Goal: Information Seeking & Learning: Learn about a topic

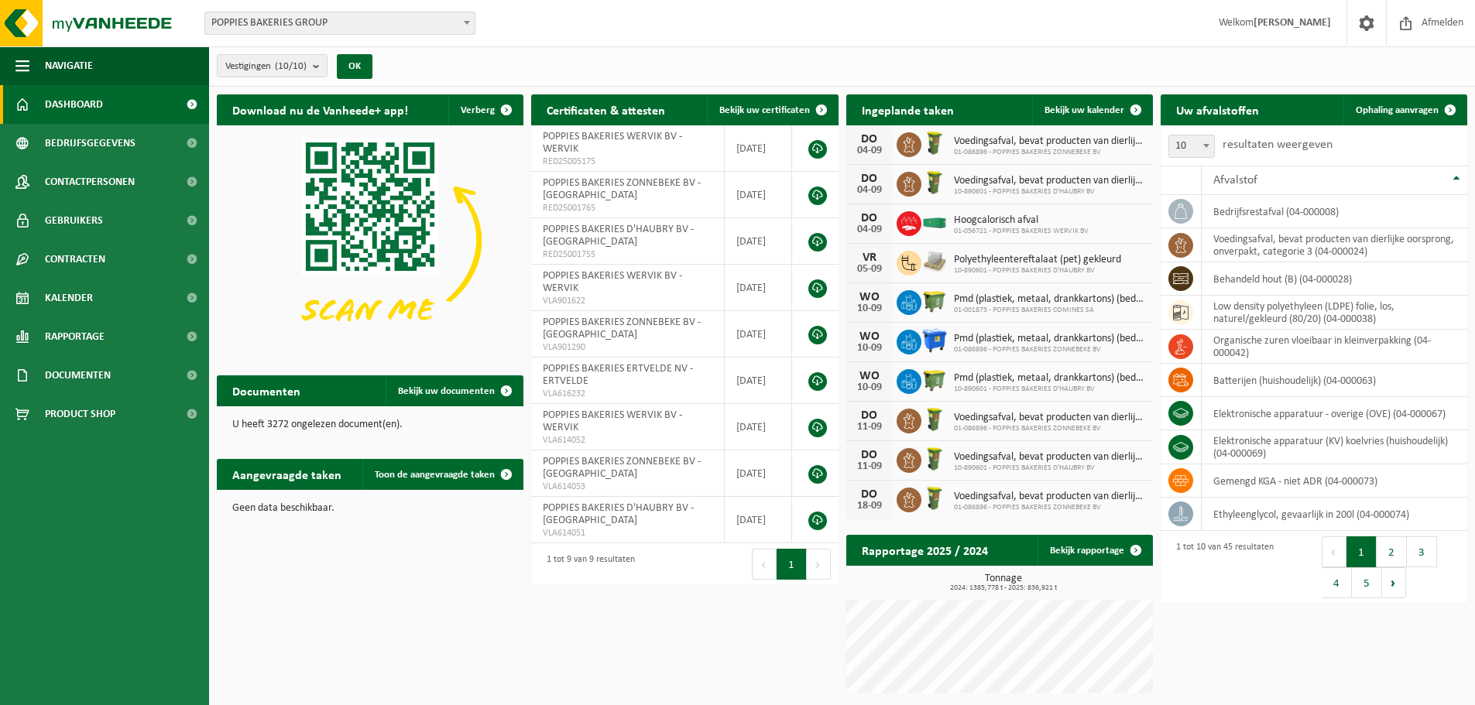
click at [417, 25] on span "POPPIES BAKERIES GROUP" at bounding box center [339, 23] width 269 height 22
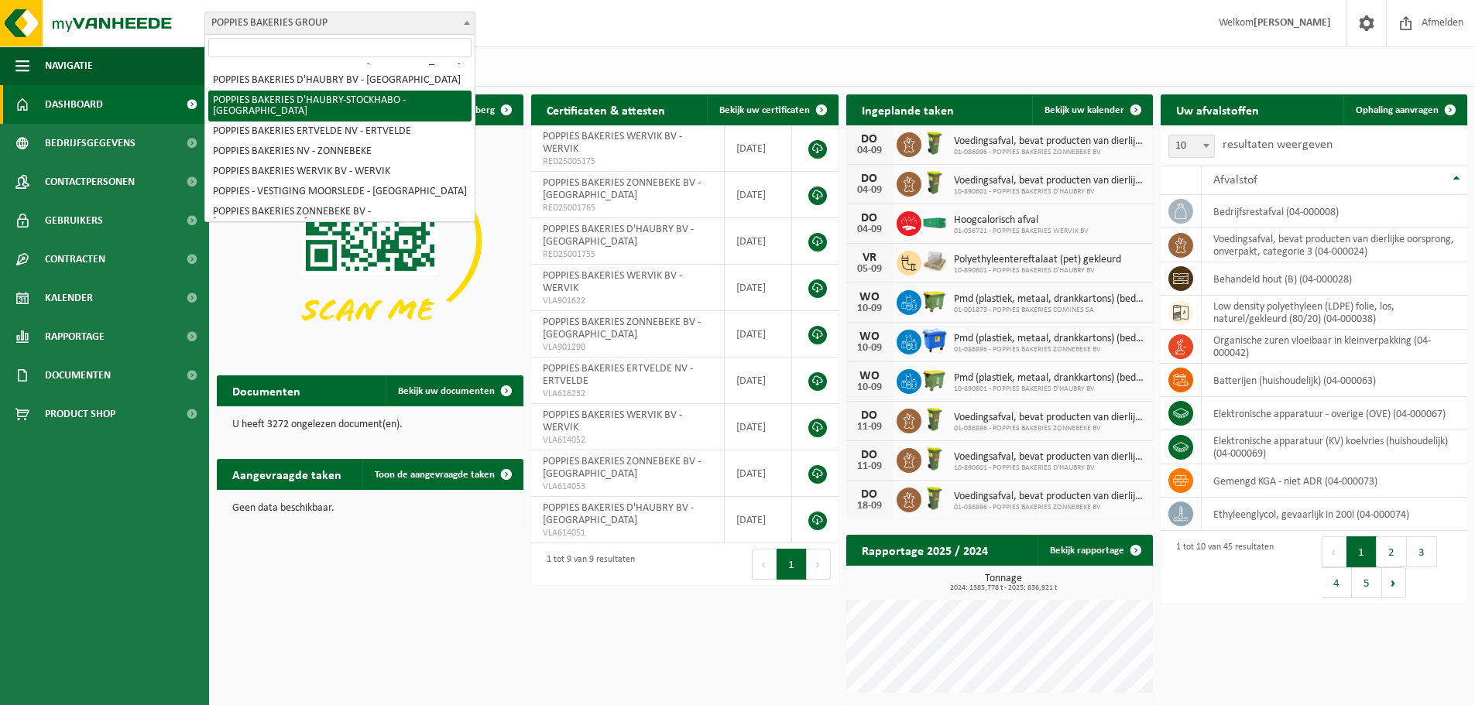
scroll to position [57, 0]
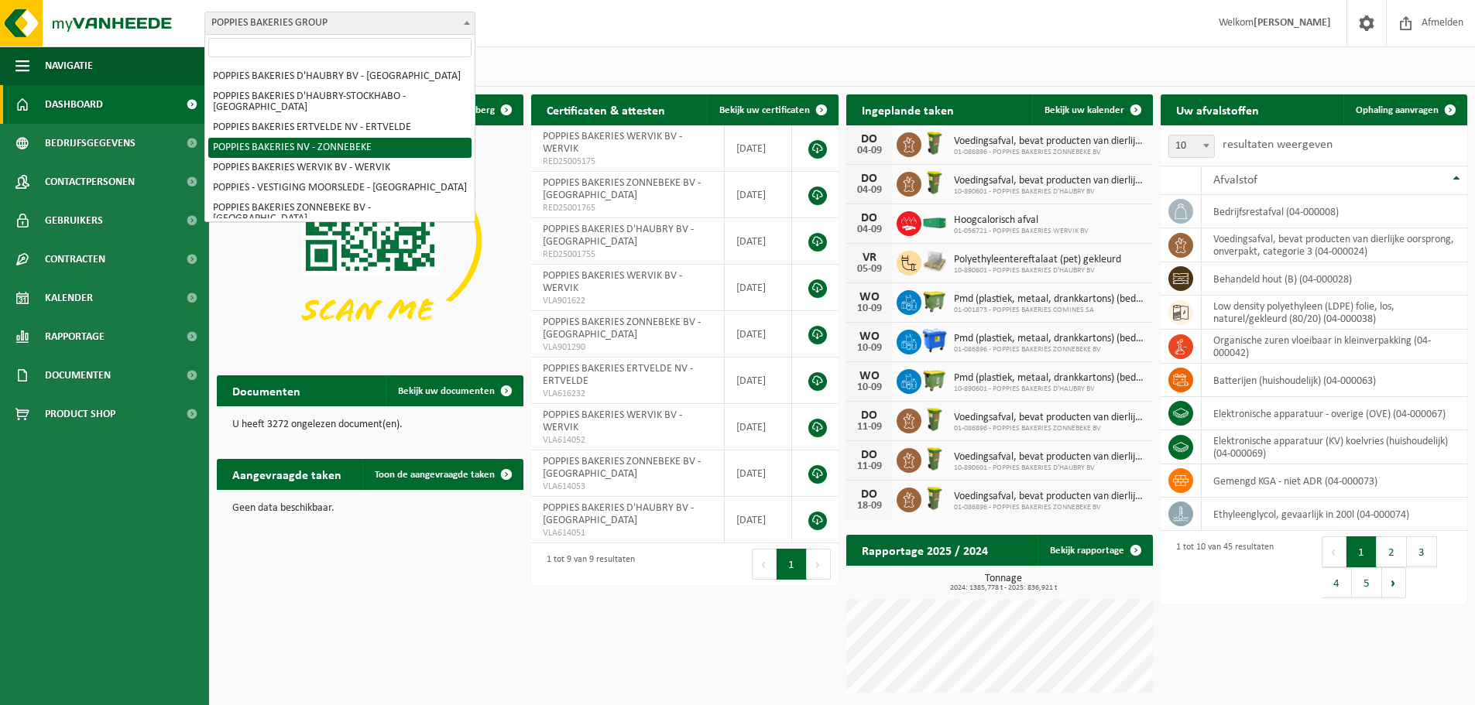
select select "3958"
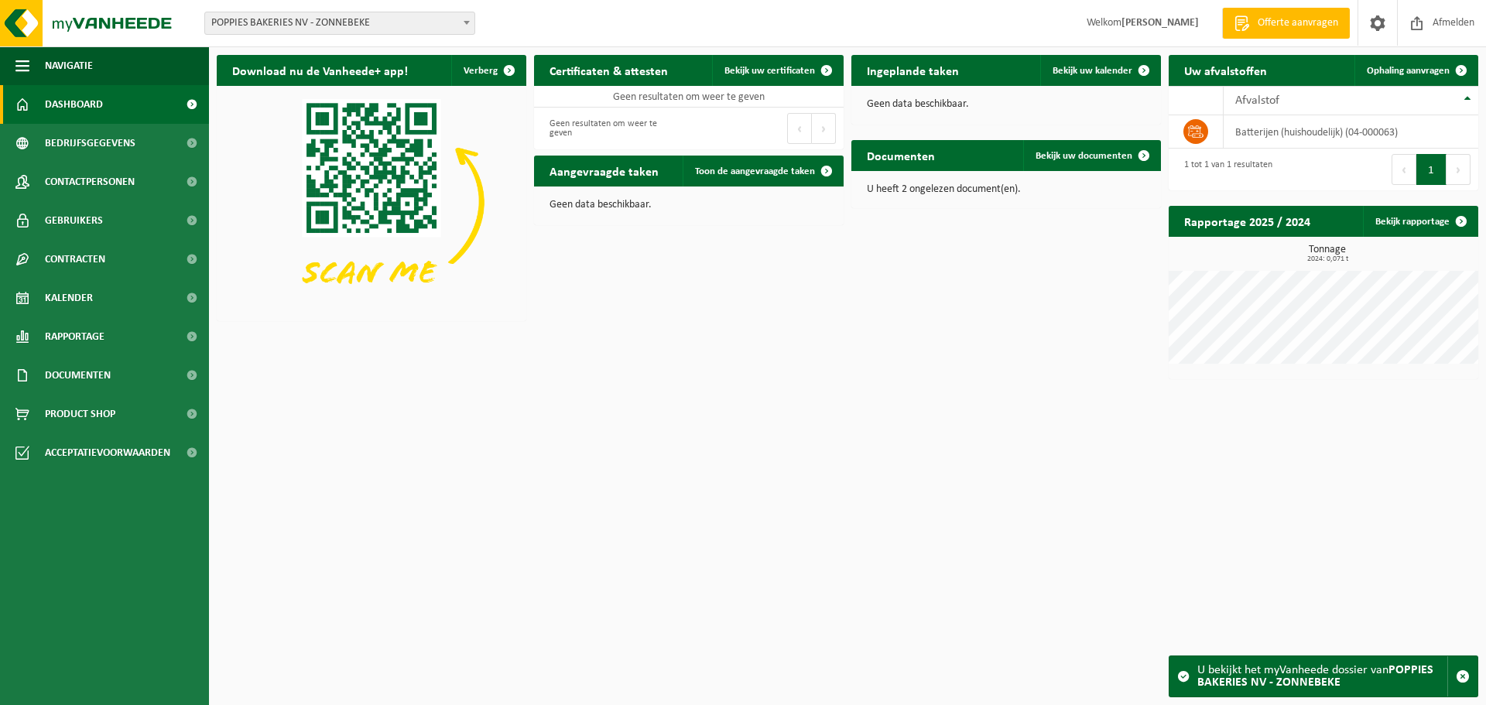
click at [427, 15] on span "POPPIES BAKERIES NV - ZONNEBEKE" at bounding box center [339, 23] width 269 height 22
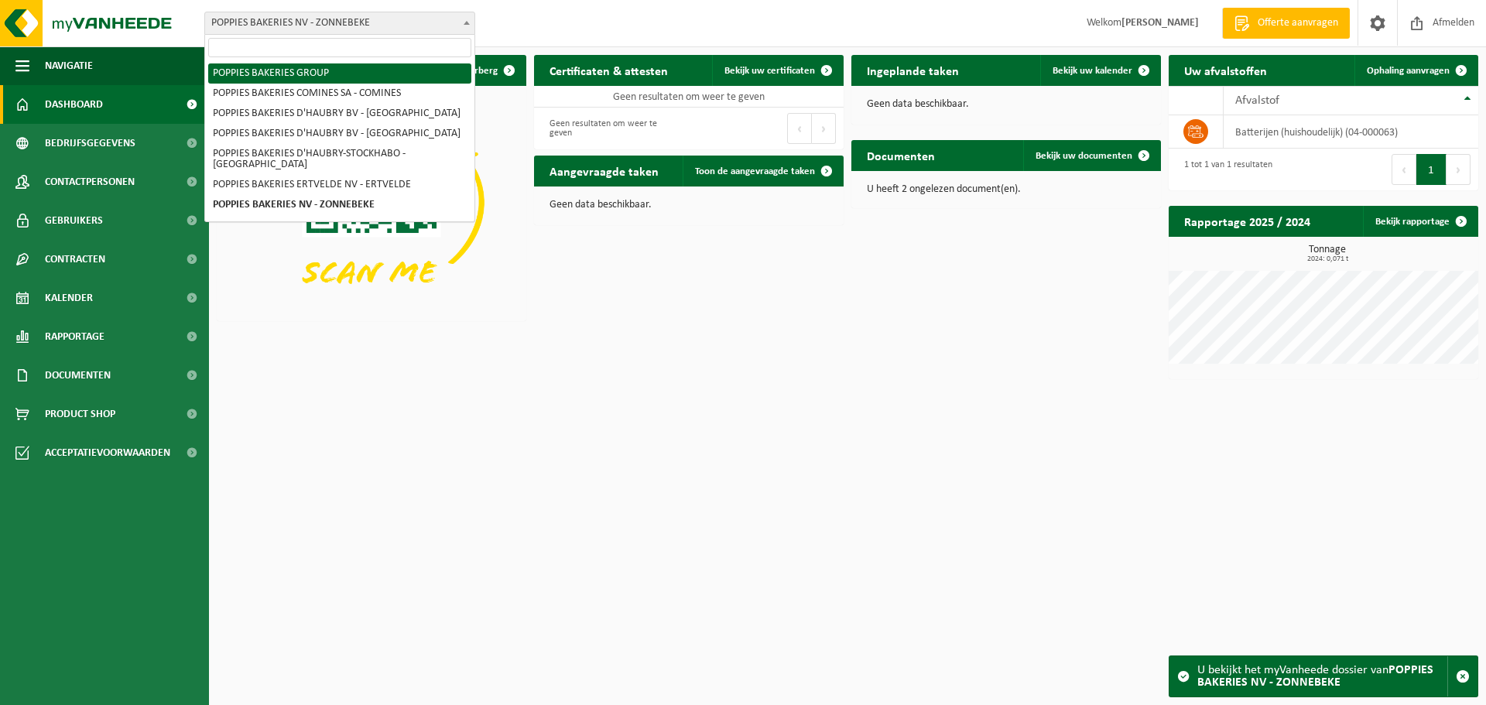
select select "11520"
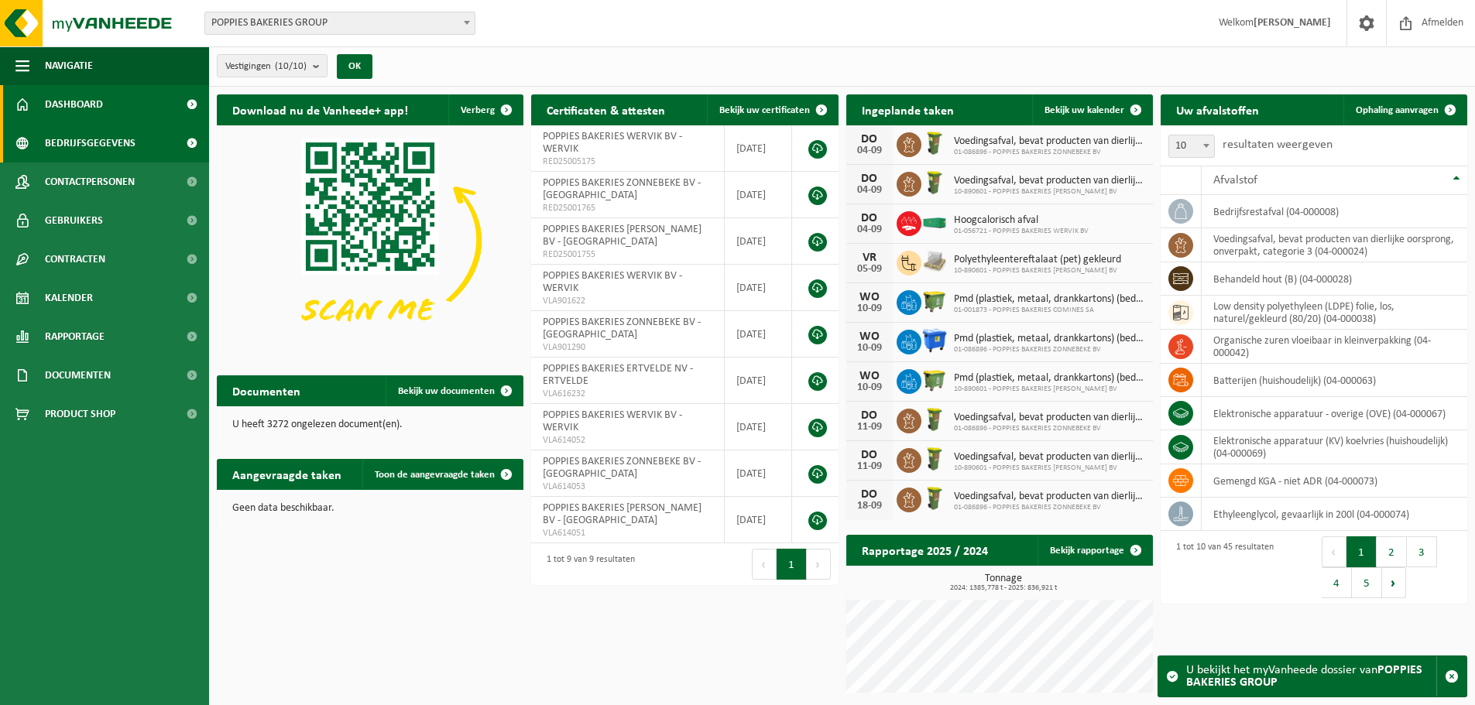
click at [187, 139] on span at bounding box center [191, 143] width 35 height 39
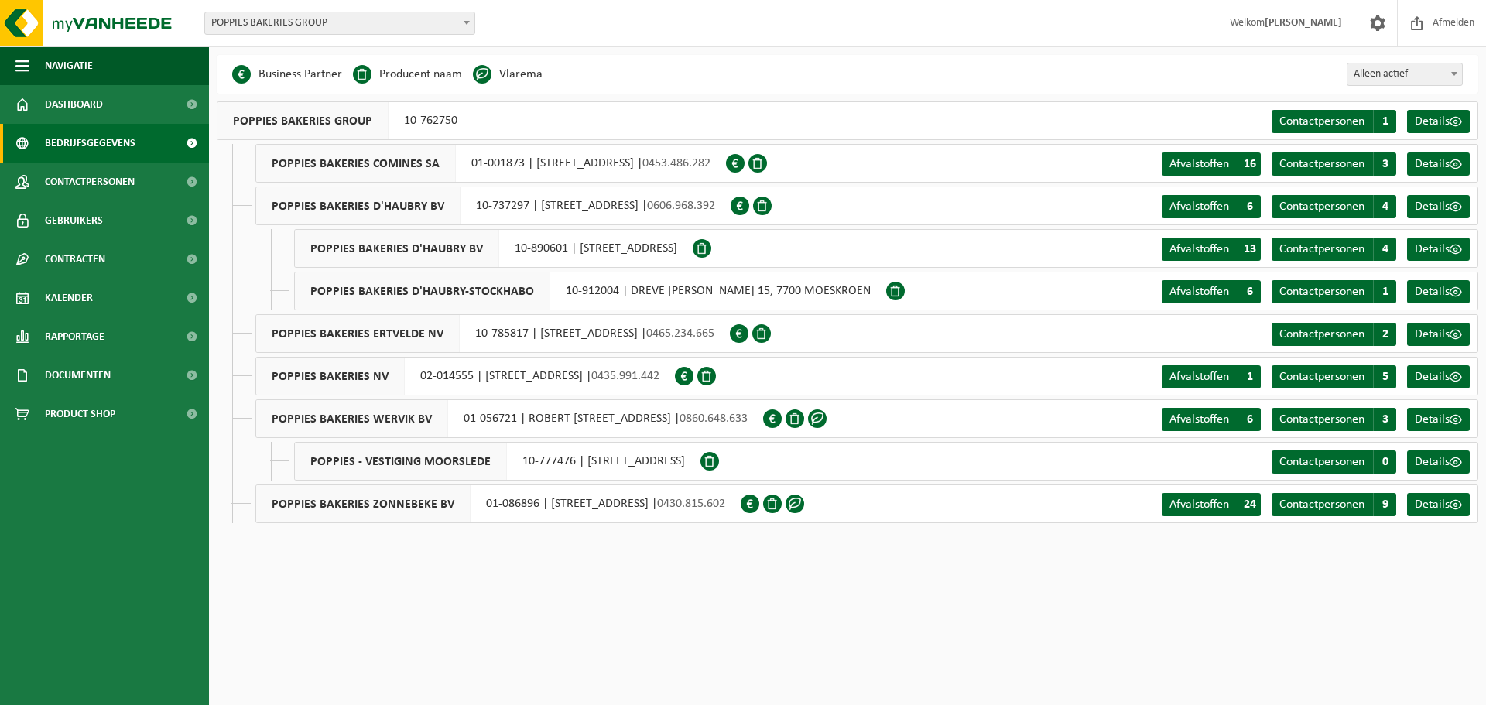
click at [424, 504] on span "POPPIES BAKERIES ZONNEBEKE BV" at bounding box center [363, 503] width 214 height 37
click at [385, 24] on span "POPPIES BAKERIES GROUP" at bounding box center [339, 23] width 269 height 22
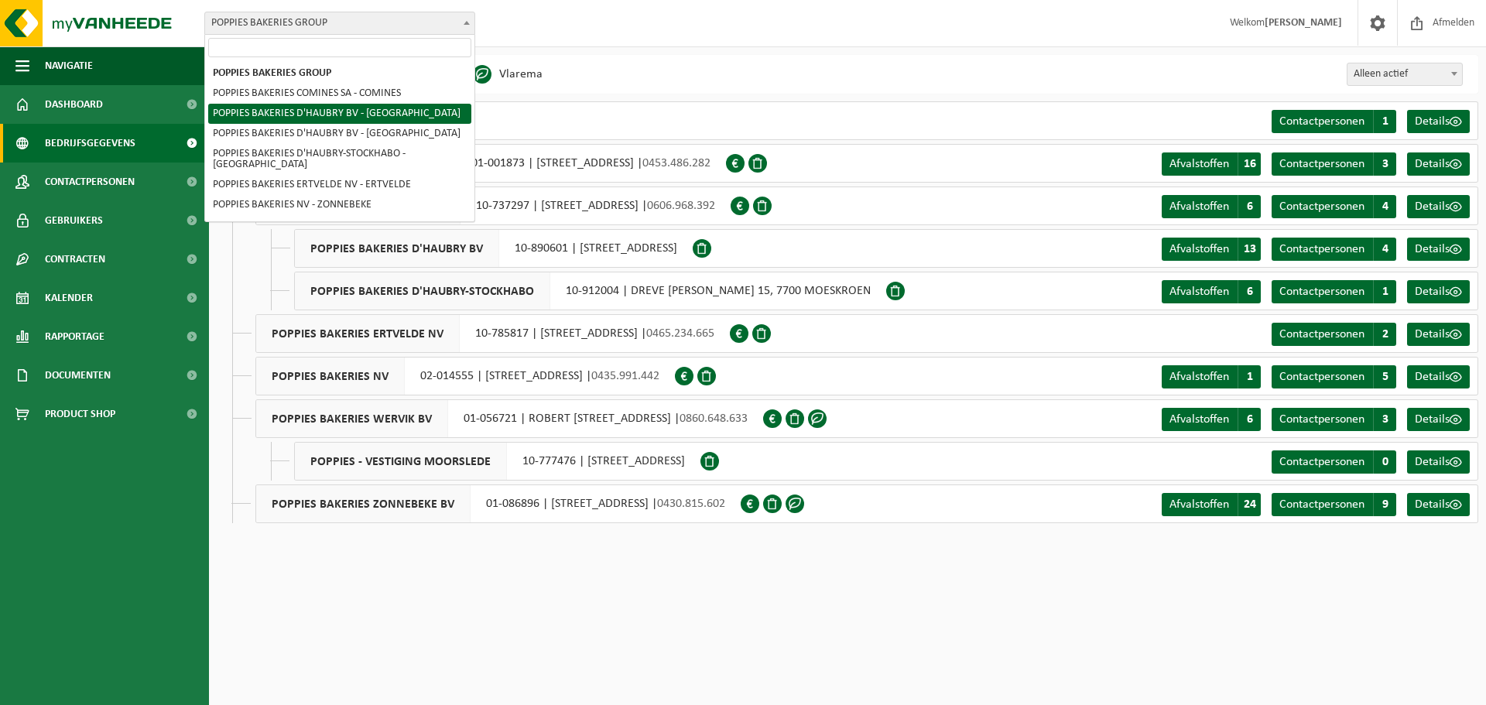
scroll to position [57, 0]
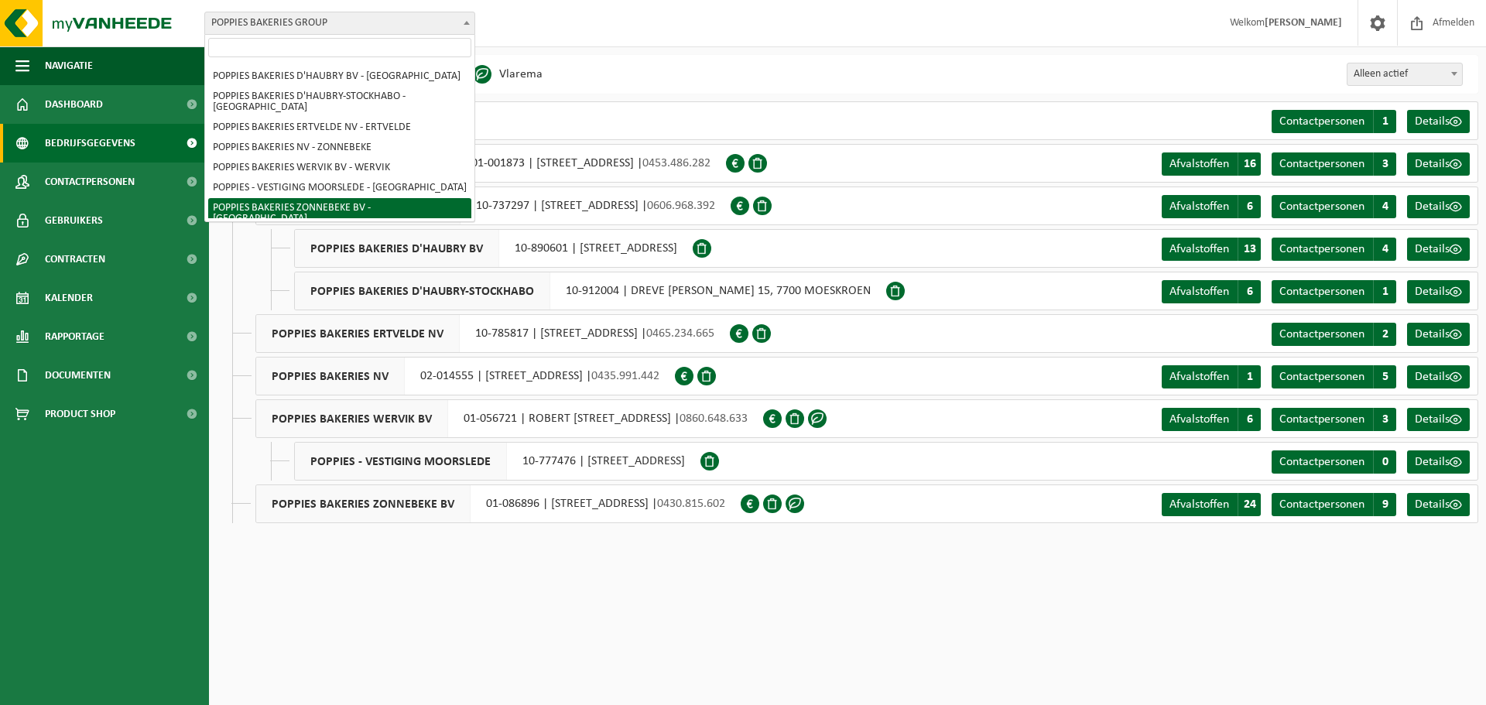
select select "696"
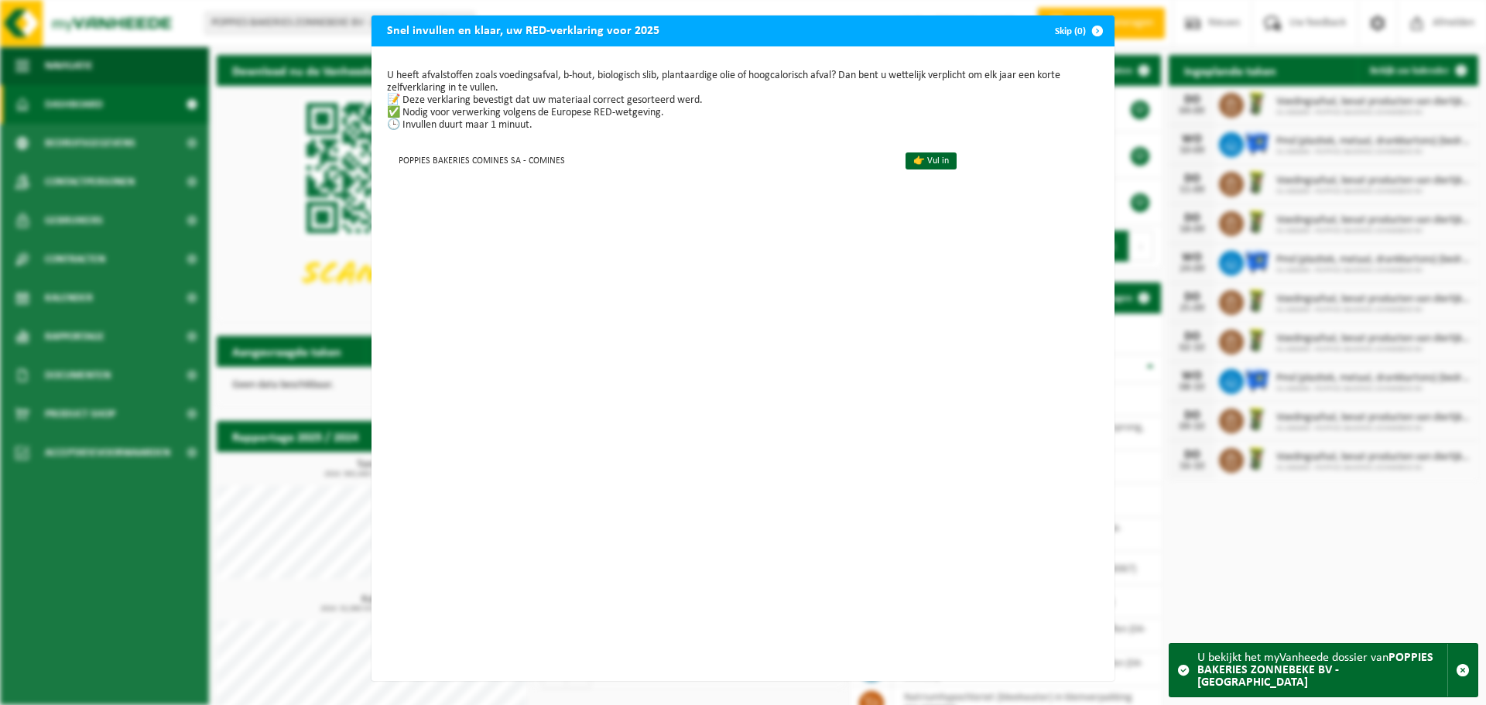
click at [1090, 29] on span "button" at bounding box center [1097, 30] width 31 height 31
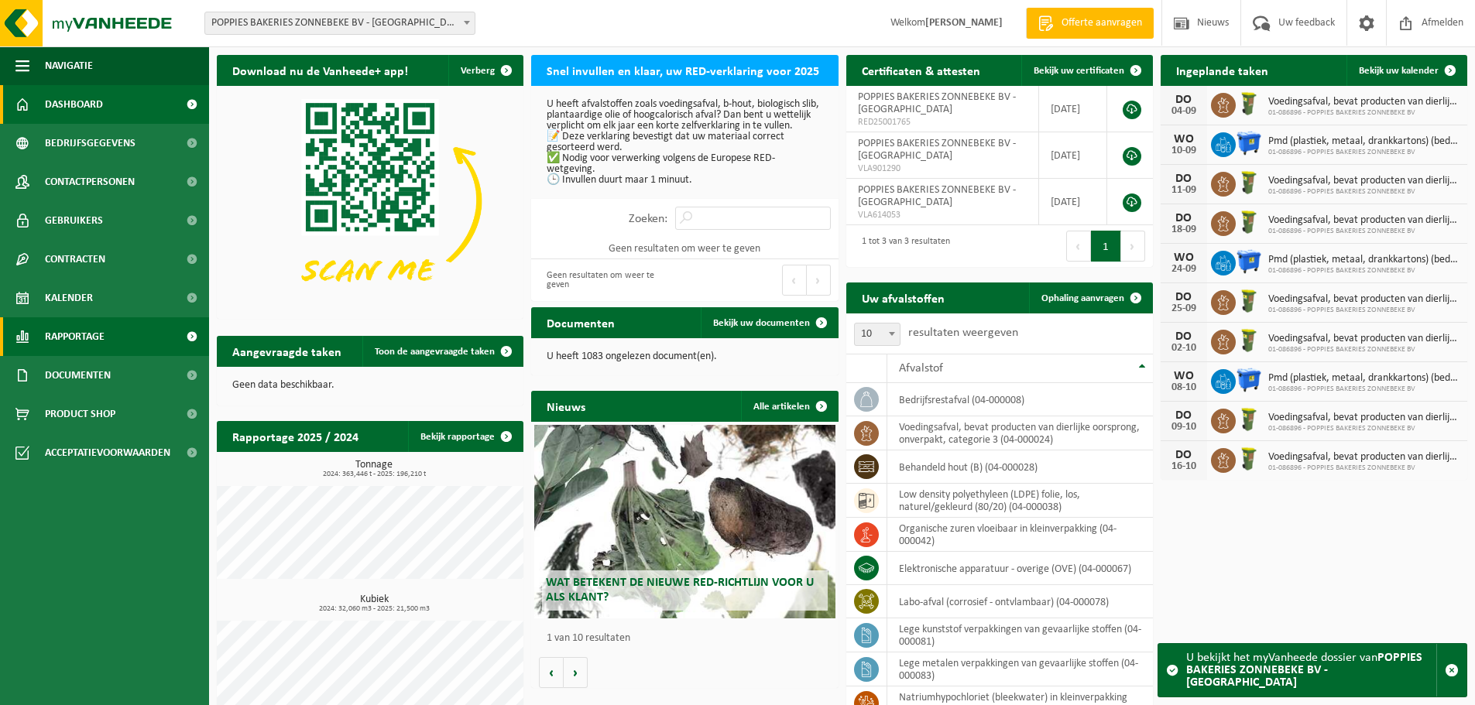
click at [188, 334] on span at bounding box center [191, 336] width 35 height 39
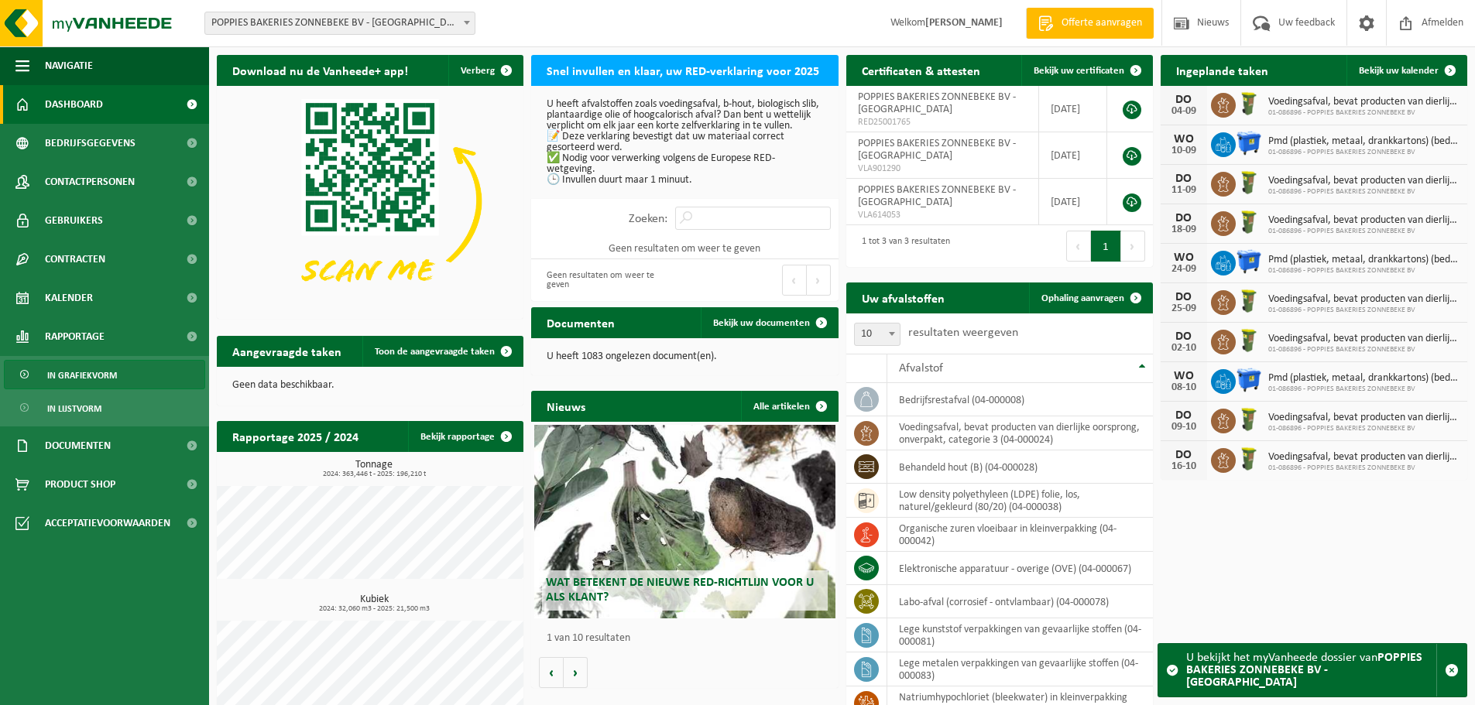
click at [108, 372] on span "In grafiekvorm" at bounding box center [82, 375] width 70 height 29
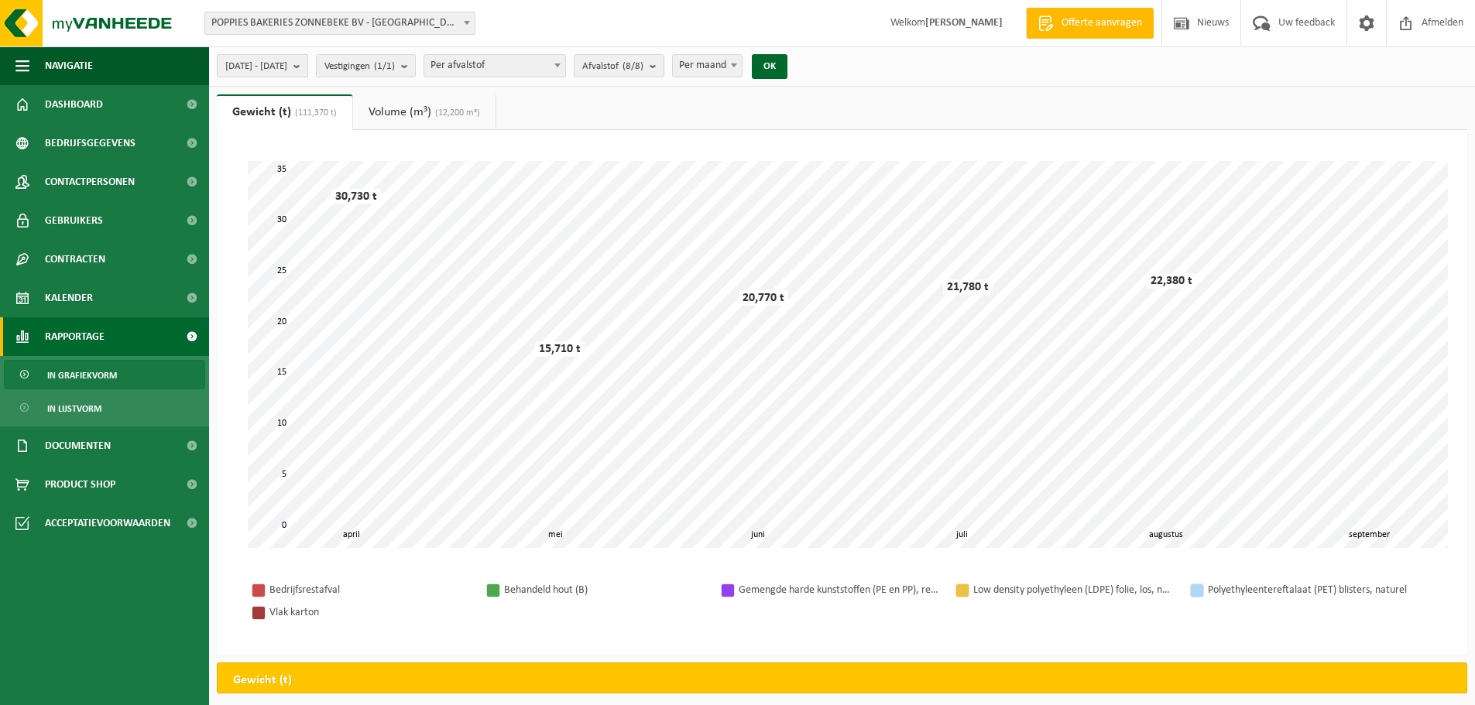
click at [307, 67] on b "submit" at bounding box center [300, 66] width 14 height 22
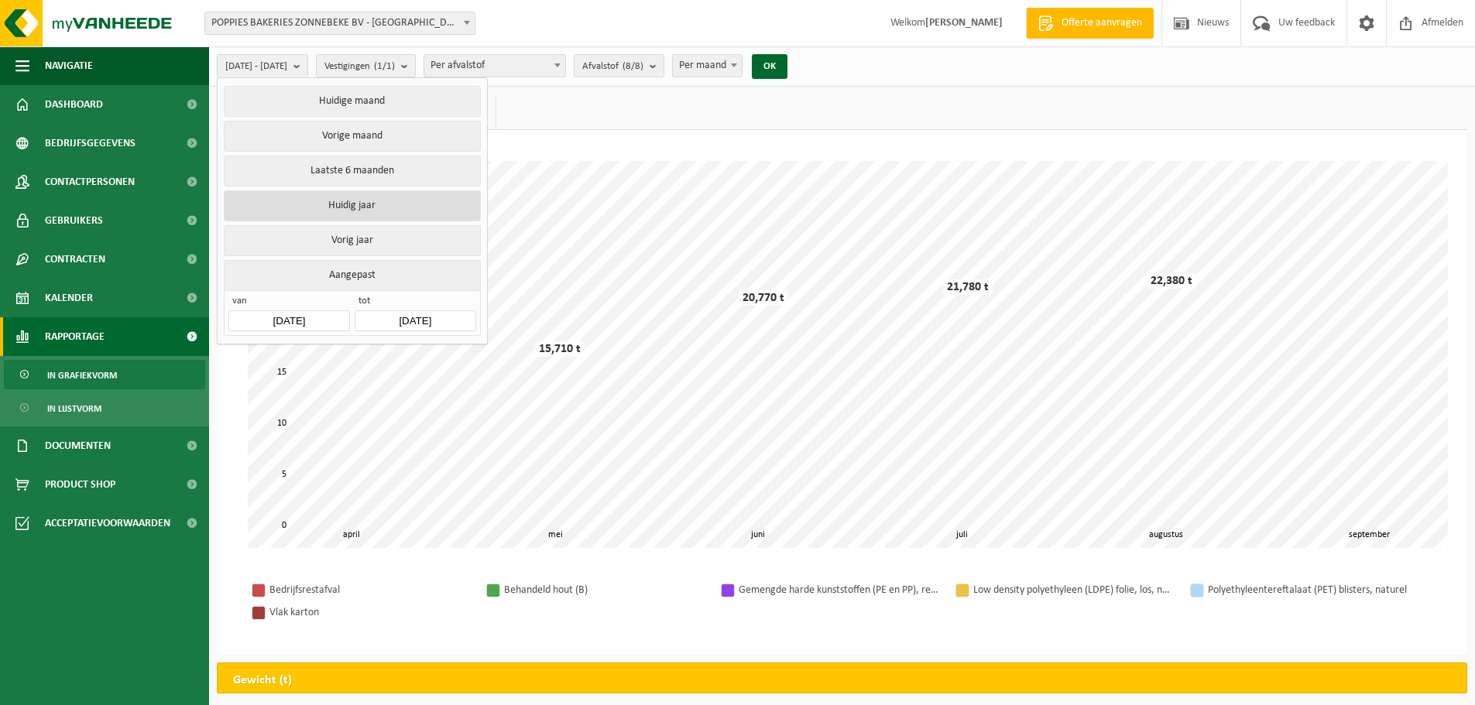
click at [368, 203] on button "Huidig jaar" at bounding box center [352, 205] width 256 height 31
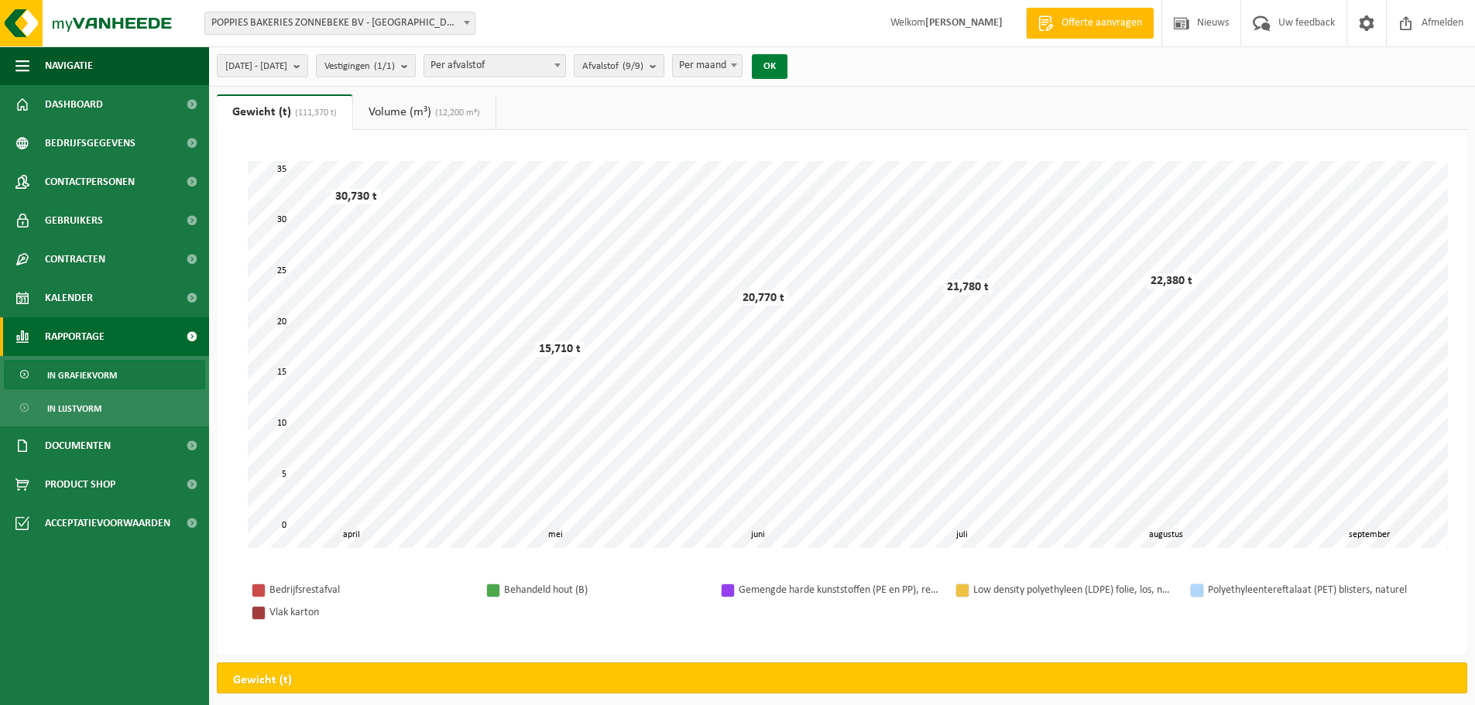
click at [787, 63] on button "OK" at bounding box center [770, 66] width 36 height 25
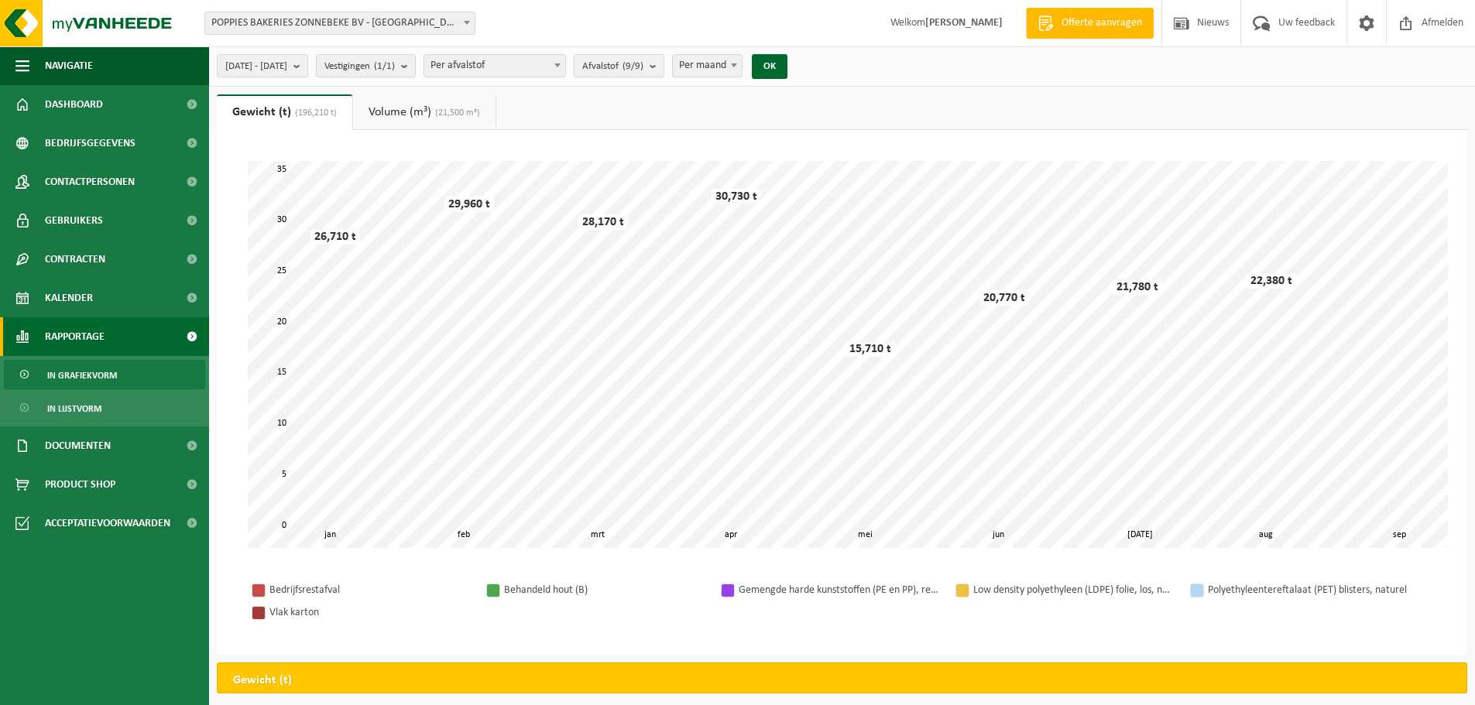
click at [398, 110] on link "Volume (m³) (21,500 m³)" at bounding box center [424, 112] width 142 height 36
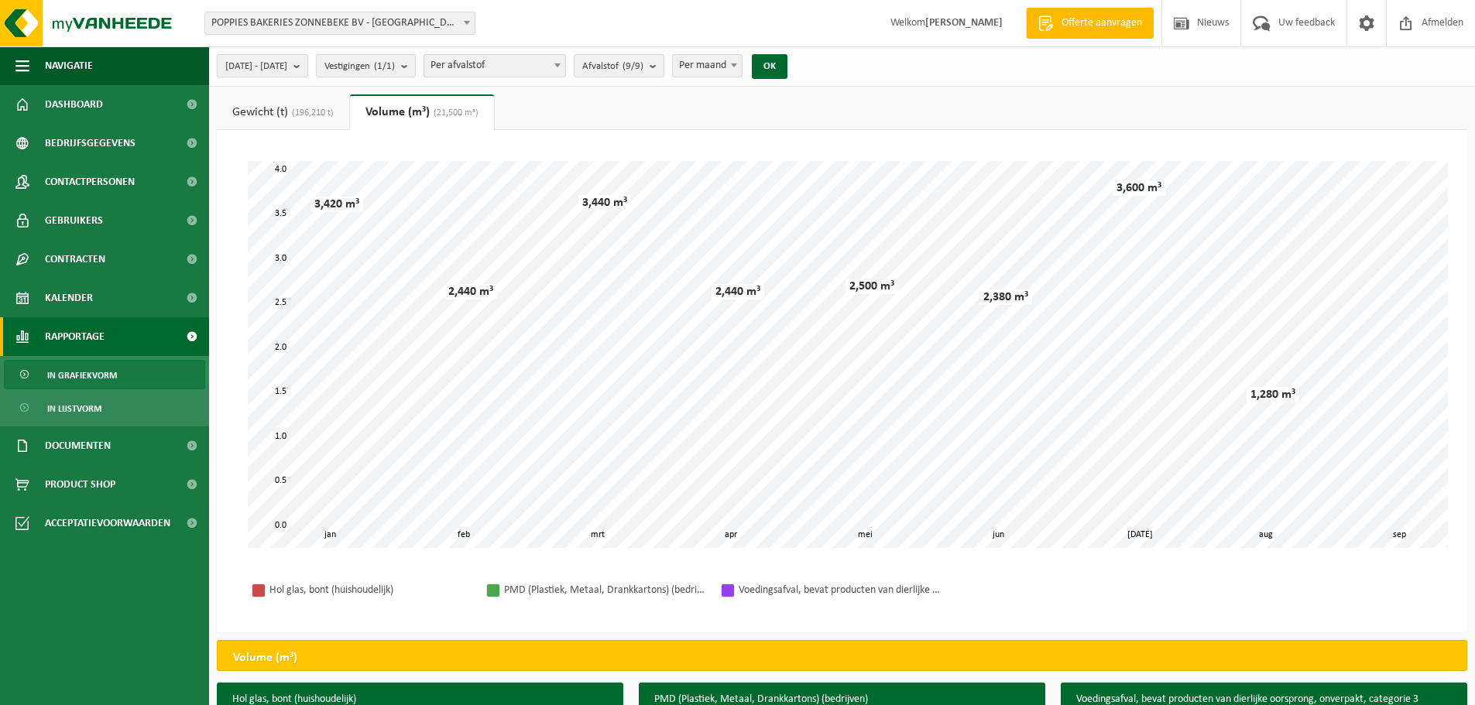
click at [287, 68] on span "[DATE] - [DATE]" at bounding box center [256, 66] width 62 height 23
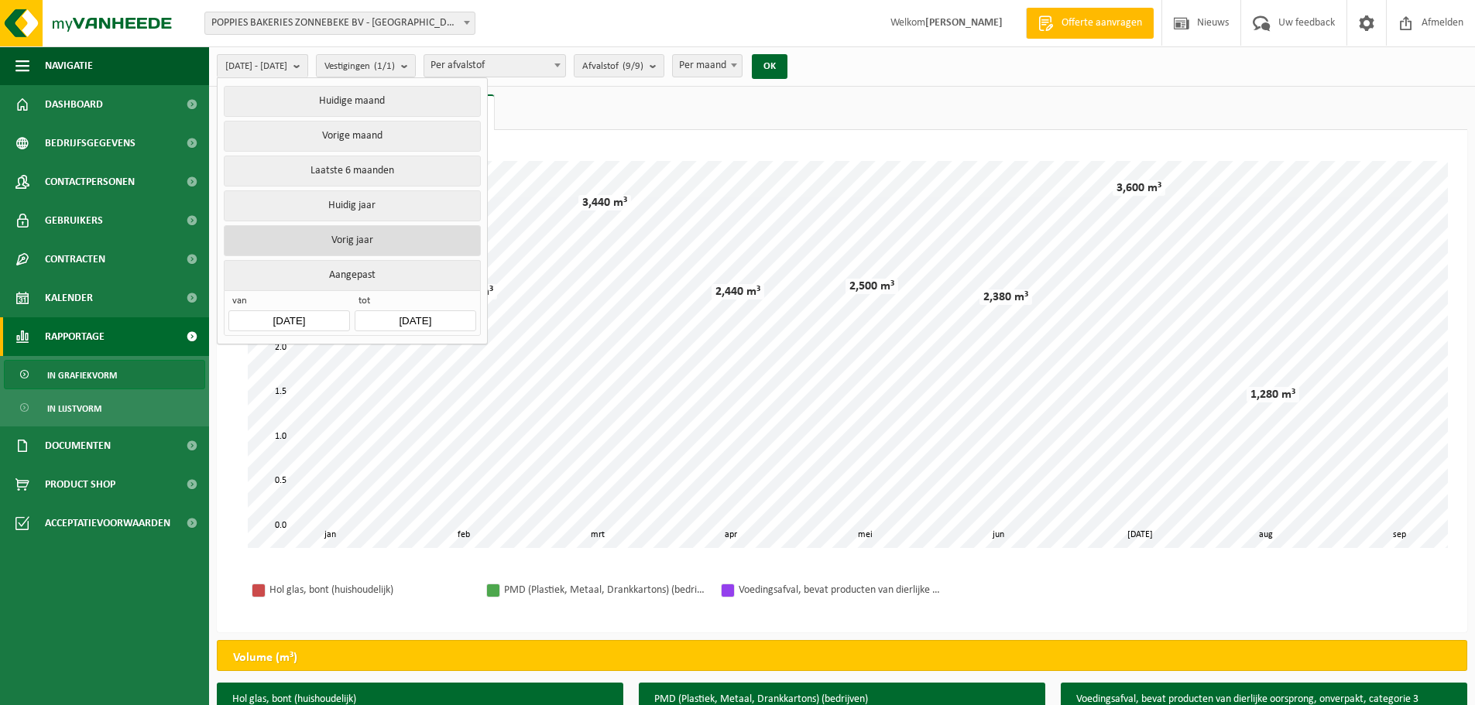
click at [389, 235] on button "Vorig jaar" at bounding box center [352, 240] width 256 height 31
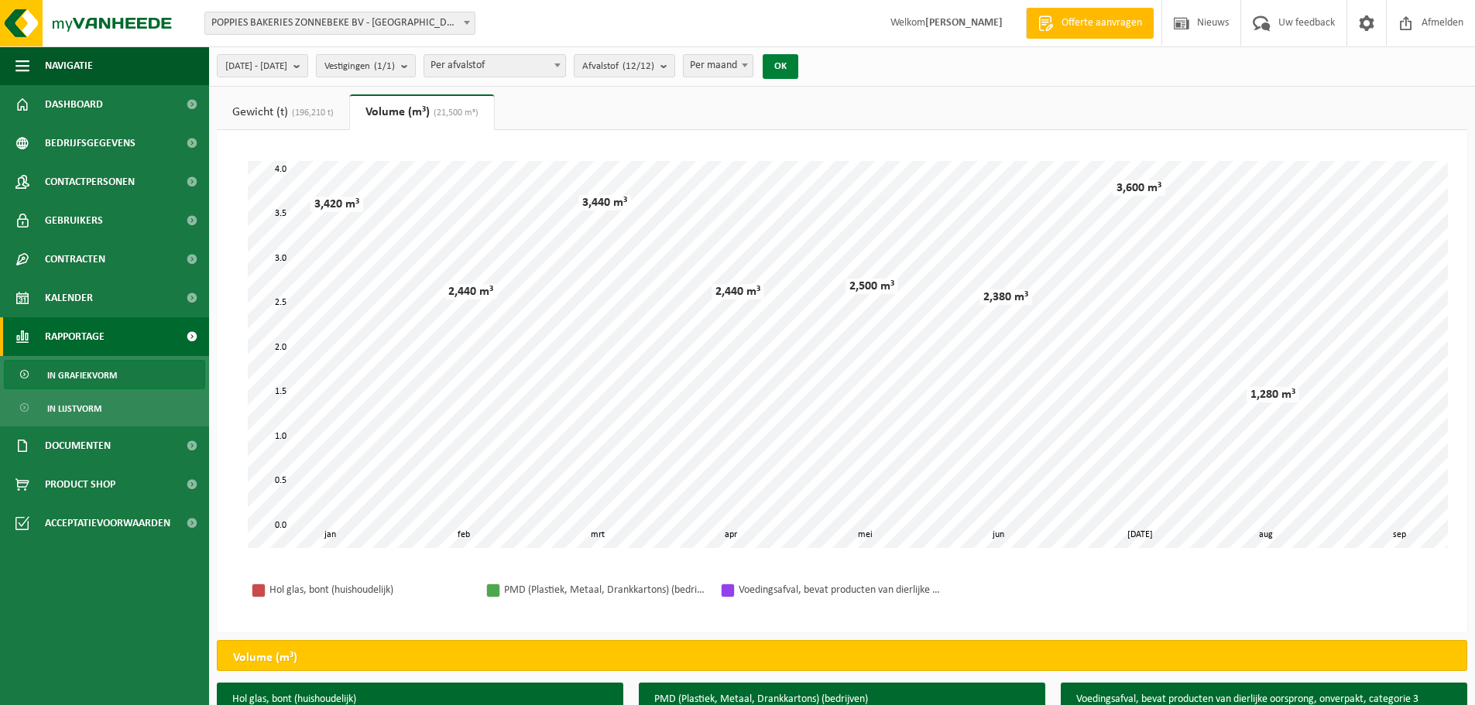
click at [798, 59] on button "OK" at bounding box center [781, 66] width 36 height 25
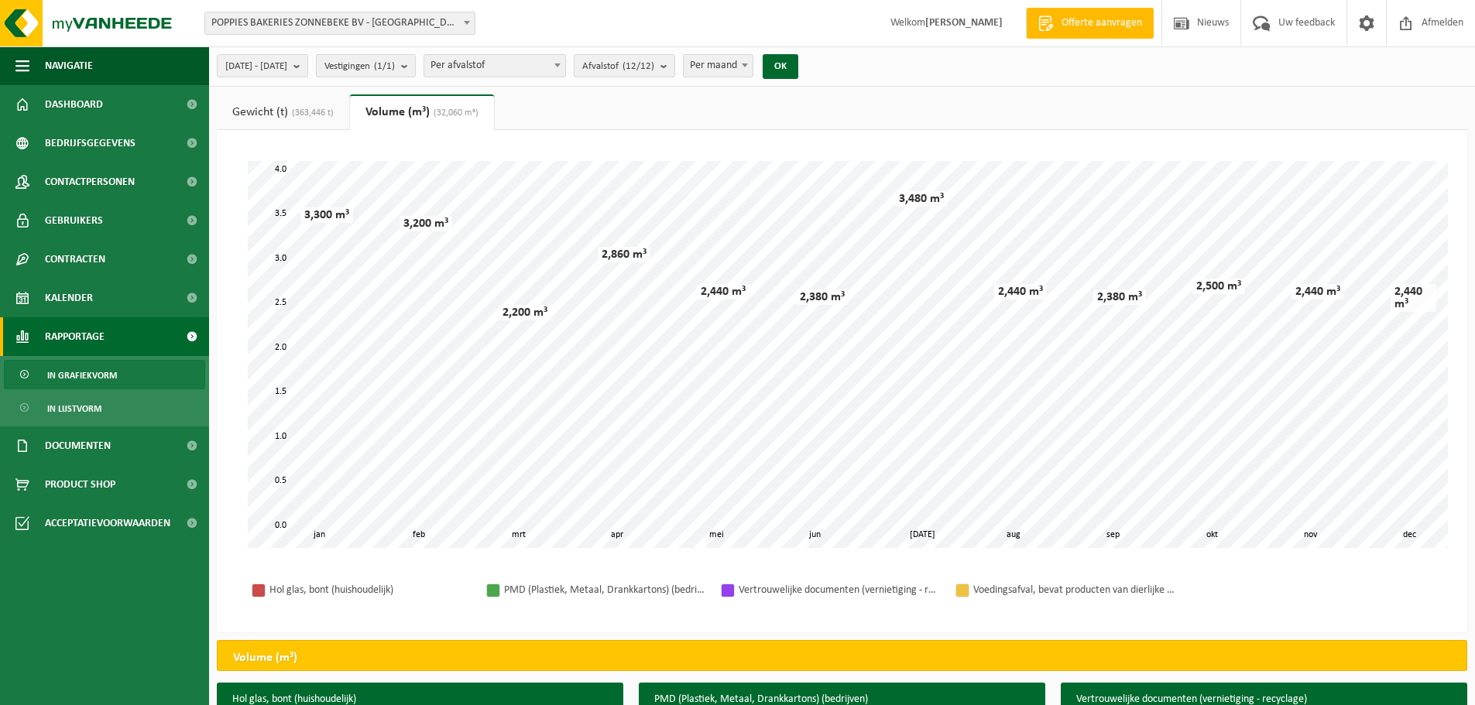
click at [267, 102] on link "Gewicht (t) (363,446 t)" at bounding box center [283, 112] width 132 height 36
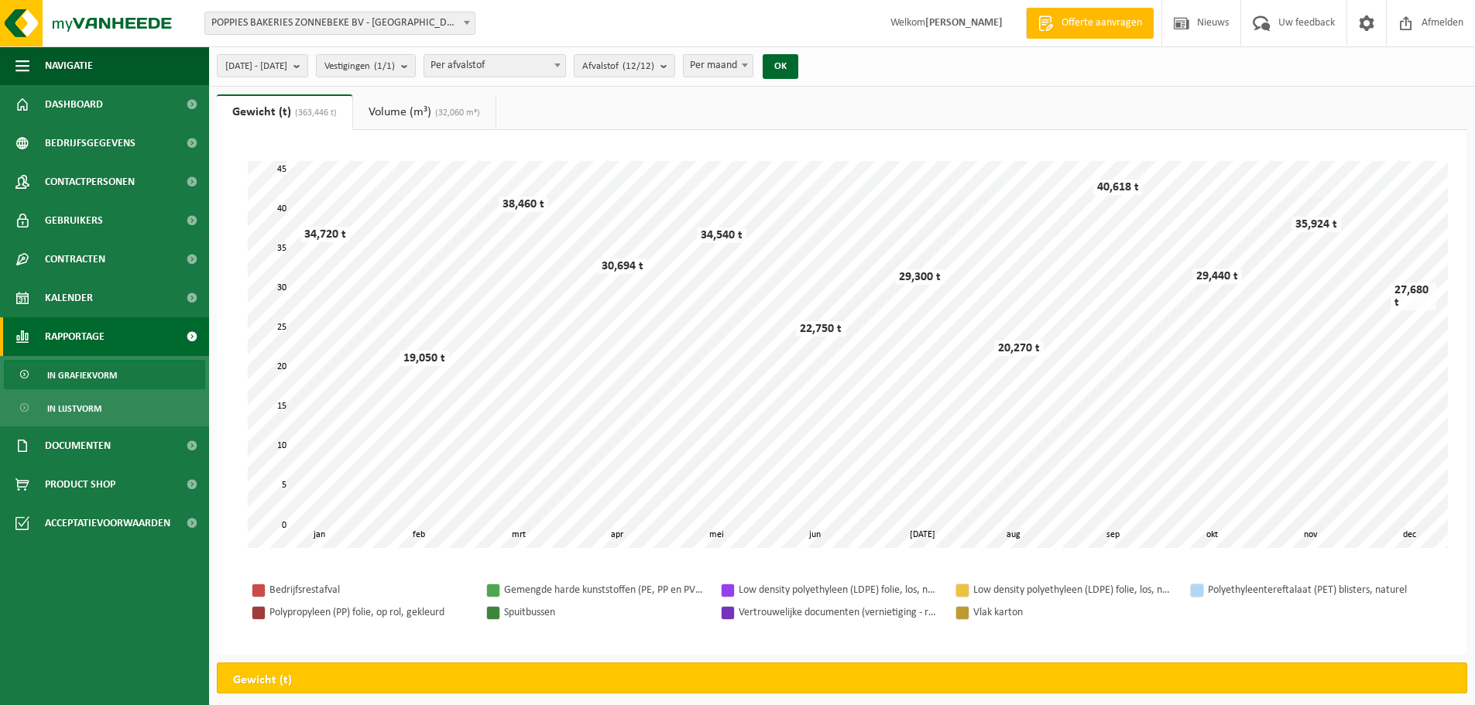
click at [440, 110] on span "(32,060 m³)" at bounding box center [455, 112] width 49 height 9
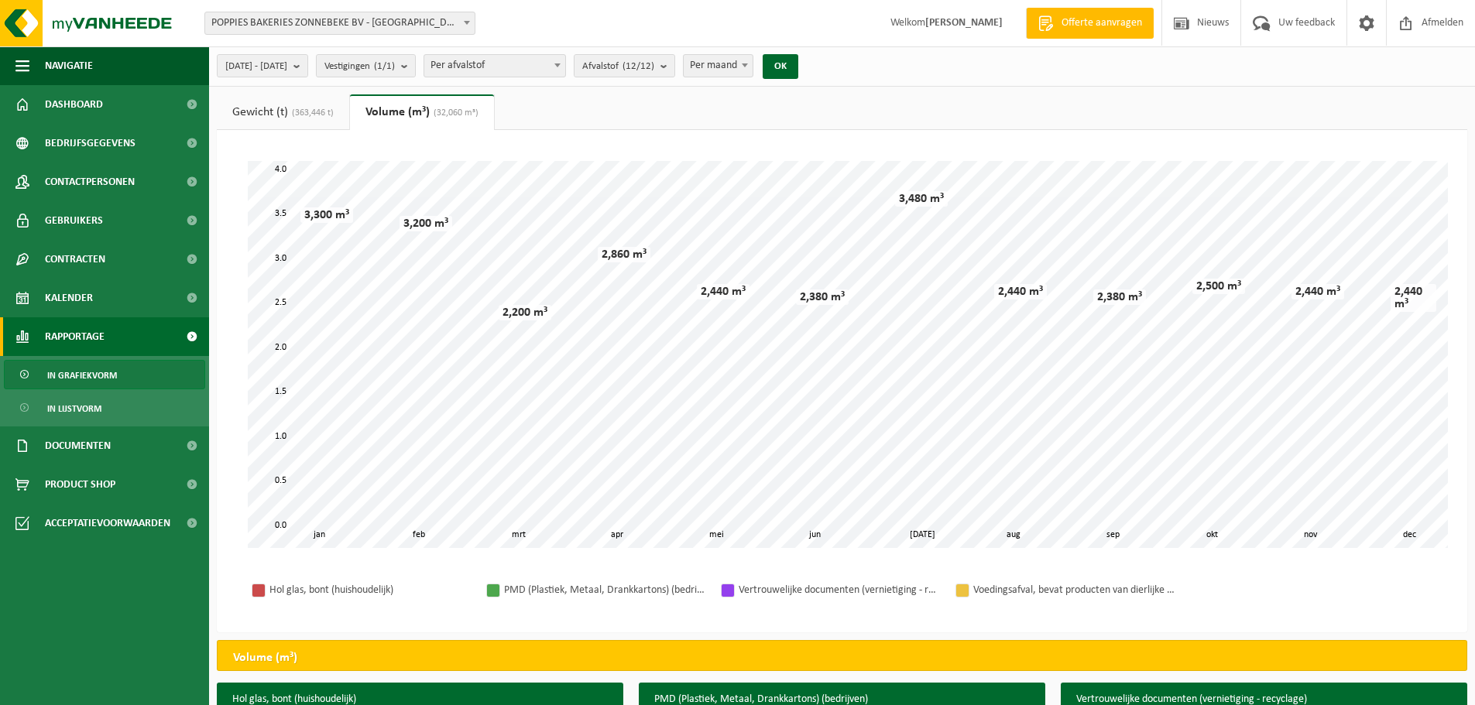
click at [327, 108] on span "(363,446 t)" at bounding box center [311, 112] width 46 height 9
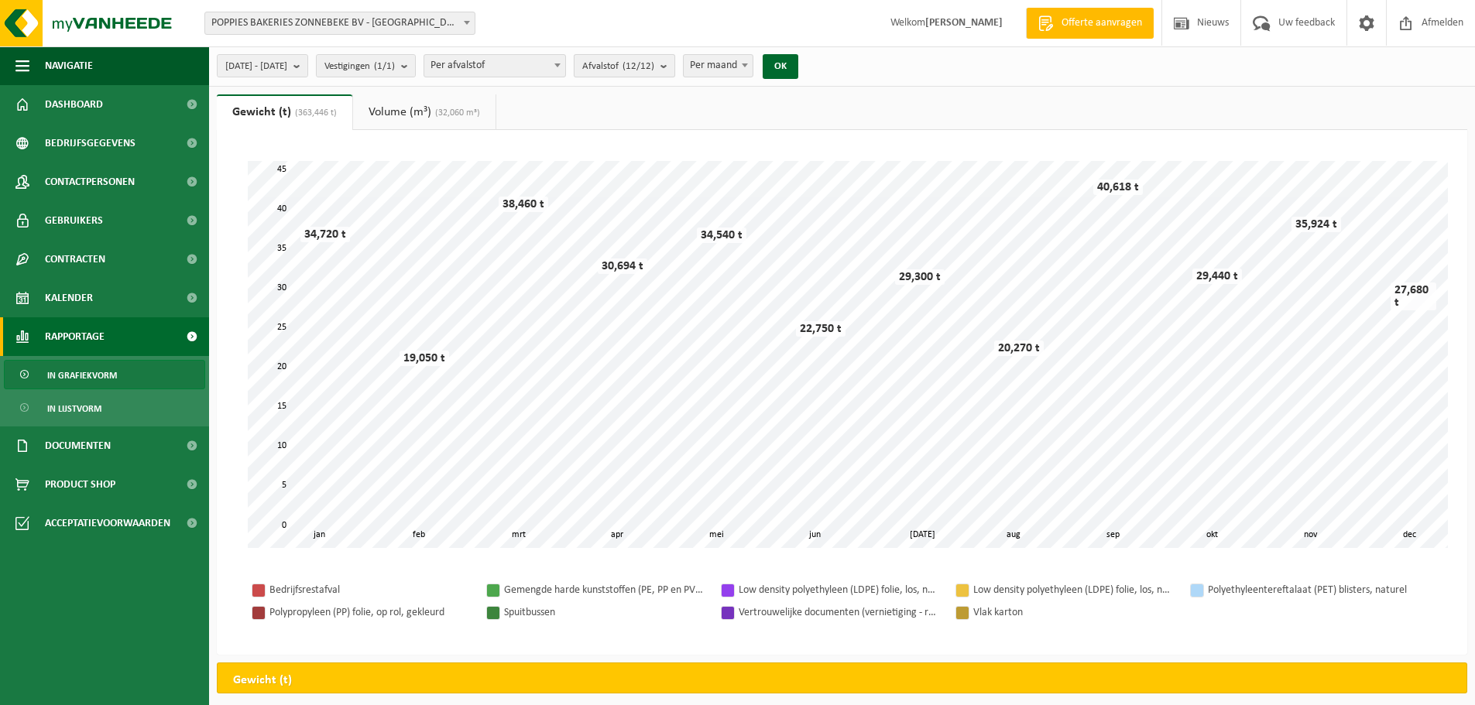
click at [654, 65] on count "(12/12)" at bounding box center [638, 66] width 32 height 10
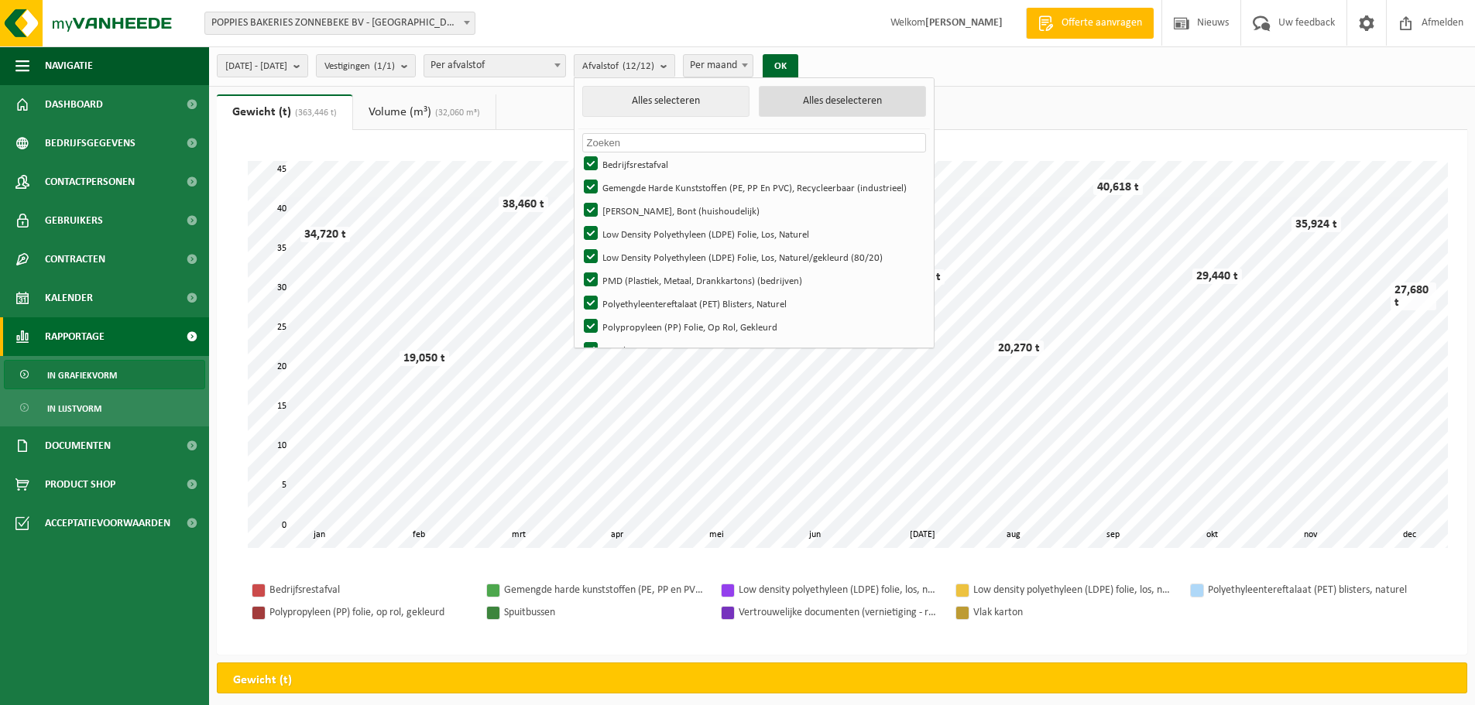
click at [873, 104] on button "Alles deselecteren" at bounding box center [842, 101] width 167 height 31
checkbox input "false"
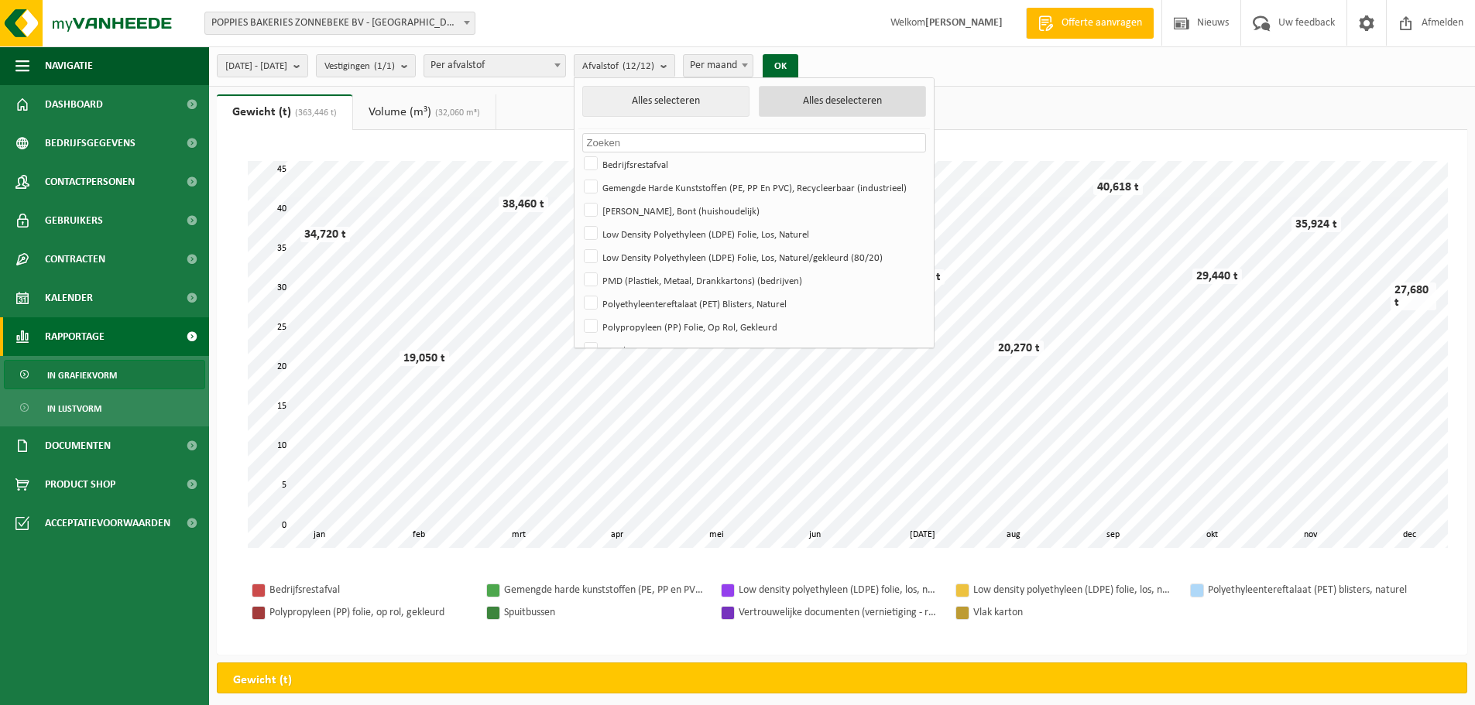
checkbox input "false"
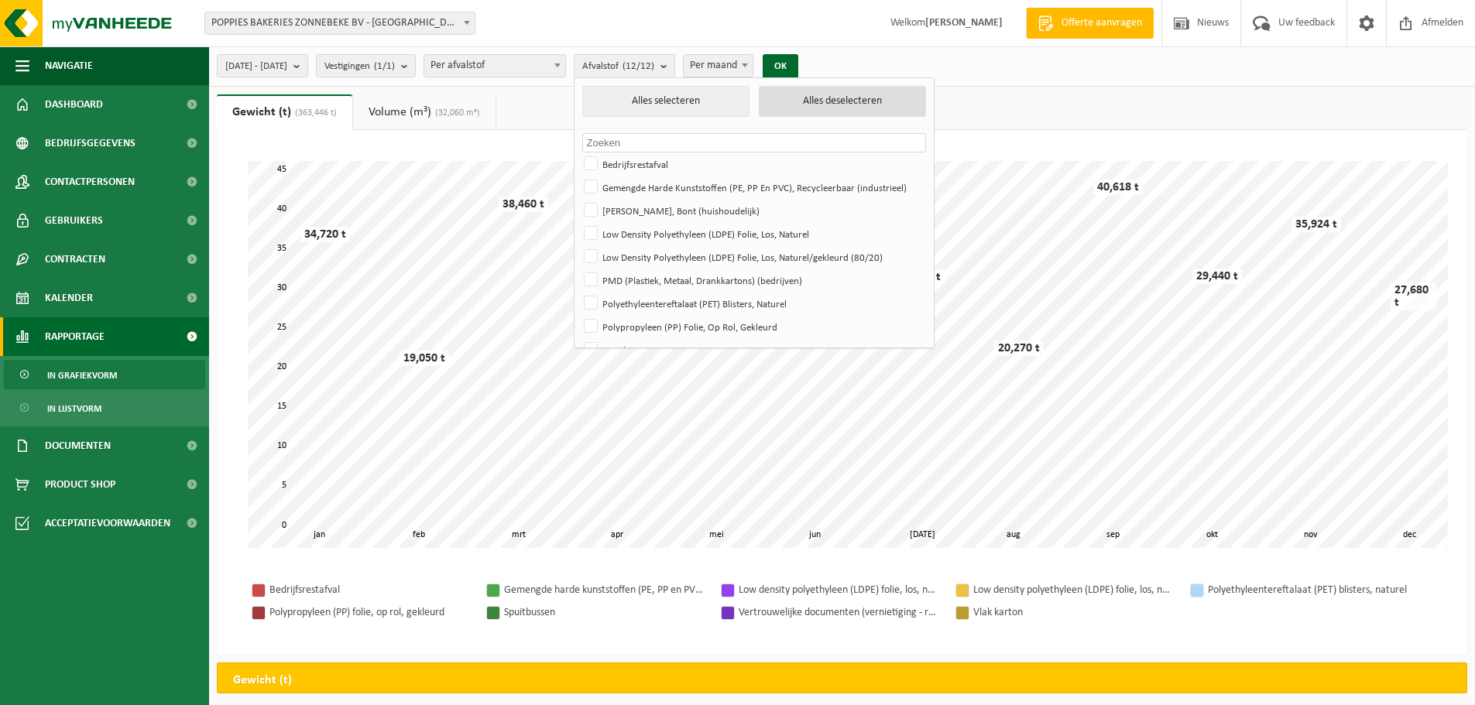
checkbox input "false"
click at [636, 161] on label "Bedrijfsrestafval" at bounding box center [753, 164] width 344 height 23
click at [578, 153] on input "Bedrijfsrestafval" at bounding box center [577, 152] width 1 height 1
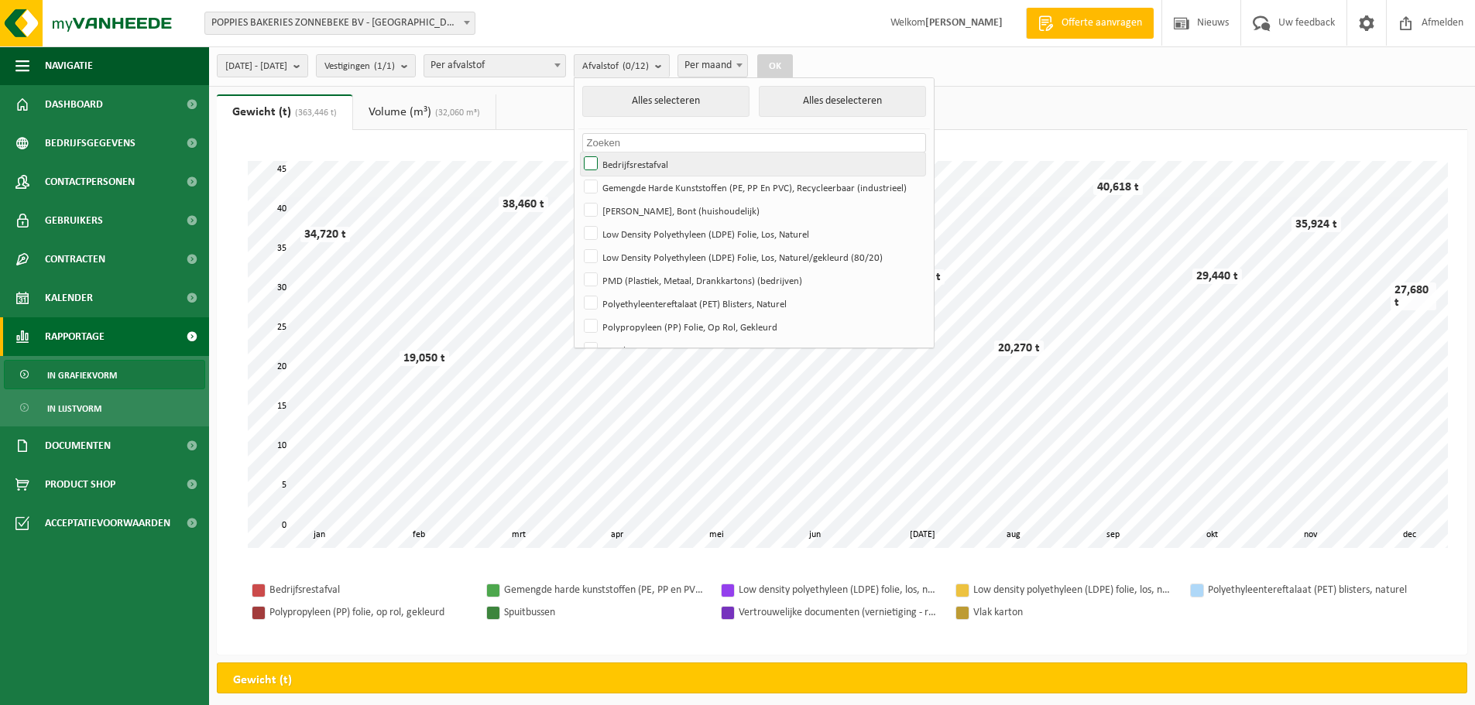
checkbox input "true"
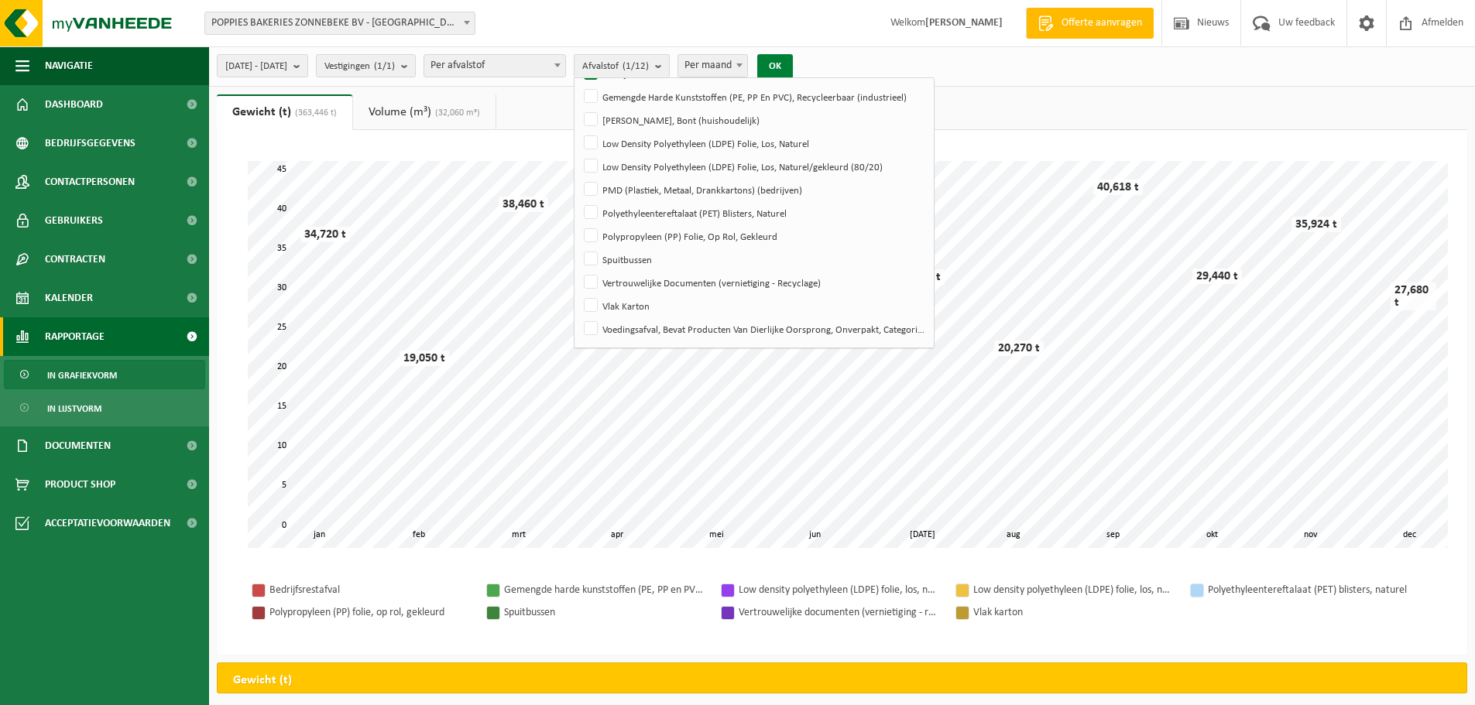
click at [793, 66] on button "OK" at bounding box center [775, 66] width 36 height 25
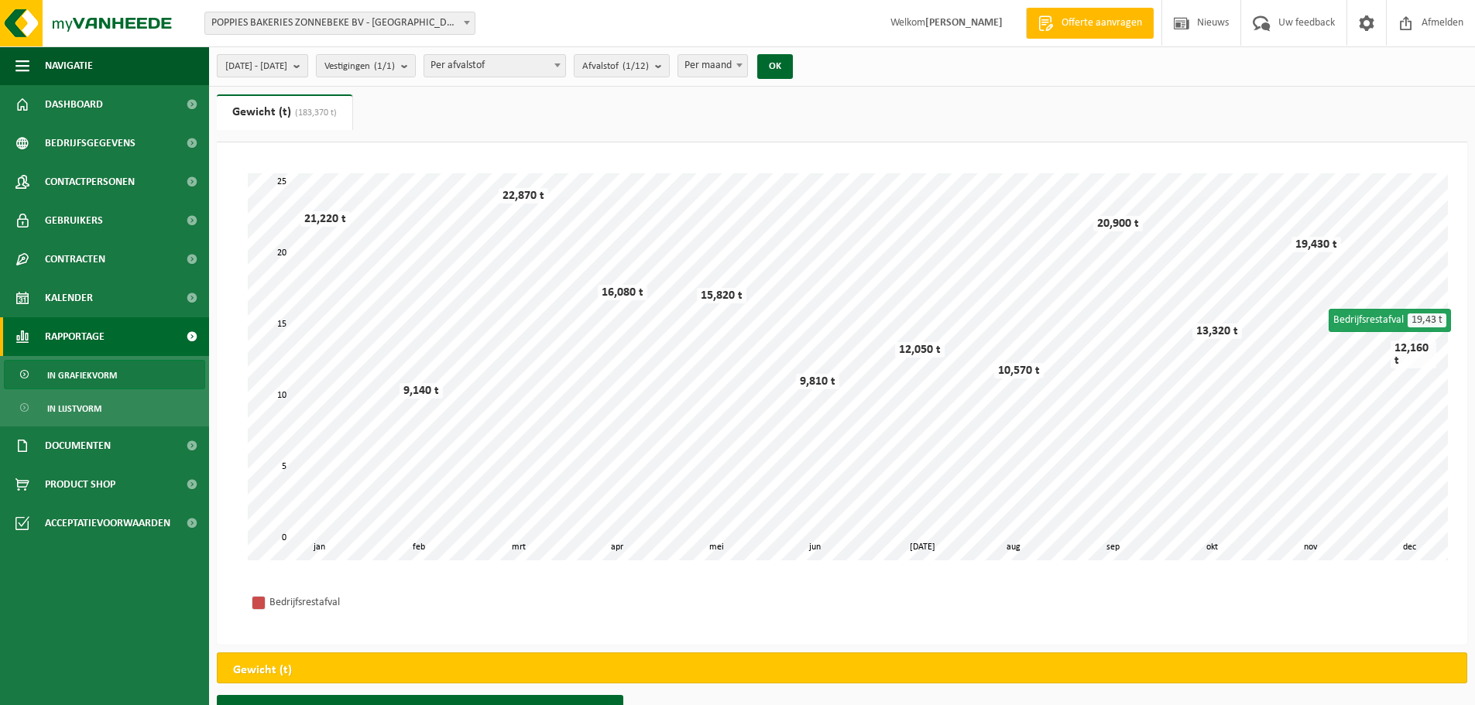
click at [308, 71] on button "[DATE] - [DATE]" at bounding box center [262, 65] width 91 height 23
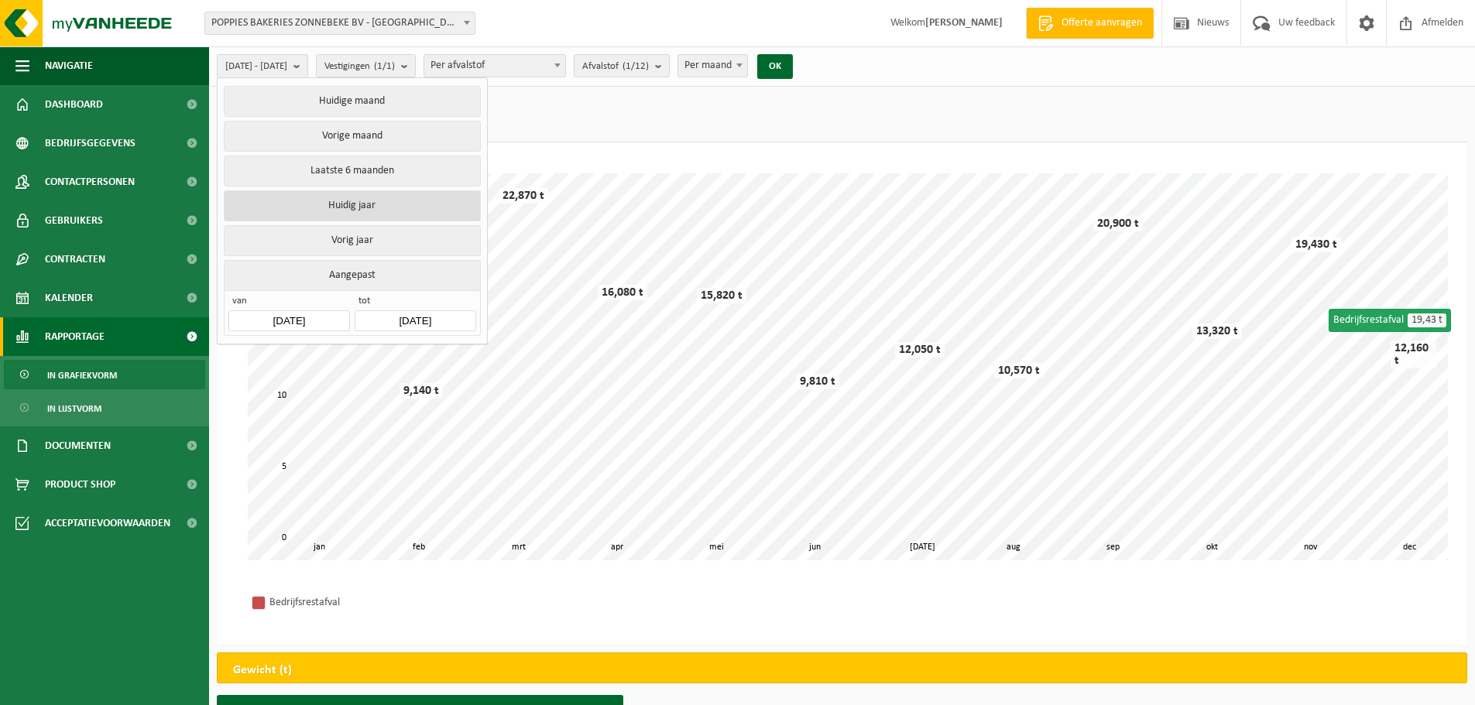
click at [392, 207] on button "Huidig jaar" at bounding box center [352, 205] width 256 height 31
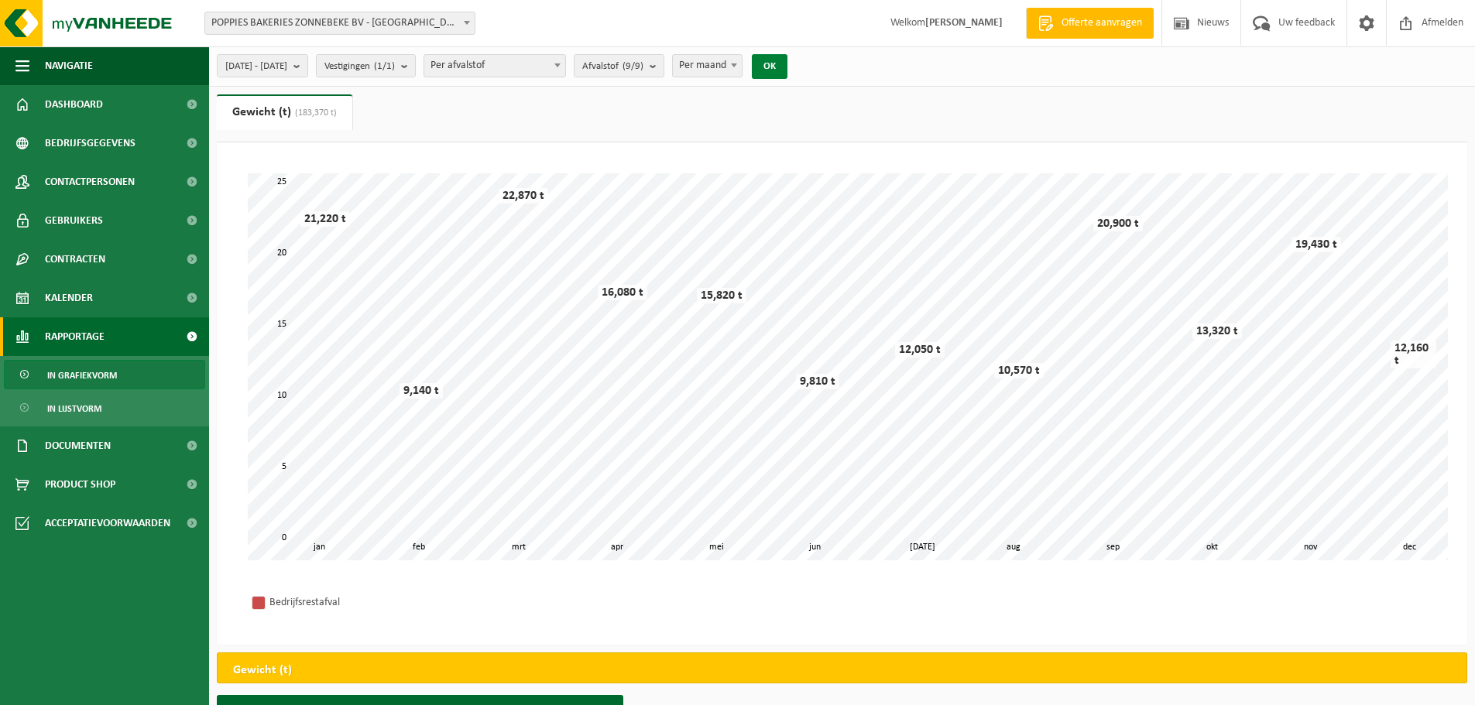
click at [787, 59] on button "OK" at bounding box center [770, 66] width 36 height 25
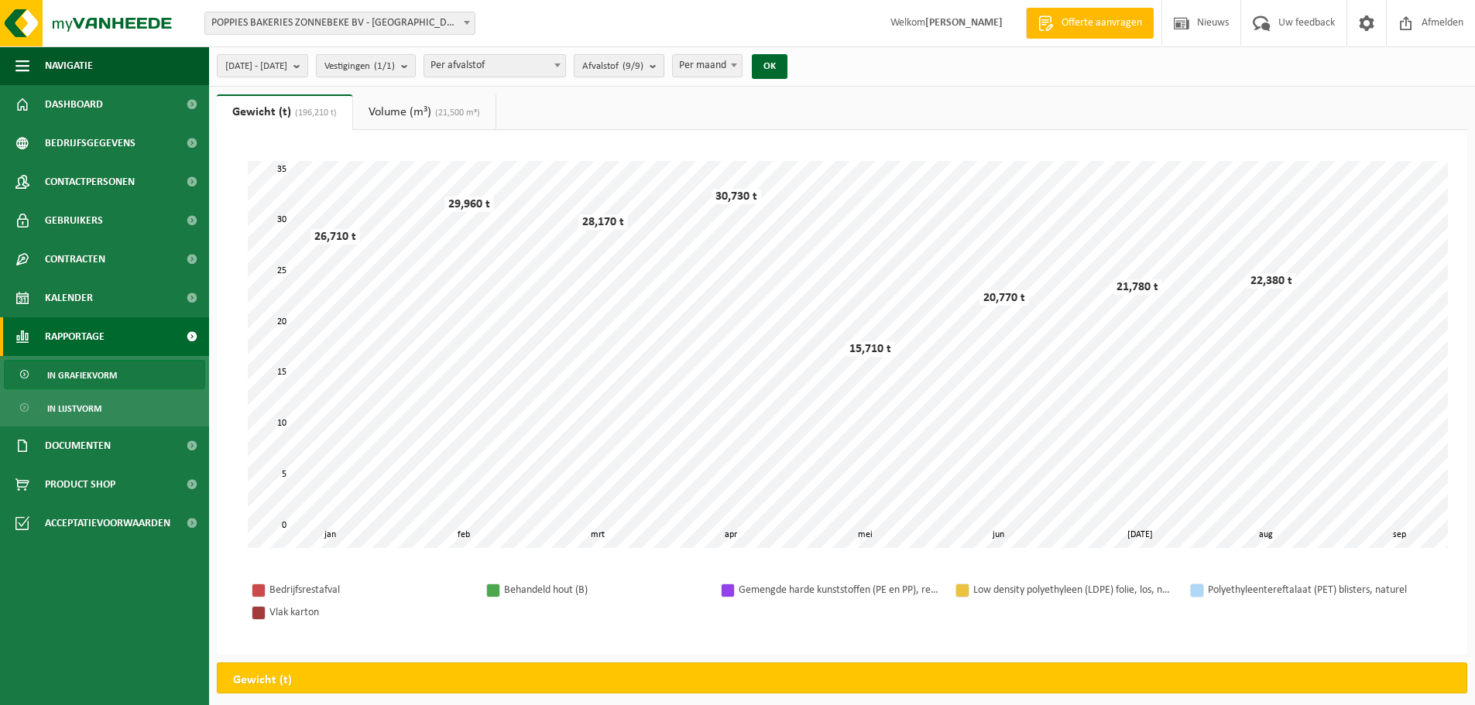
click at [643, 63] on count "(9/9)" at bounding box center [632, 66] width 21 height 10
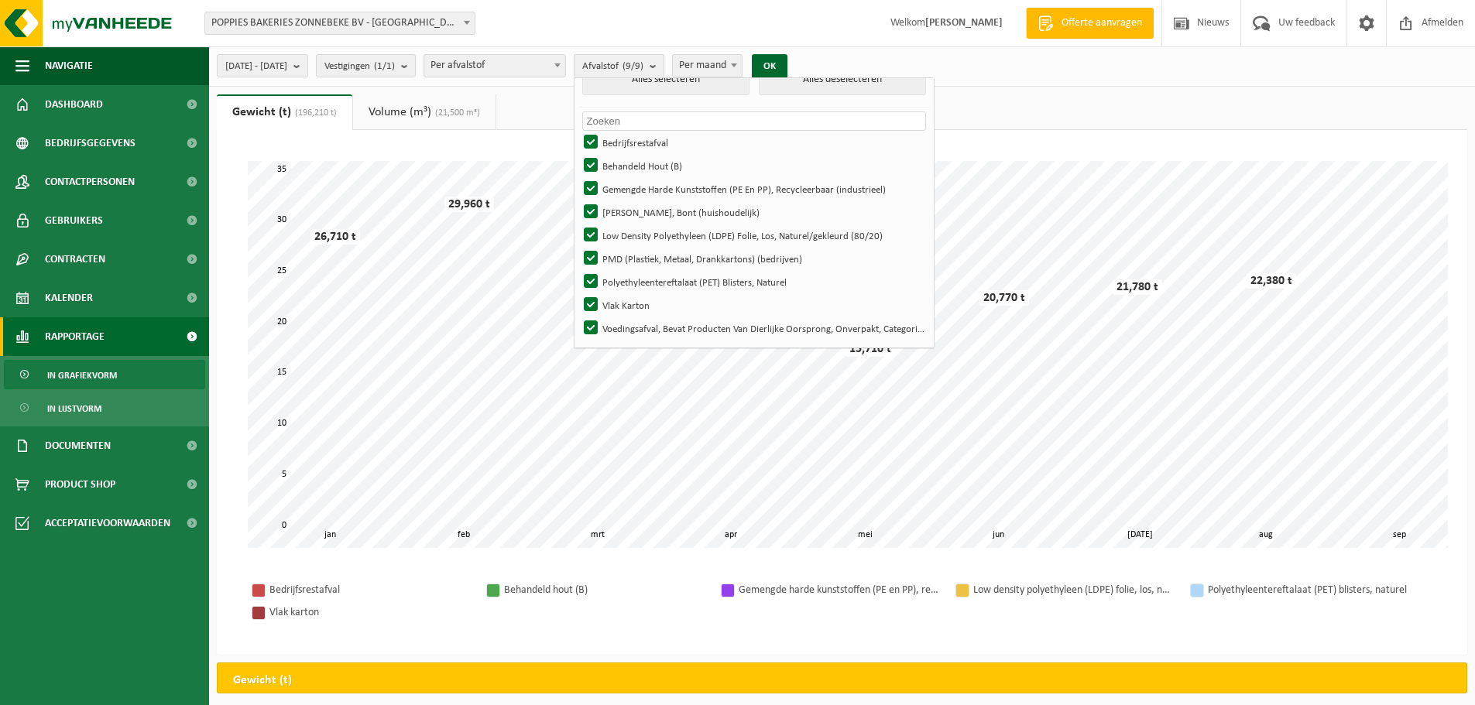
scroll to position [20, 0]
click at [825, 91] on button "Alles deselecteren" at bounding box center [842, 81] width 167 height 31
checkbox input "false"
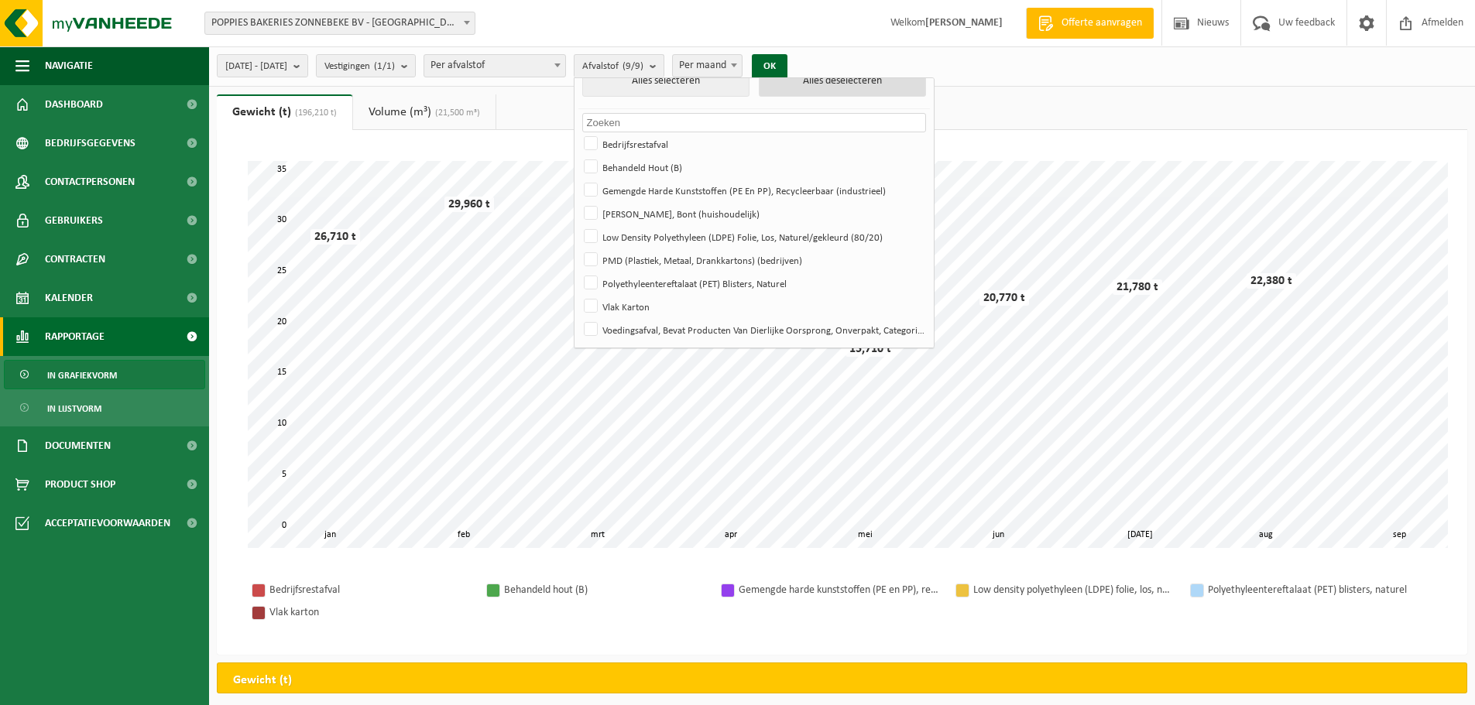
checkbox input "false"
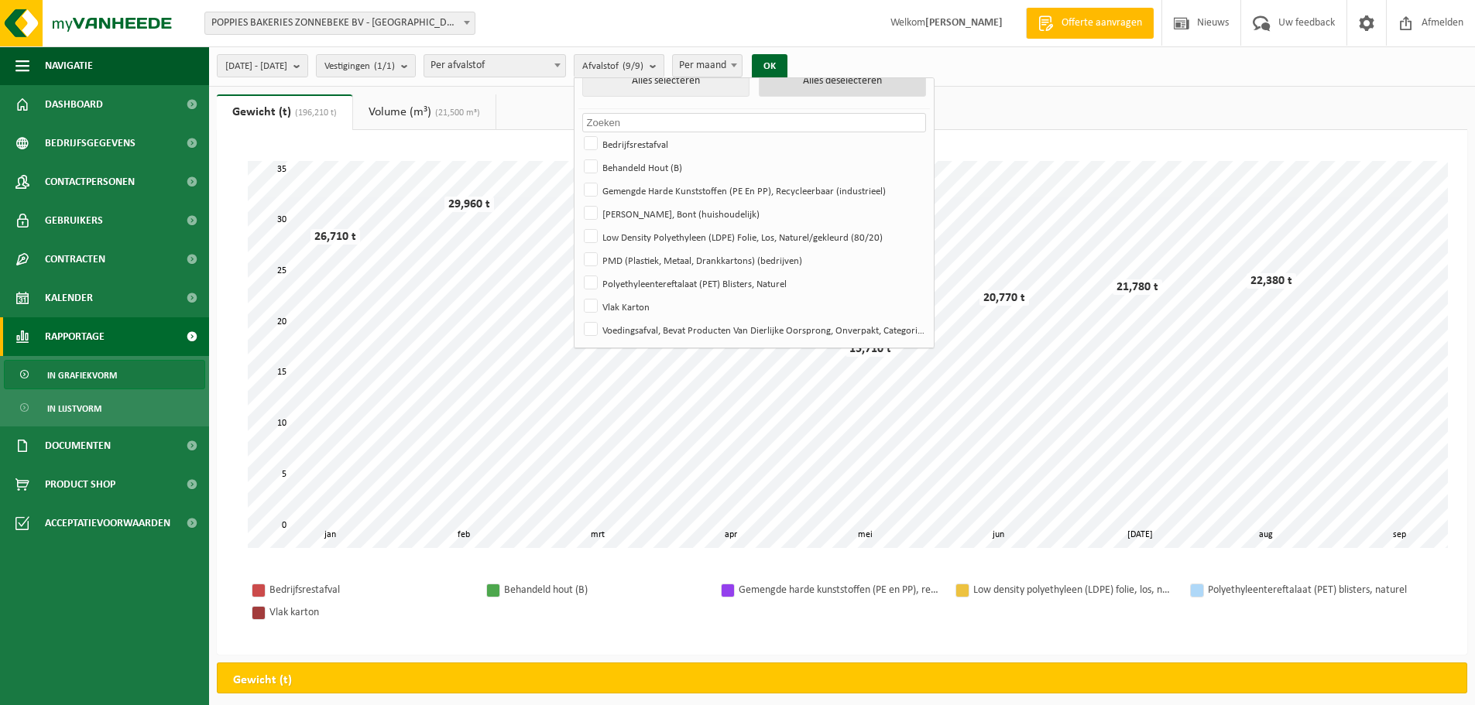
checkbox input "false"
click at [667, 139] on label "Bedrijfsrestafval" at bounding box center [753, 143] width 344 height 23
click at [578, 132] on input "Bedrijfsrestafval" at bounding box center [577, 132] width 1 height 1
checkbox input "true"
click at [787, 60] on button "OK" at bounding box center [770, 66] width 36 height 25
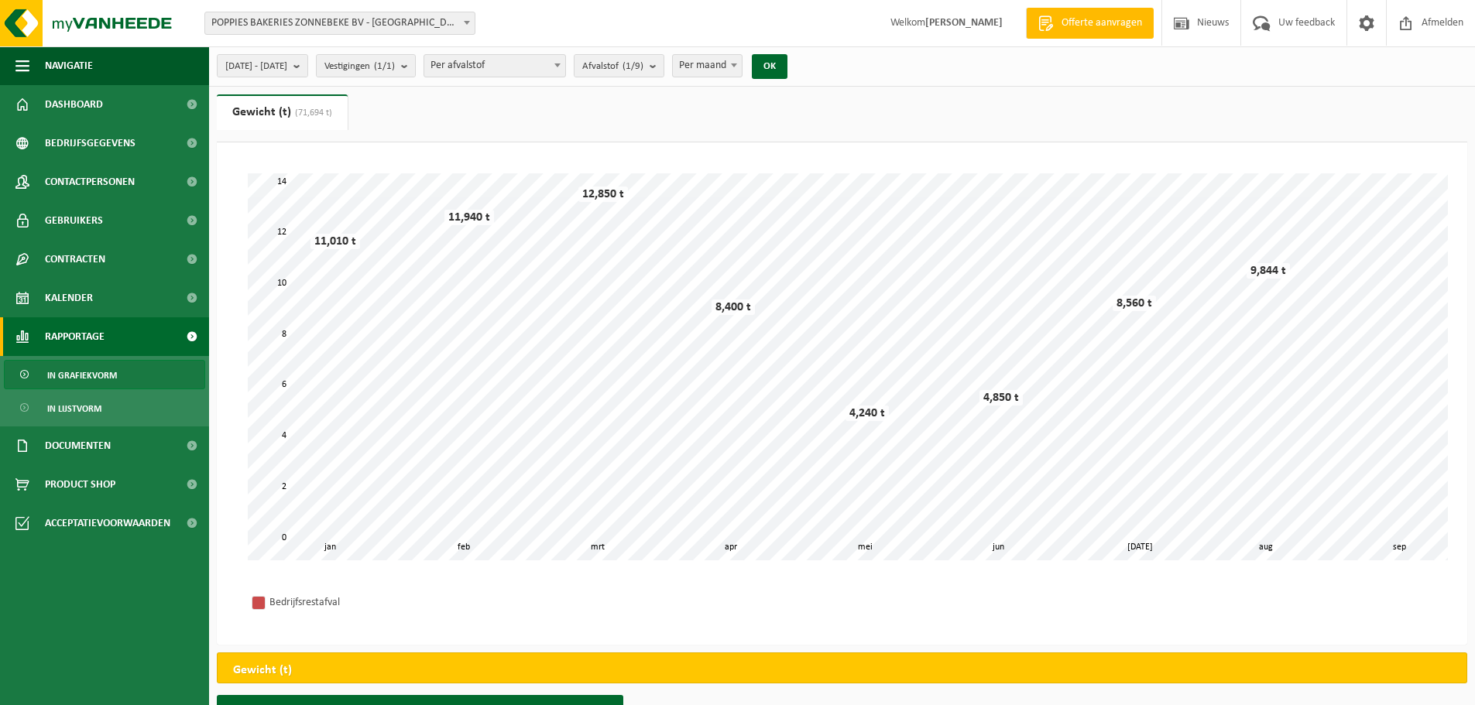
click at [742, 67] on span "Per maand" at bounding box center [707, 66] width 69 height 22
select select "3"
click at [308, 71] on button "[DATE] - [DATE]" at bounding box center [262, 65] width 91 height 23
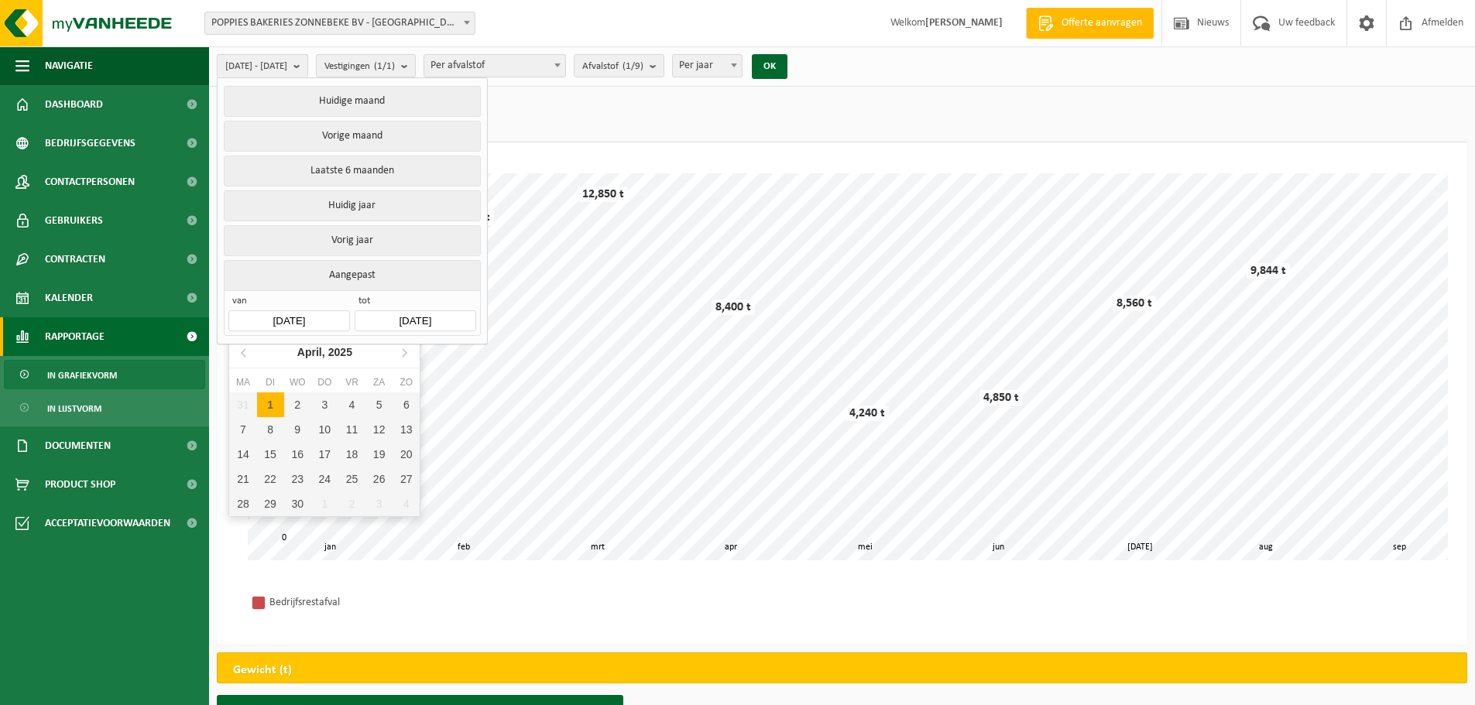
click at [296, 320] on input "[DATE]" at bounding box center [288, 320] width 121 height 21
click at [244, 351] on icon at bounding box center [244, 353] width 4 height 8
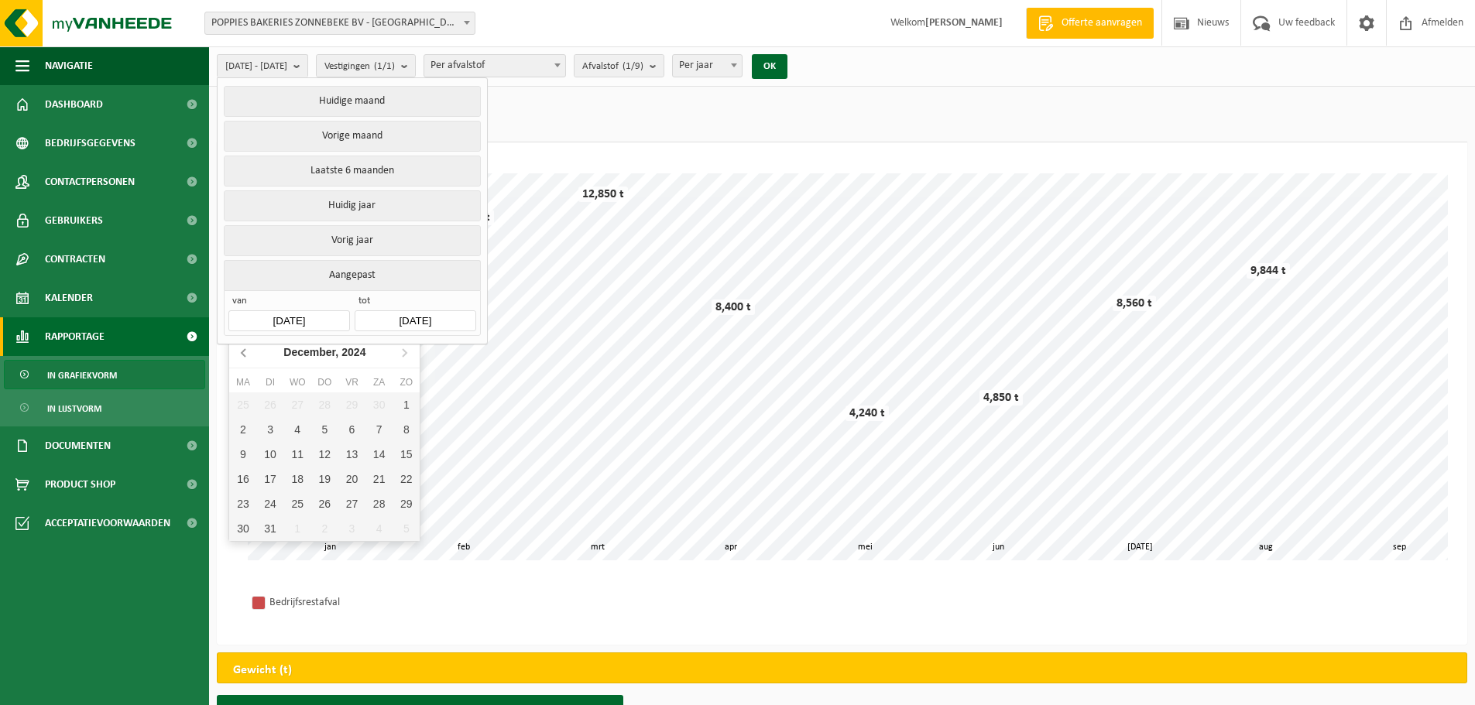
click at [244, 351] on icon at bounding box center [244, 353] width 4 height 8
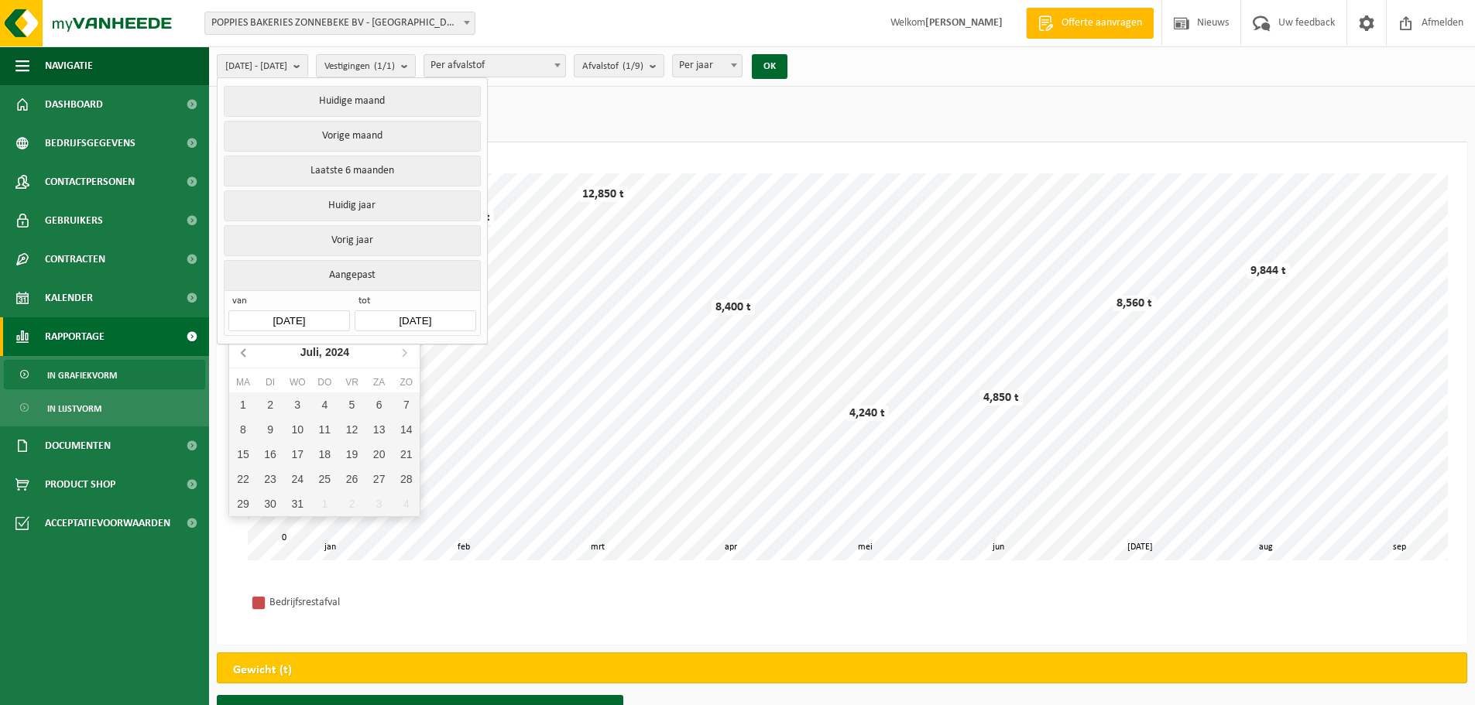
click at [244, 351] on icon at bounding box center [244, 353] width 4 height 8
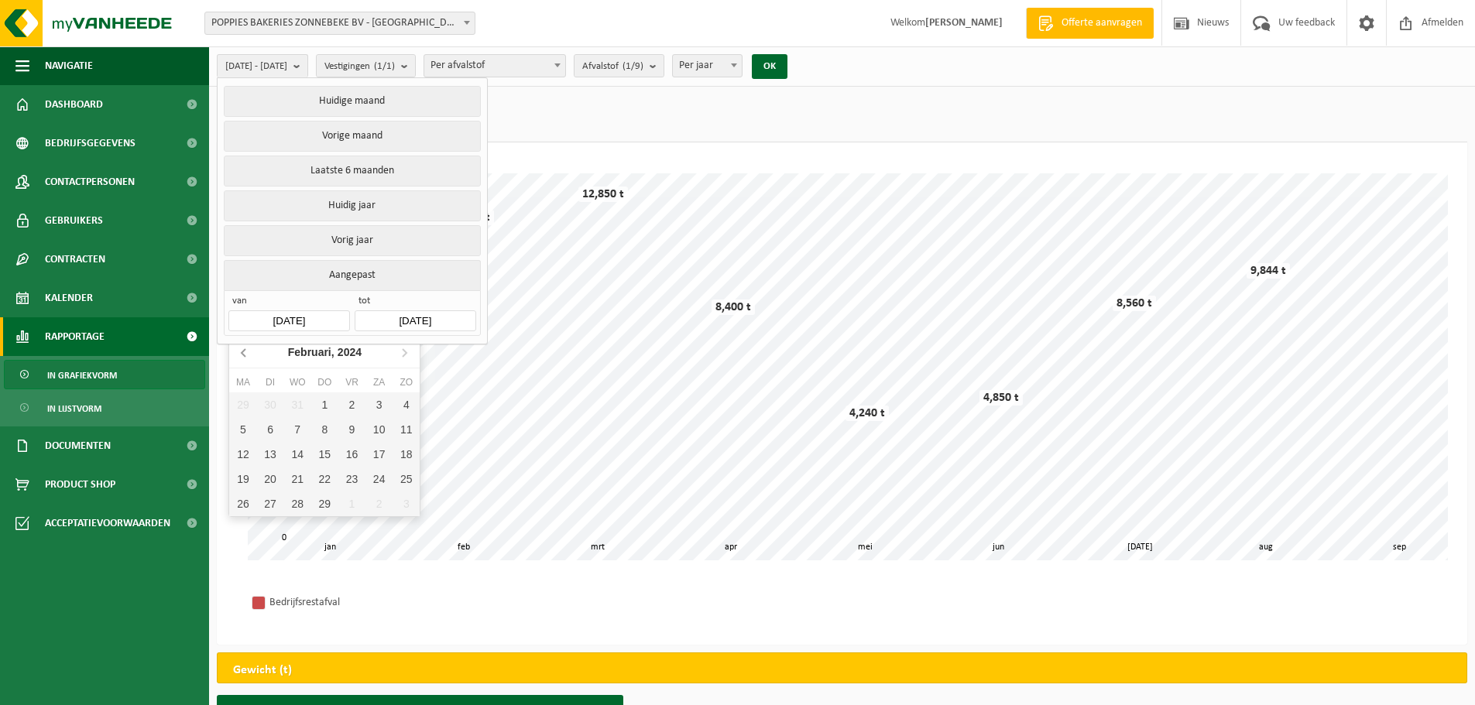
click at [244, 351] on icon at bounding box center [244, 353] width 4 height 8
click at [399, 351] on icon at bounding box center [404, 352] width 25 height 25
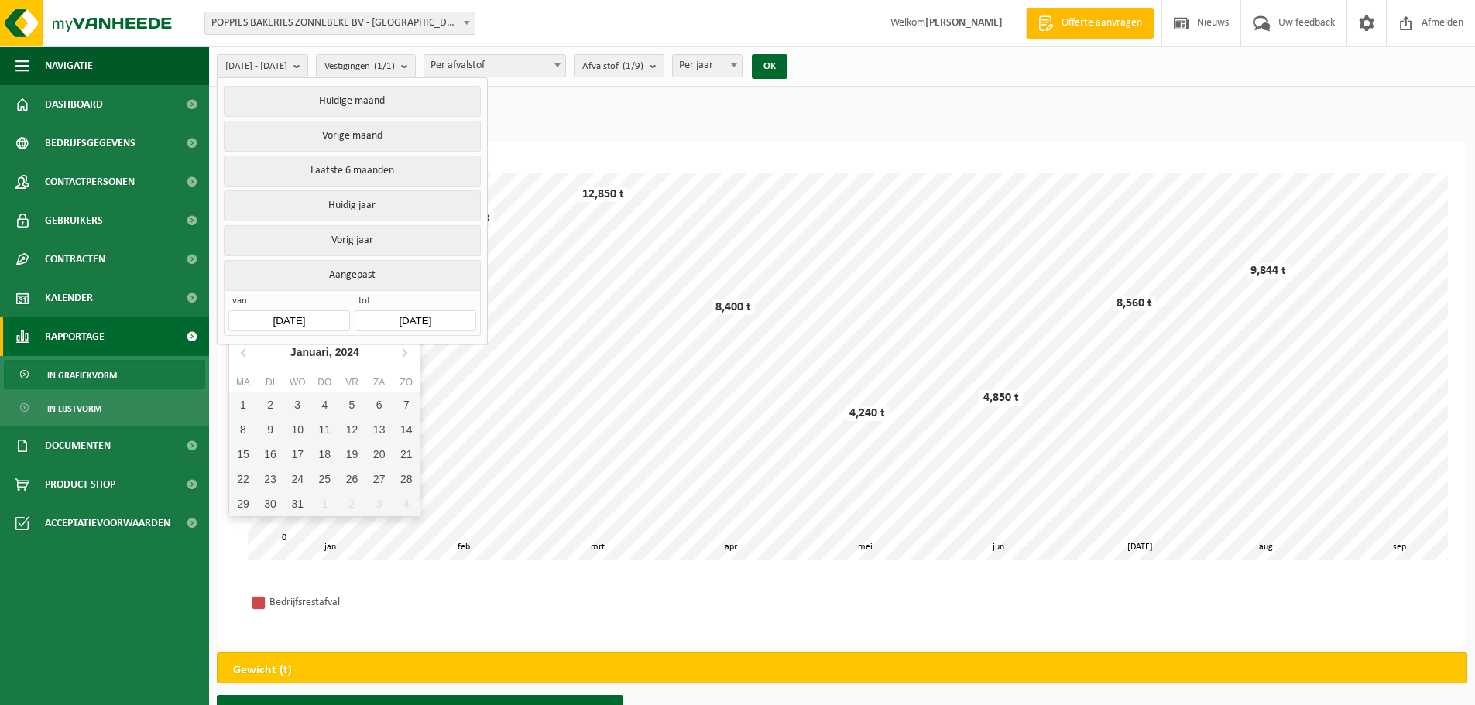
click at [318, 310] on input "[DATE]" at bounding box center [288, 320] width 121 height 21
click at [242, 350] on icon at bounding box center [244, 352] width 25 height 25
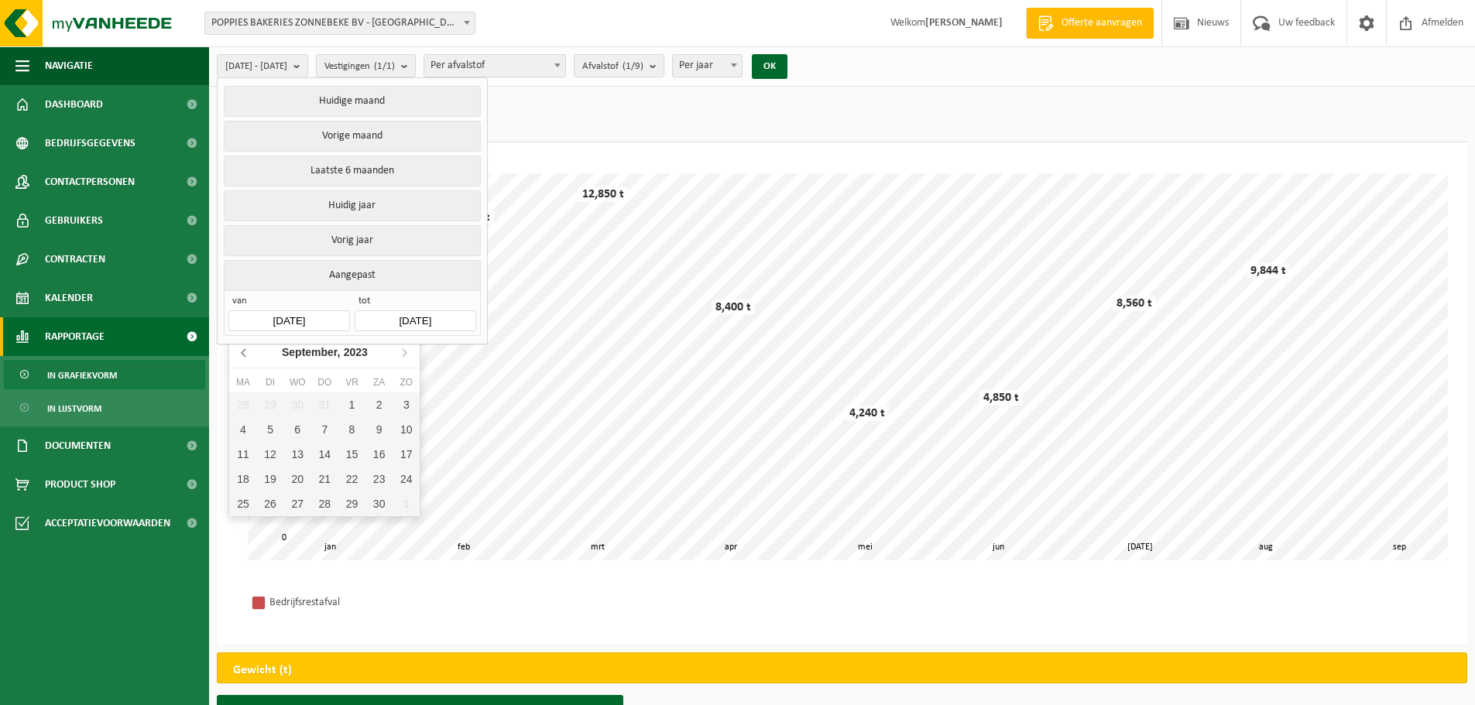
click at [242, 350] on icon at bounding box center [244, 352] width 25 height 25
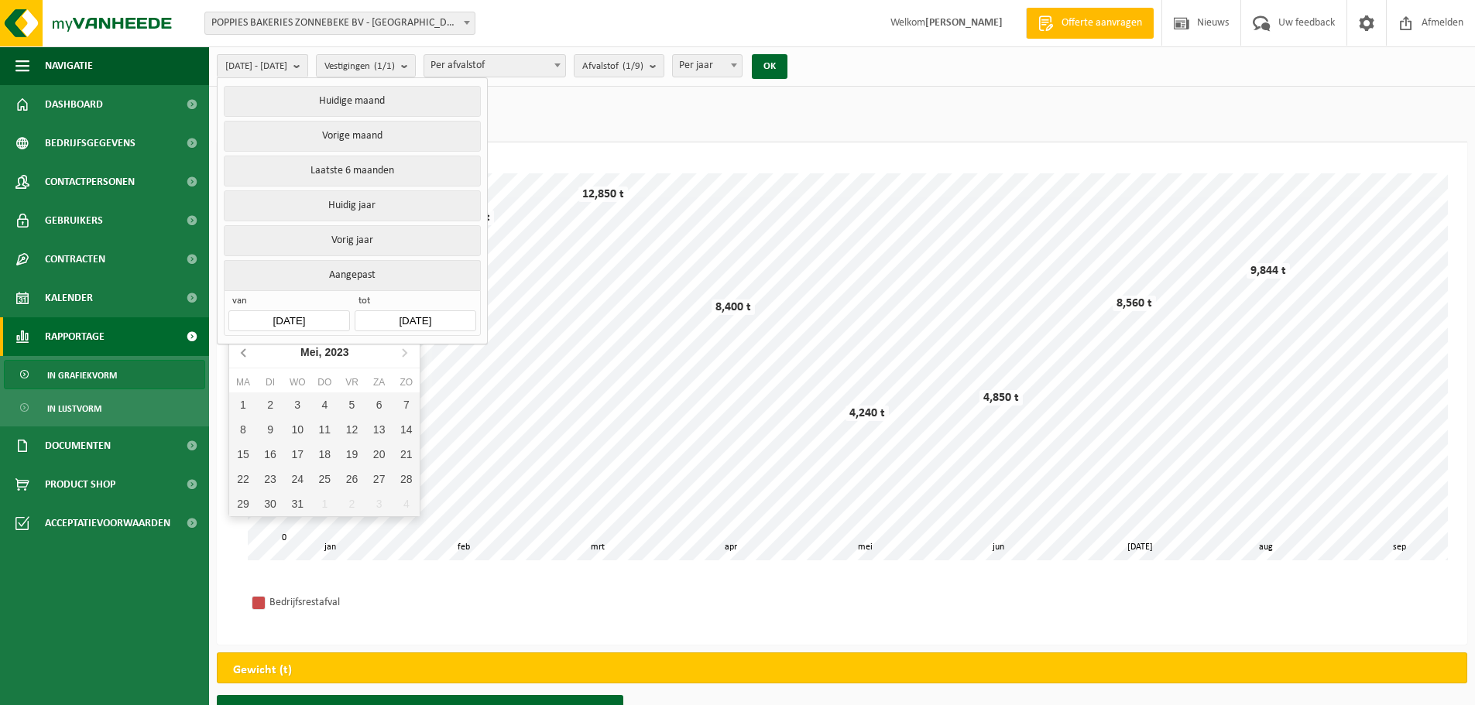
click at [242, 350] on icon at bounding box center [244, 352] width 25 height 25
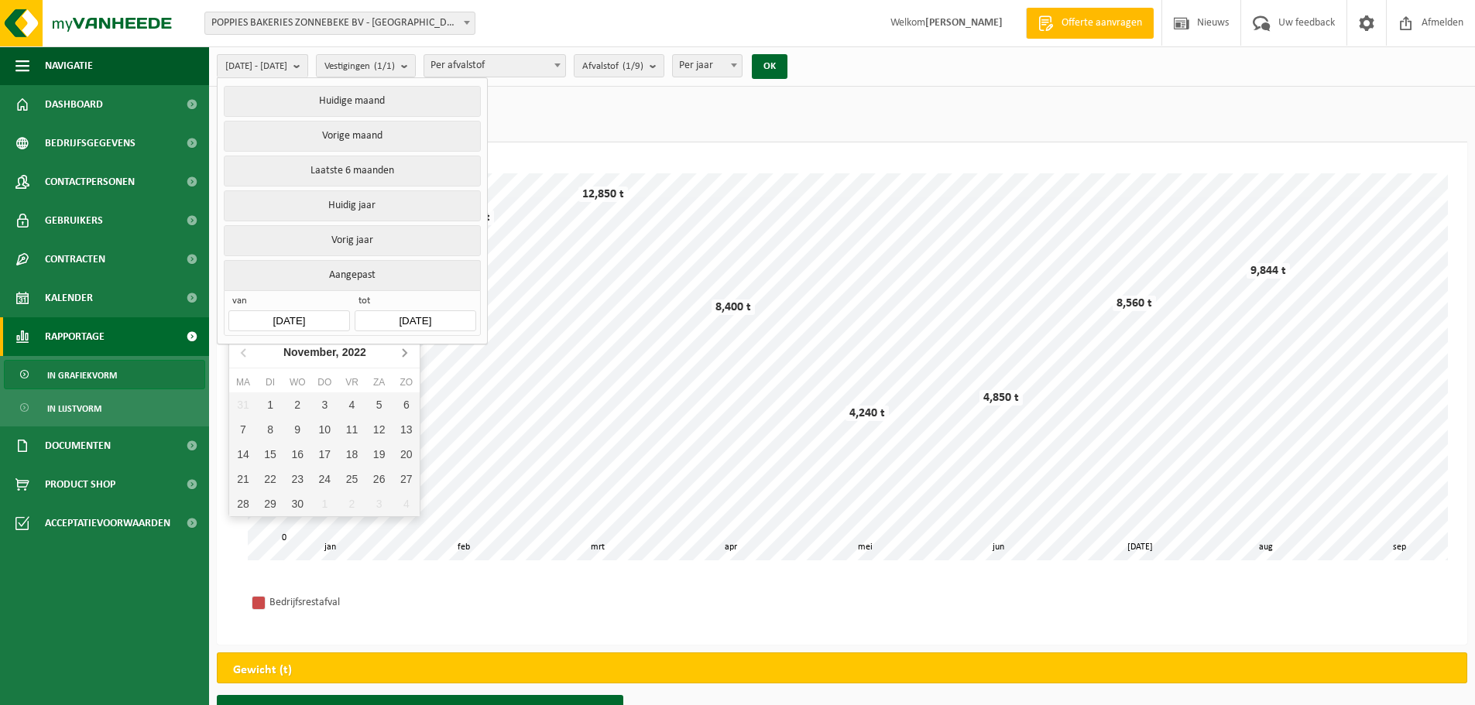
click at [403, 351] on icon at bounding box center [405, 353] width 4 height 8
click at [406, 405] on div "1" at bounding box center [405, 404] width 27 height 25
type input "[DATE]"
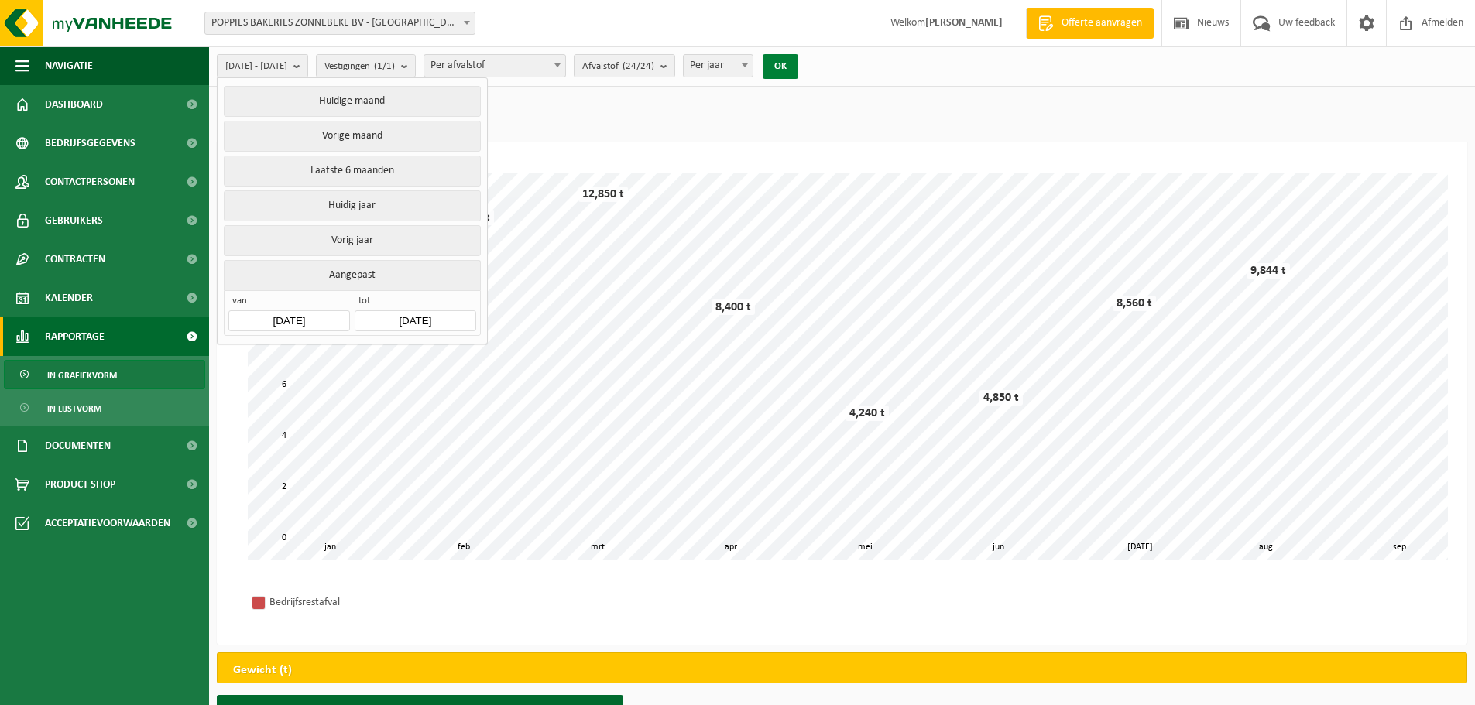
click at [798, 67] on button "OK" at bounding box center [781, 66] width 36 height 25
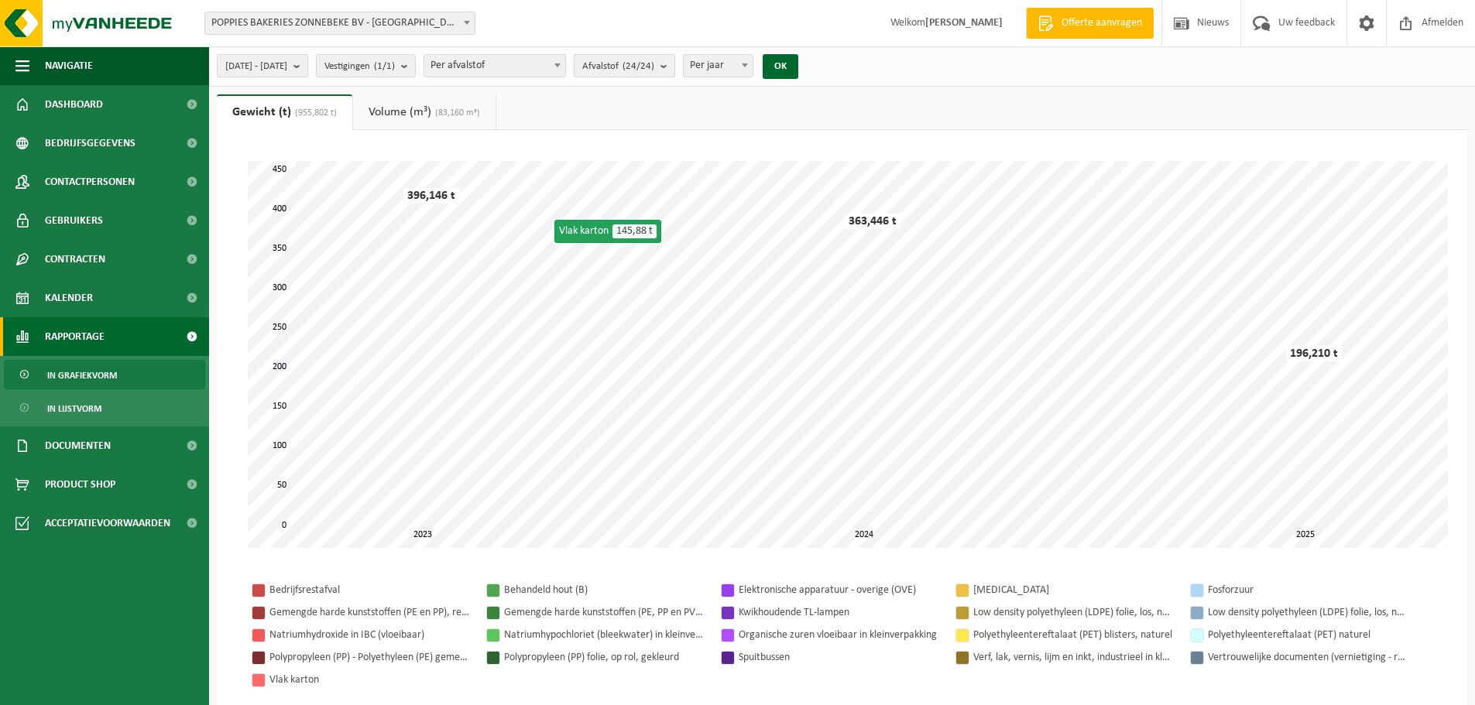
click at [654, 66] on span "Afvalstof (24/24)" at bounding box center [618, 66] width 72 height 23
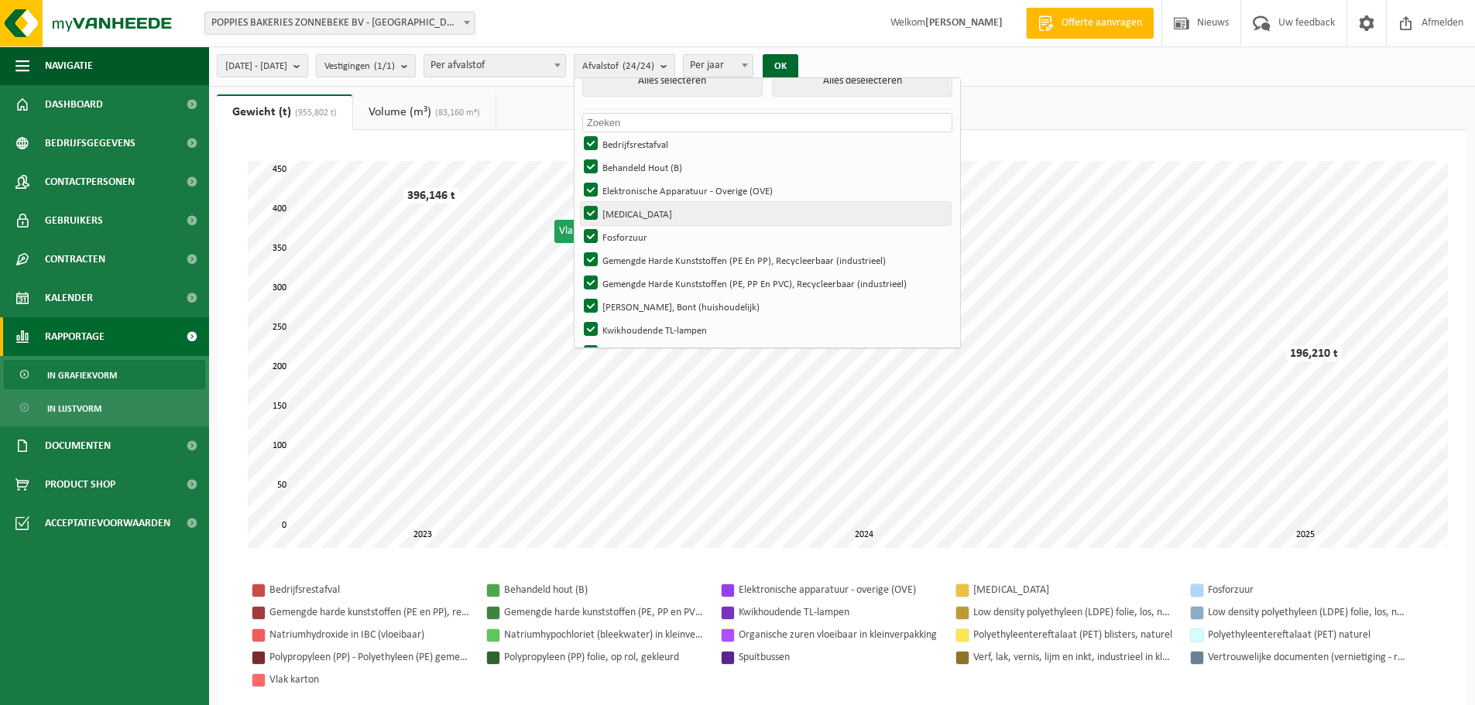
scroll to position [0, 0]
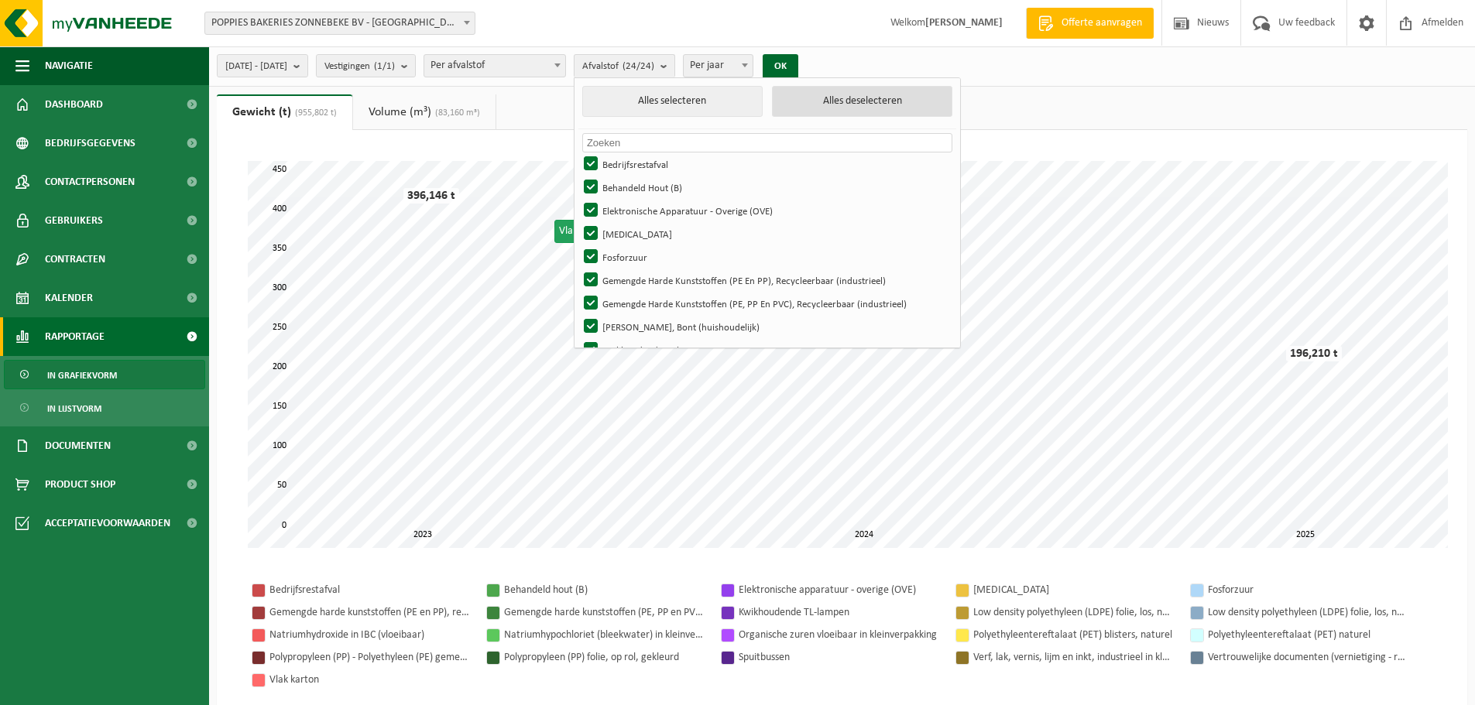
click at [875, 104] on button "Alles deselecteren" at bounding box center [862, 101] width 180 height 31
checkbox input "false"
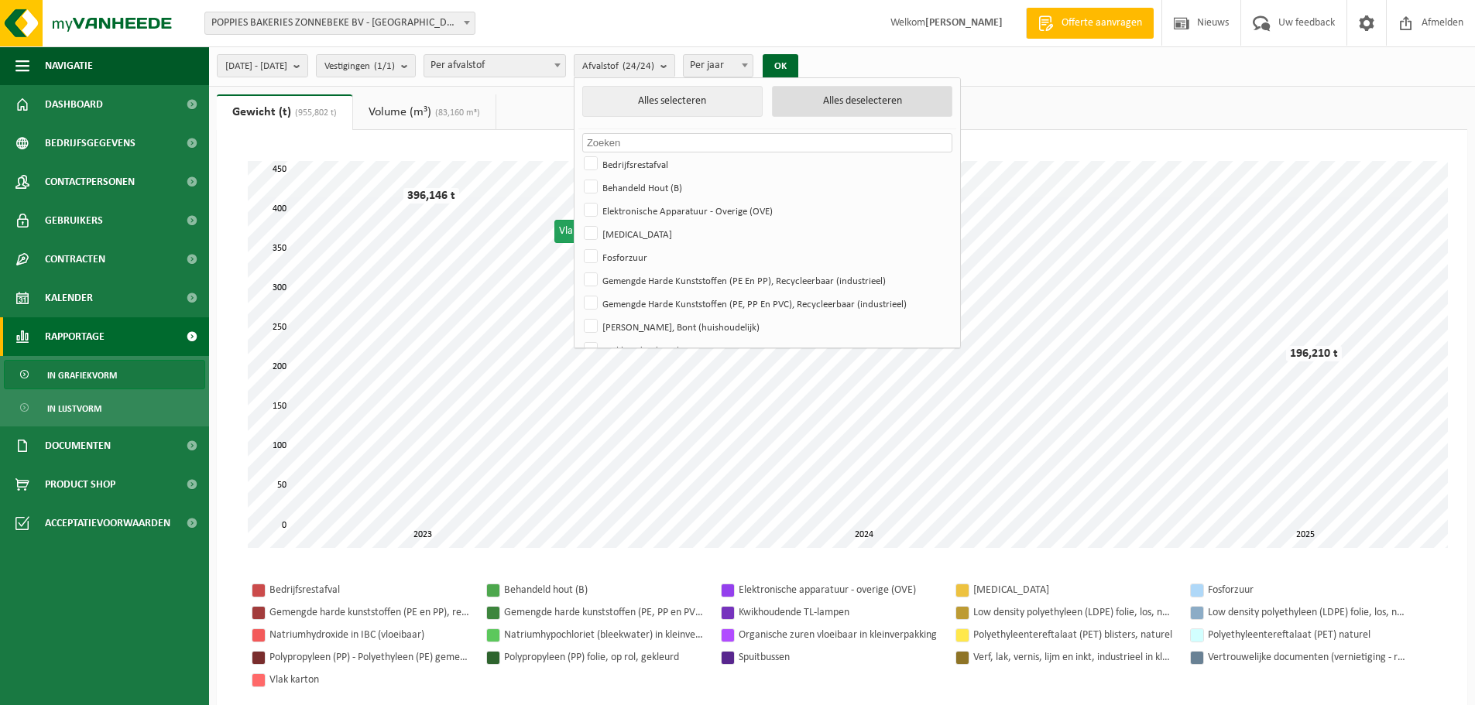
checkbox input "false"
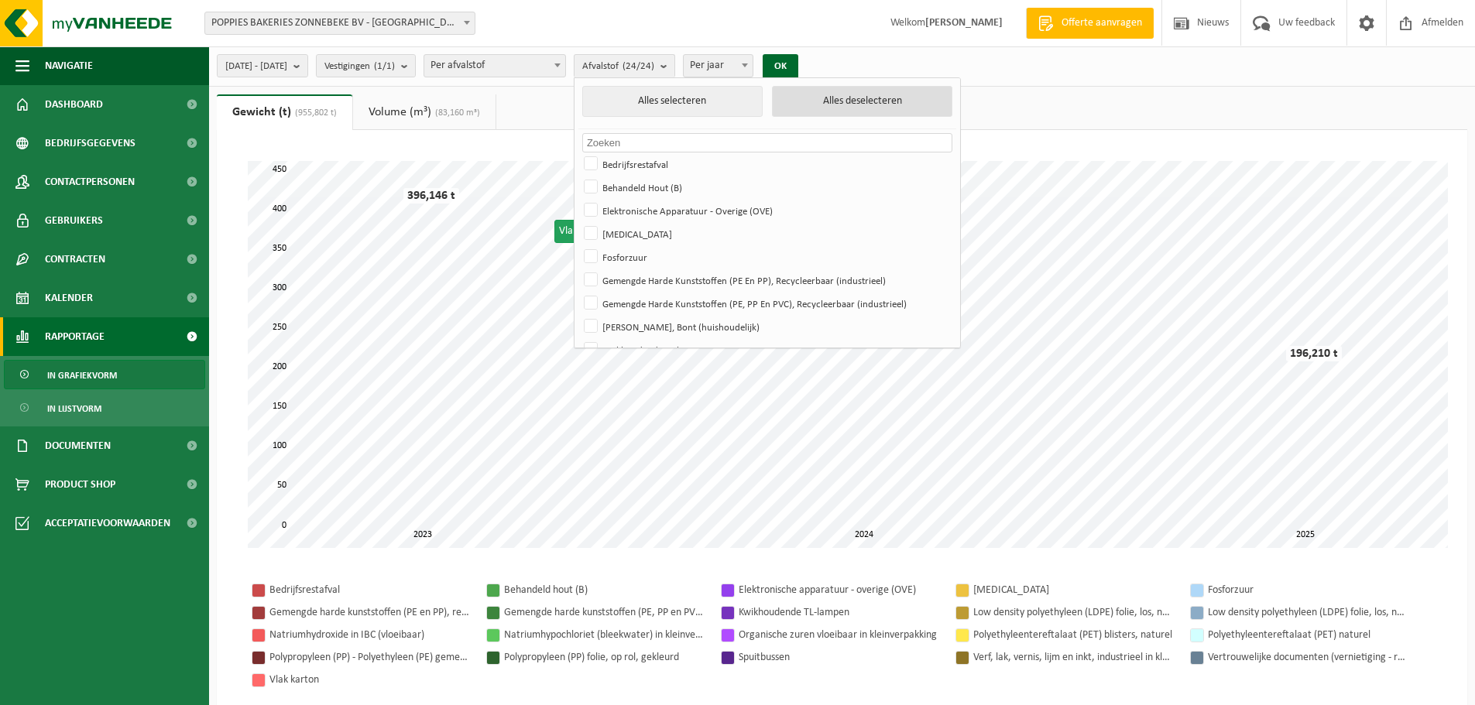
checkbox input "false"
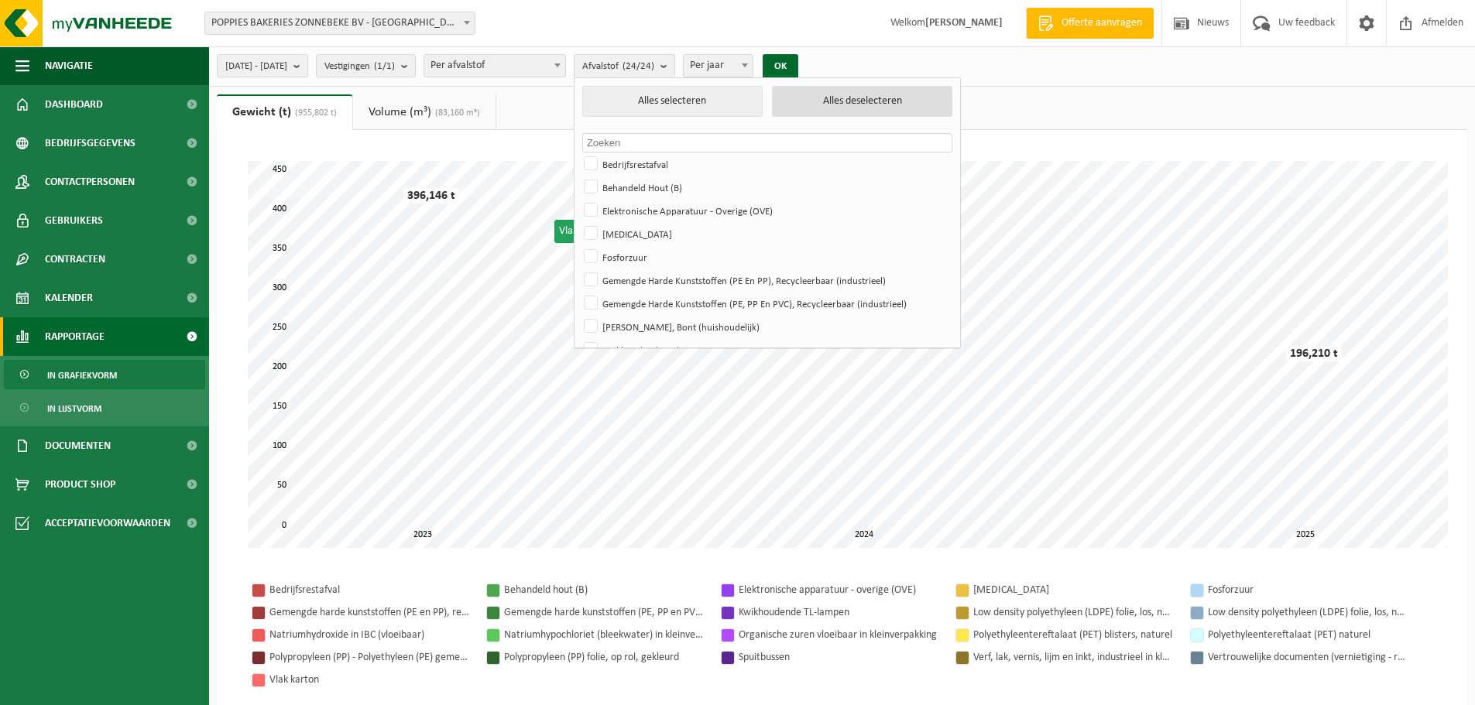
checkbox input "false"
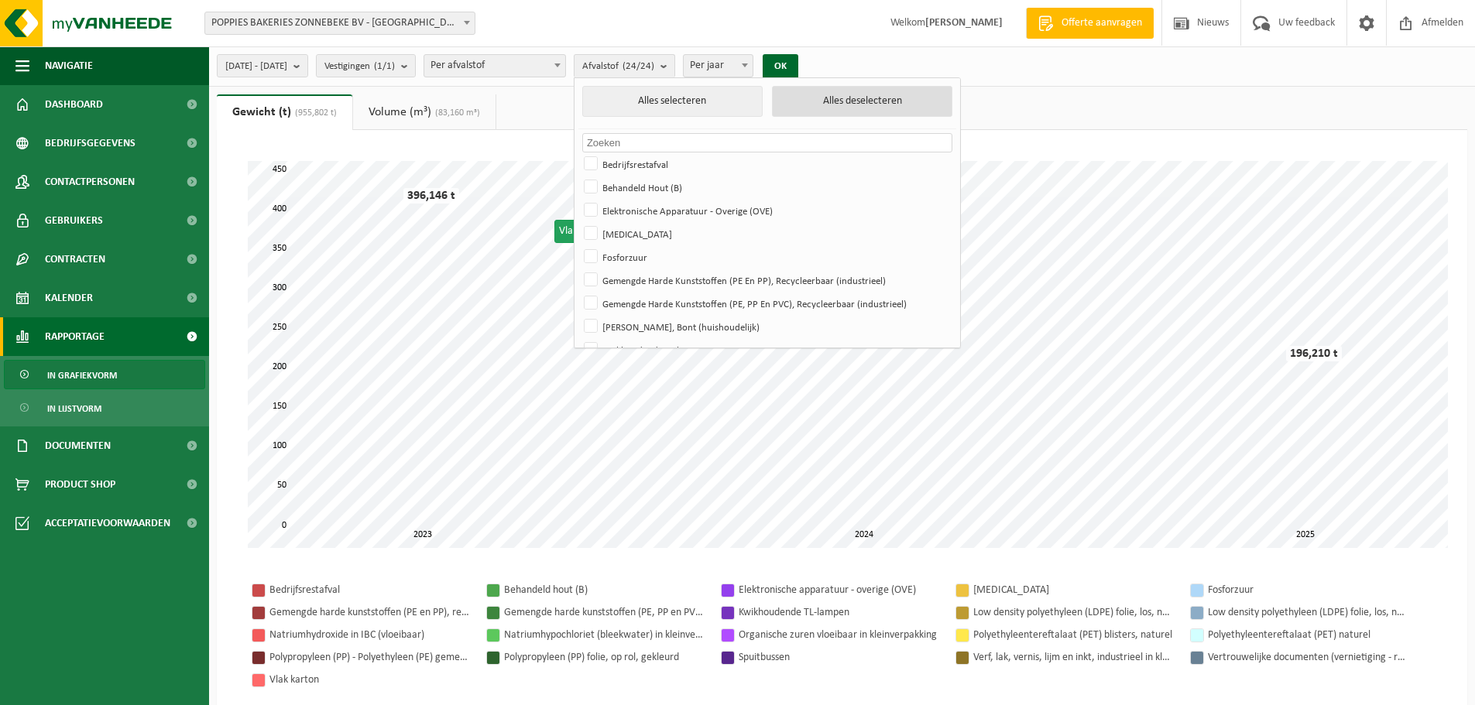
checkbox input "false"
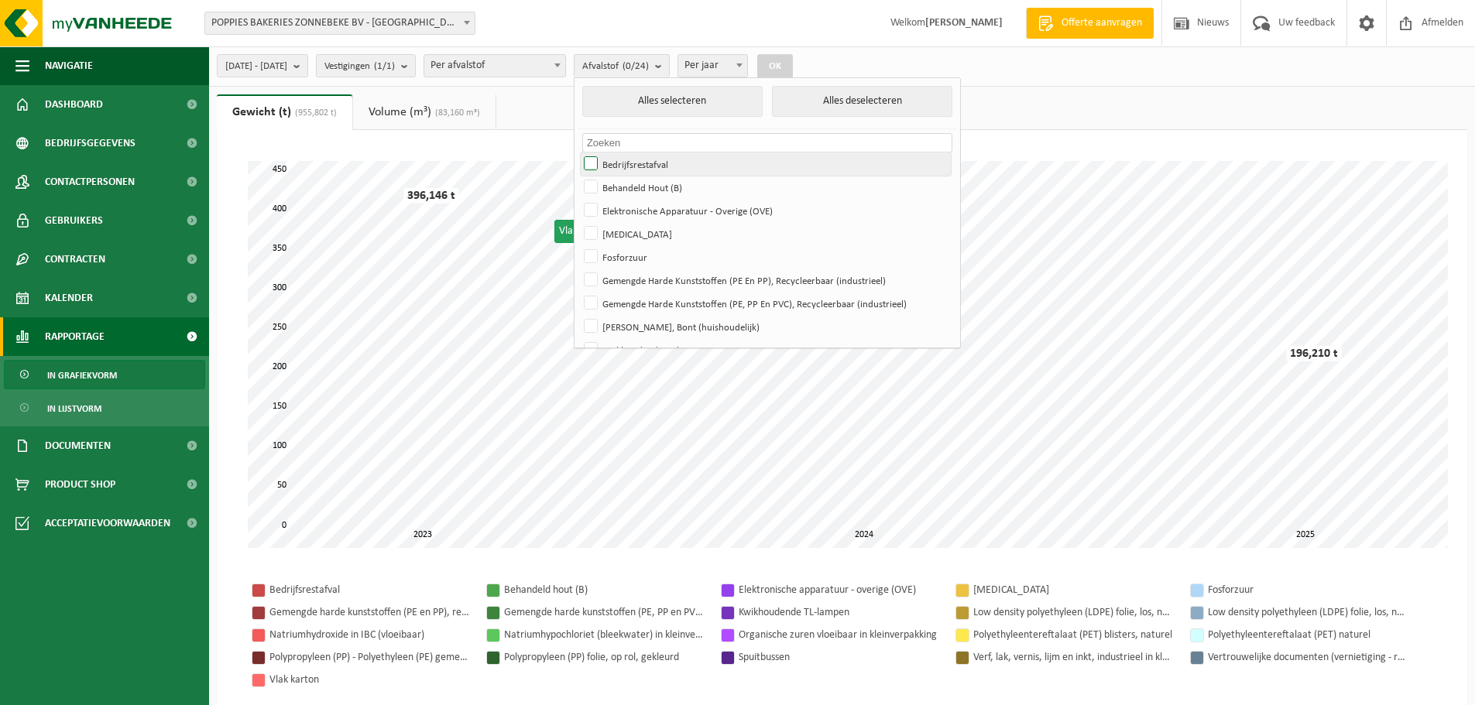
click at [691, 165] on label "Bedrijfsrestafval" at bounding box center [766, 164] width 370 height 23
click at [578, 153] on input "Bedrijfsrestafval" at bounding box center [577, 152] width 1 height 1
checkbox input "true"
click at [793, 68] on button "OK" at bounding box center [775, 66] width 36 height 25
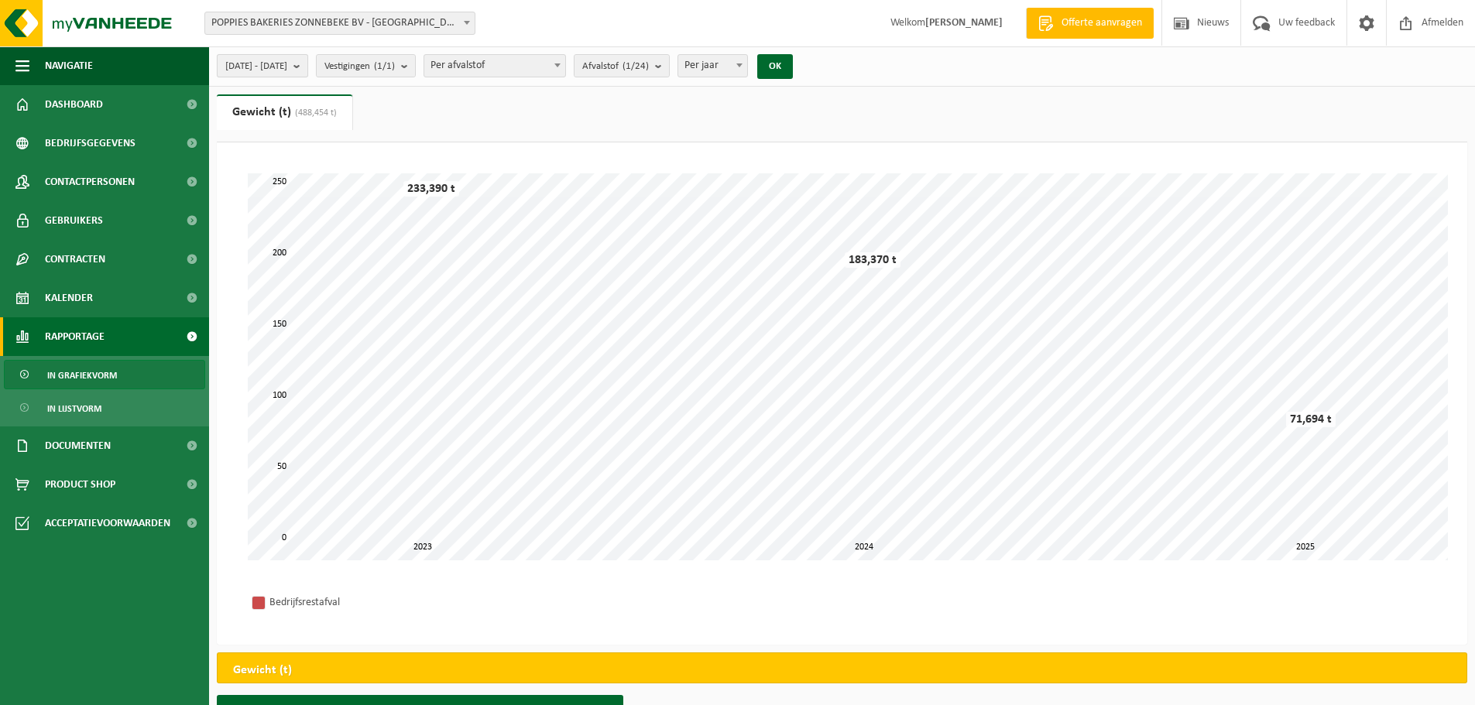
click at [287, 63] on span "[DATE] - [DATE]" at bounding box center [256, 66] width 62 height 23
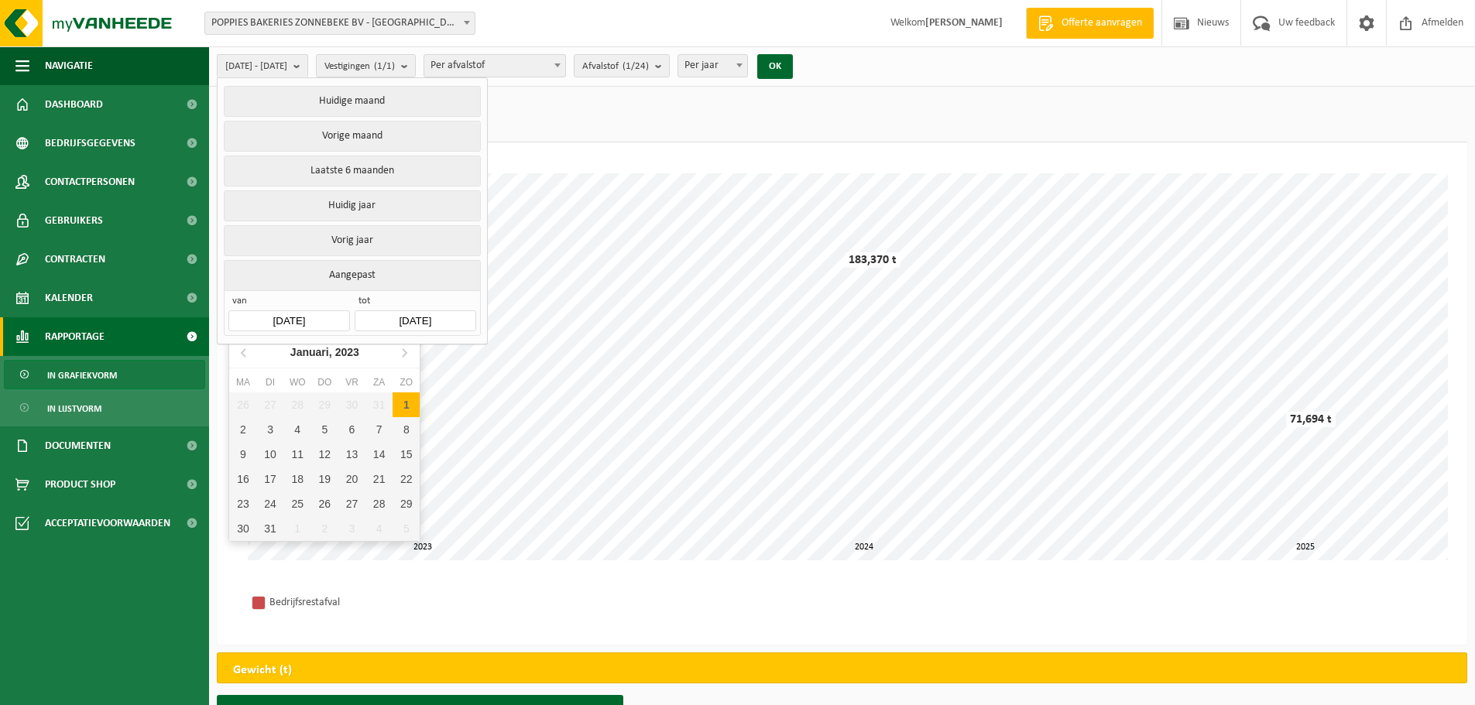
click at [283, 314] on input "[DATE]" at bounding box center [288, 320] width 121 height 21
click at [242, 359] on icon at bounding box center [244, 352] width 25 height 25
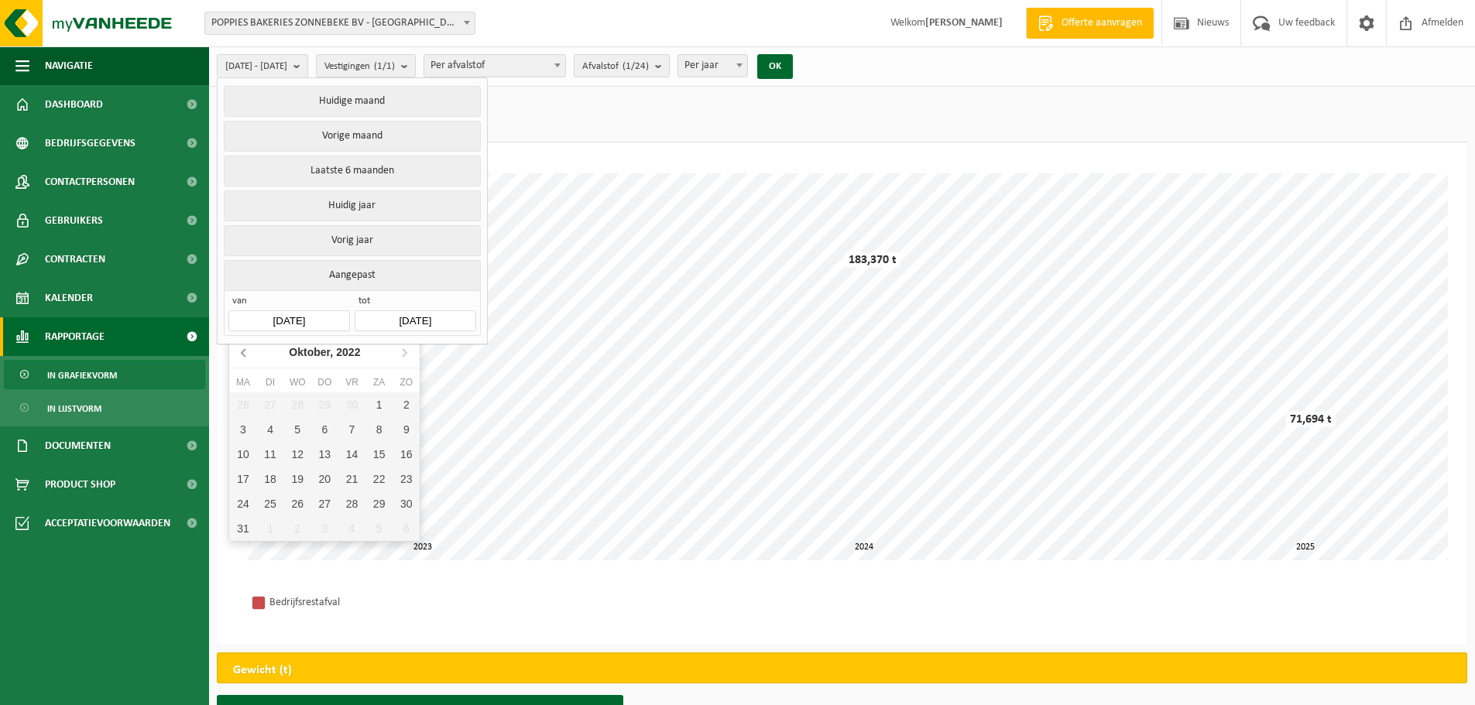
click at [242, 359] on icon at bounding box center [244, 352] width 25 height 25
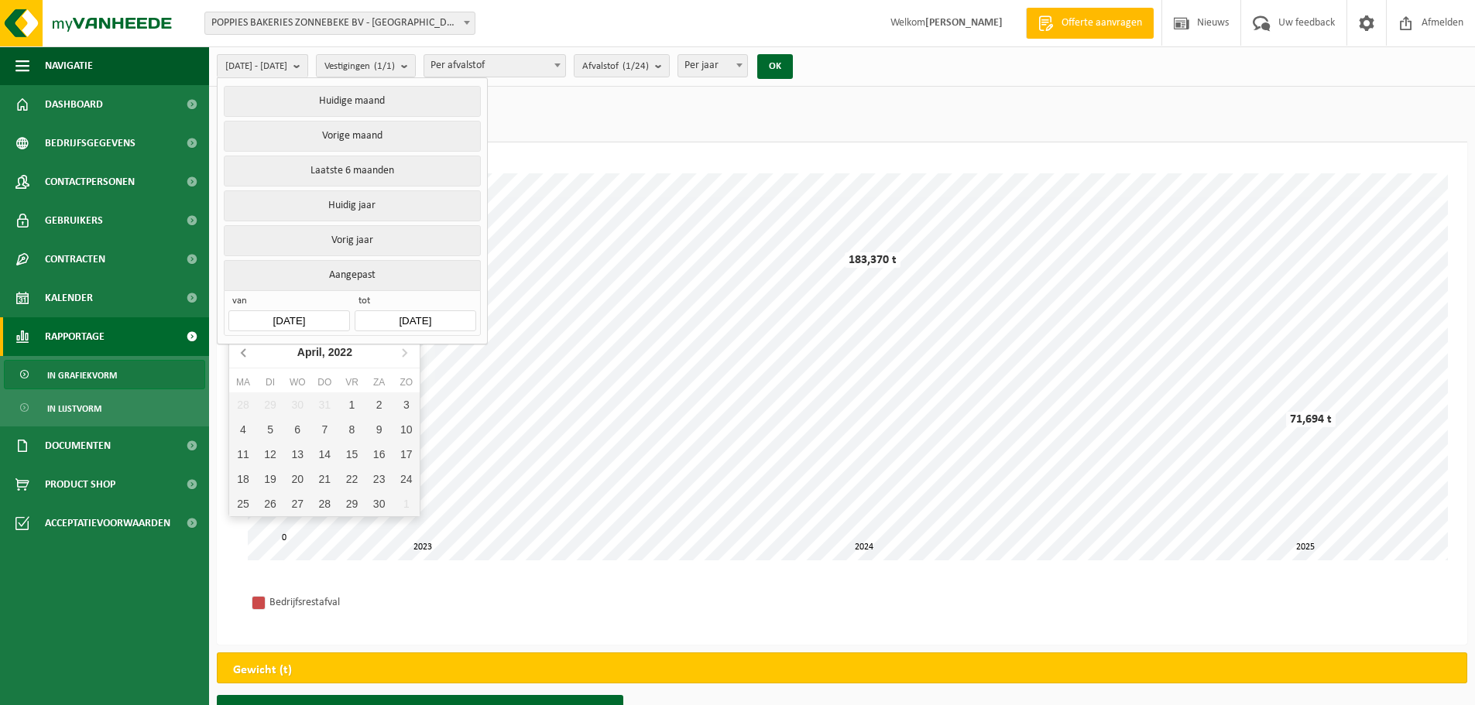
click at [242, 359] on icon at bounding box center [244, 352] width 25 height 25
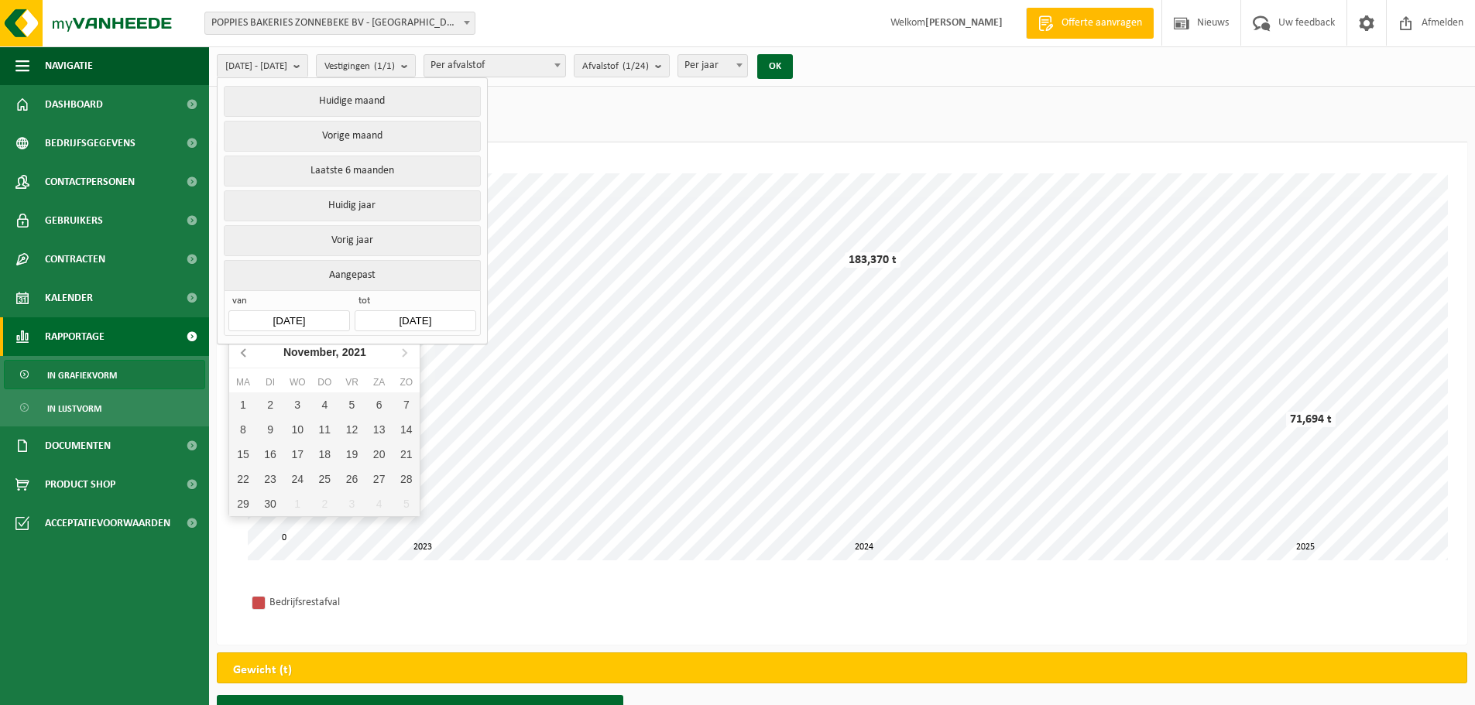
click at [242, 359] on icon at bounding box center [244, 352] width 25 height 25
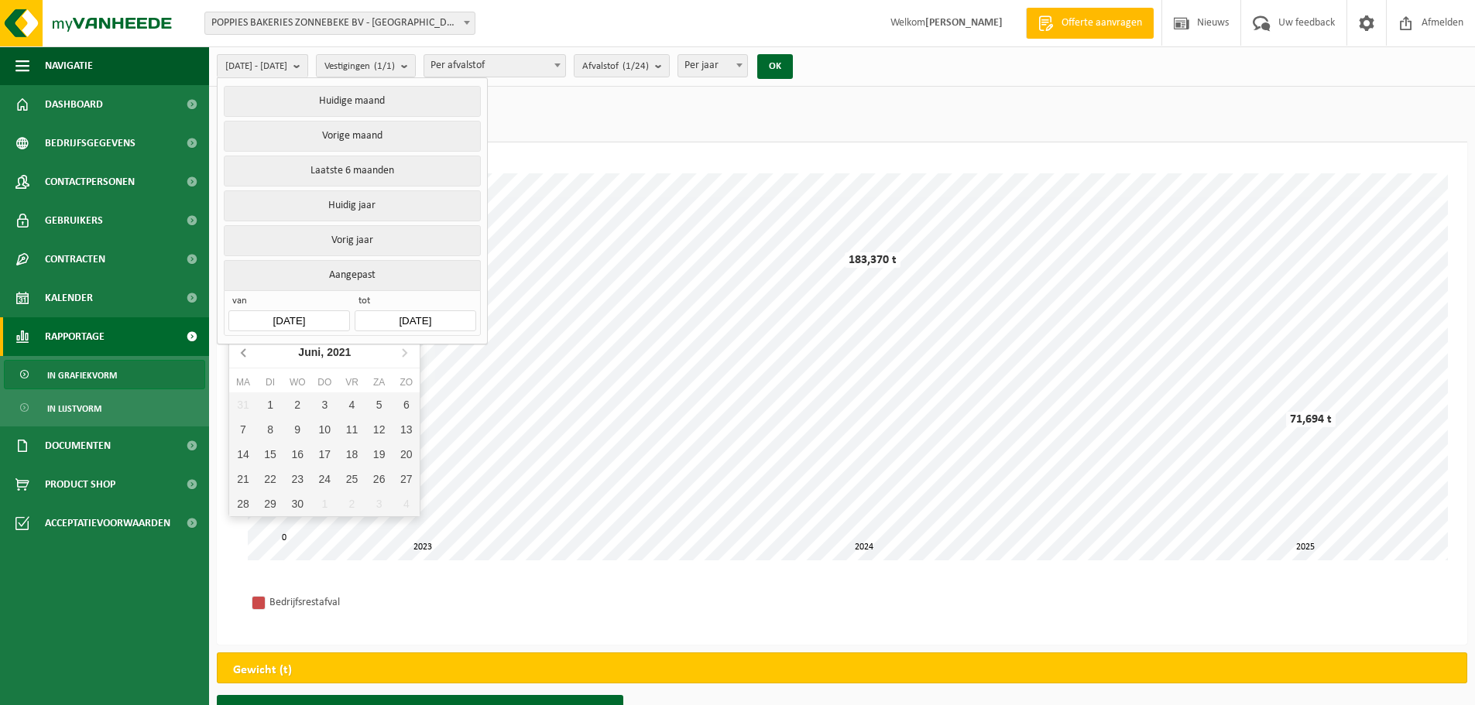
click at [242, 359] on icon at bounding box center [244, 352] width 25 height 25
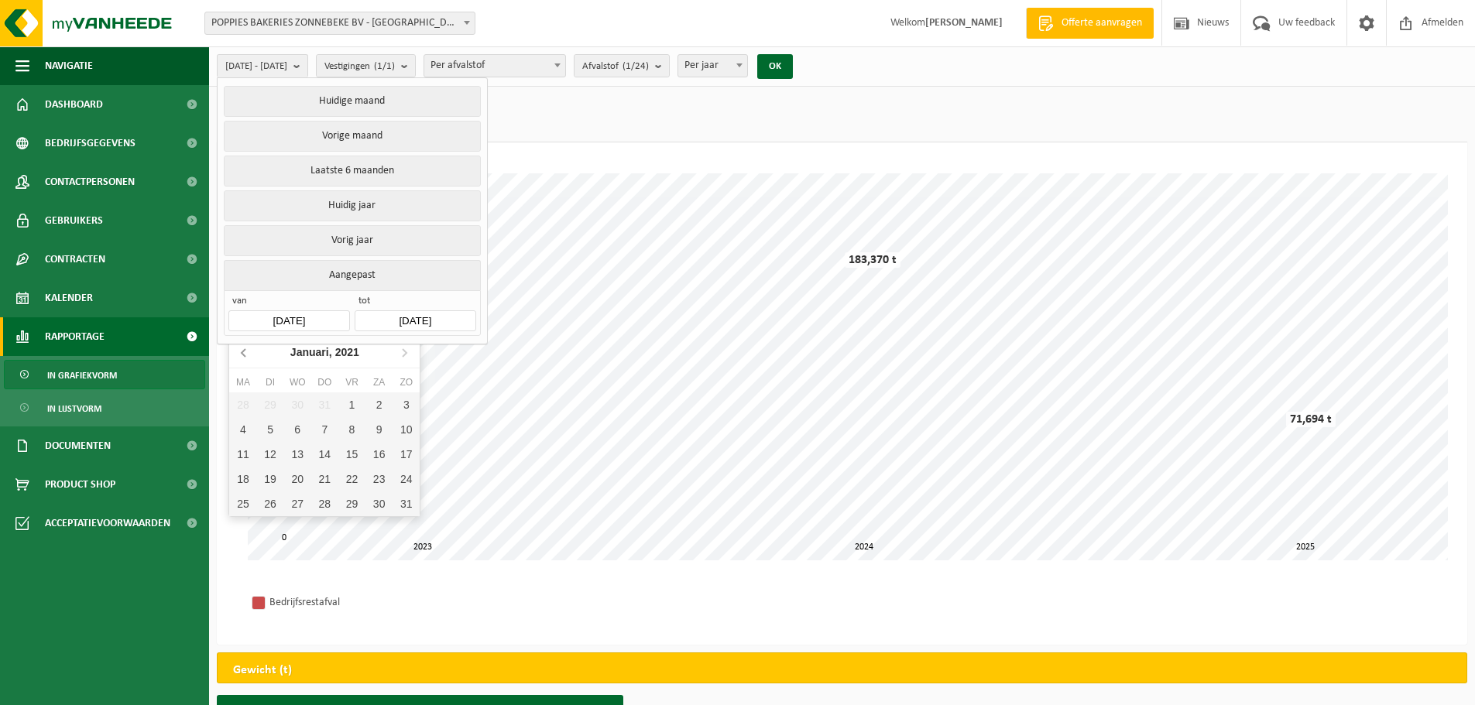
click at [242, 359] on icon at bounding box center [244, 352] width 25 height 25
click at [402, 351] on icon at bounding box center [404, 352] width 25 height 25
click at [351, 404] on div "1" at bounding box center [351, 404] width 27 height 25
type input "[DATE]"
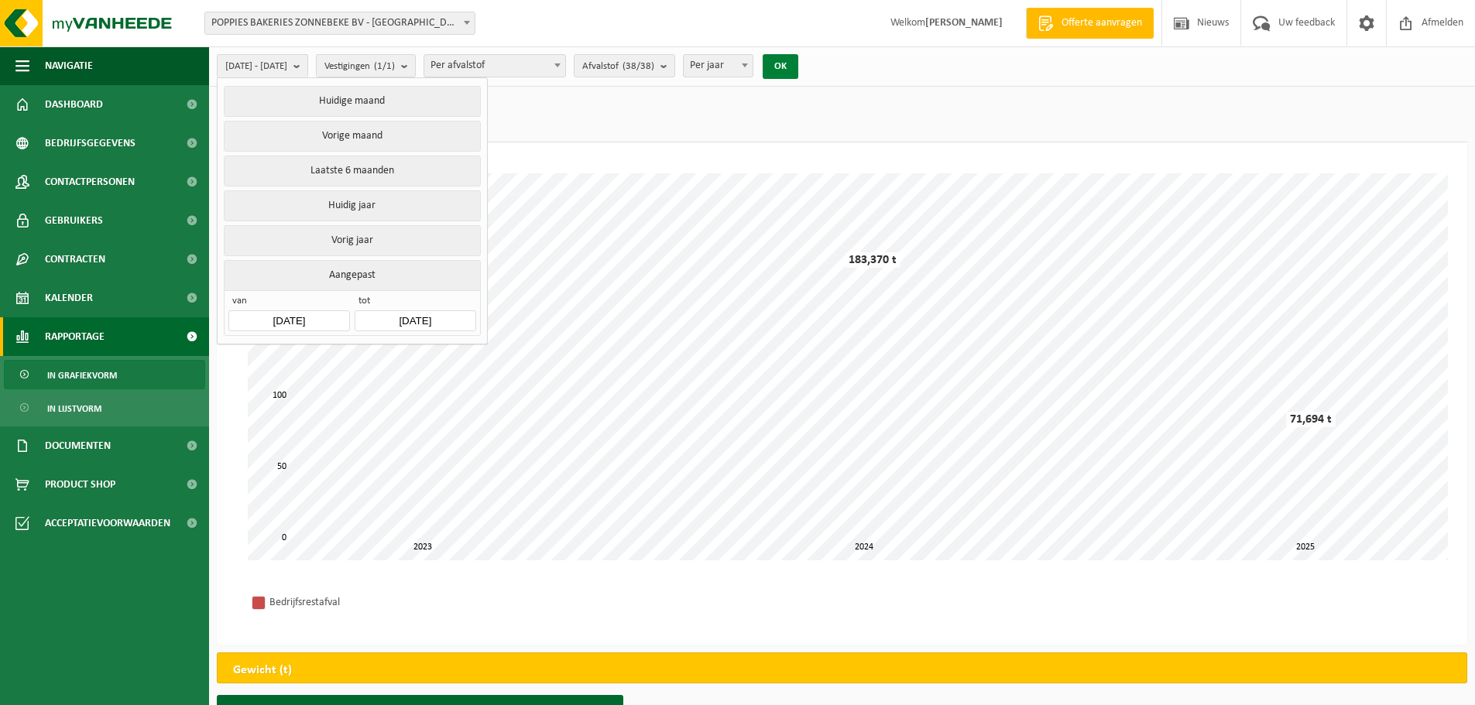
click at [798, 67] on button "OK" at bounding box center [781, 66] width 36 height 25
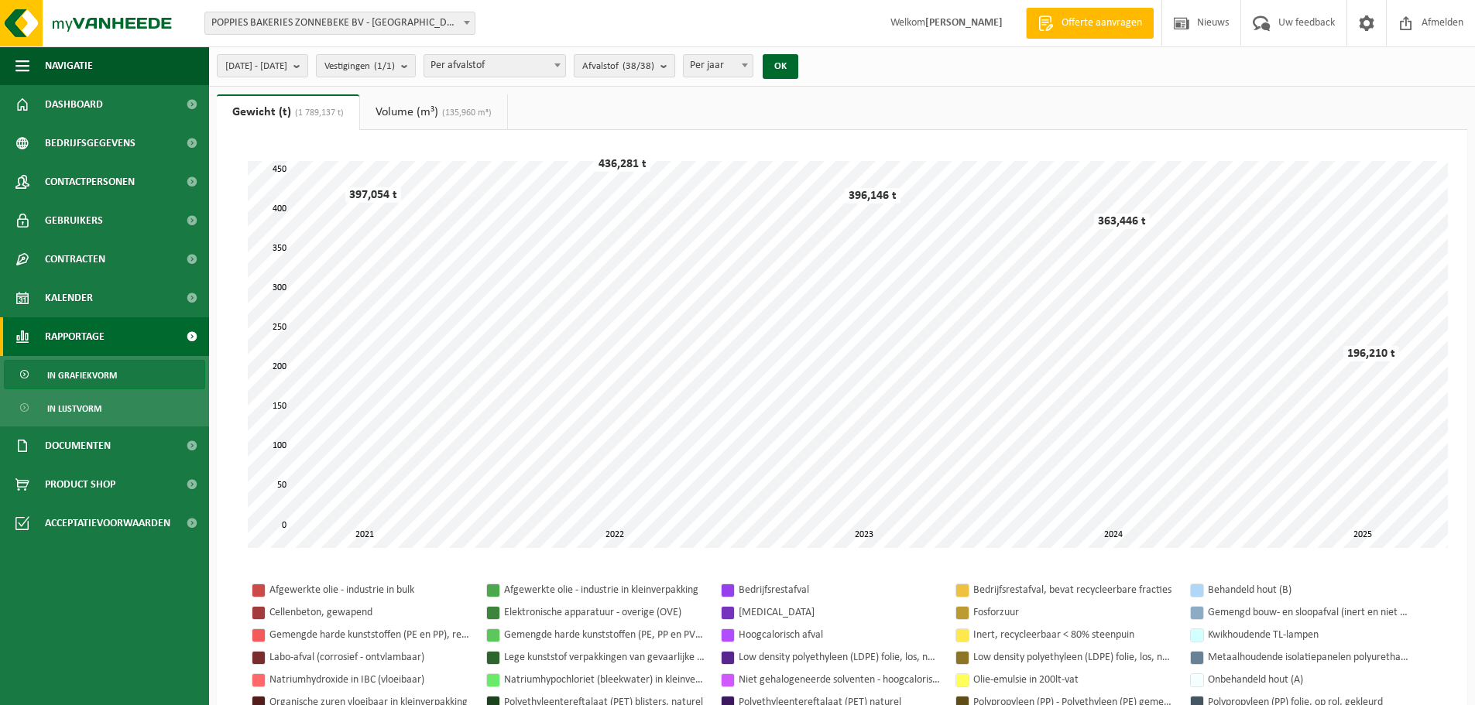
click at [674, 64] on b "submit" at bounding box center [667, 66] width 14 height 22
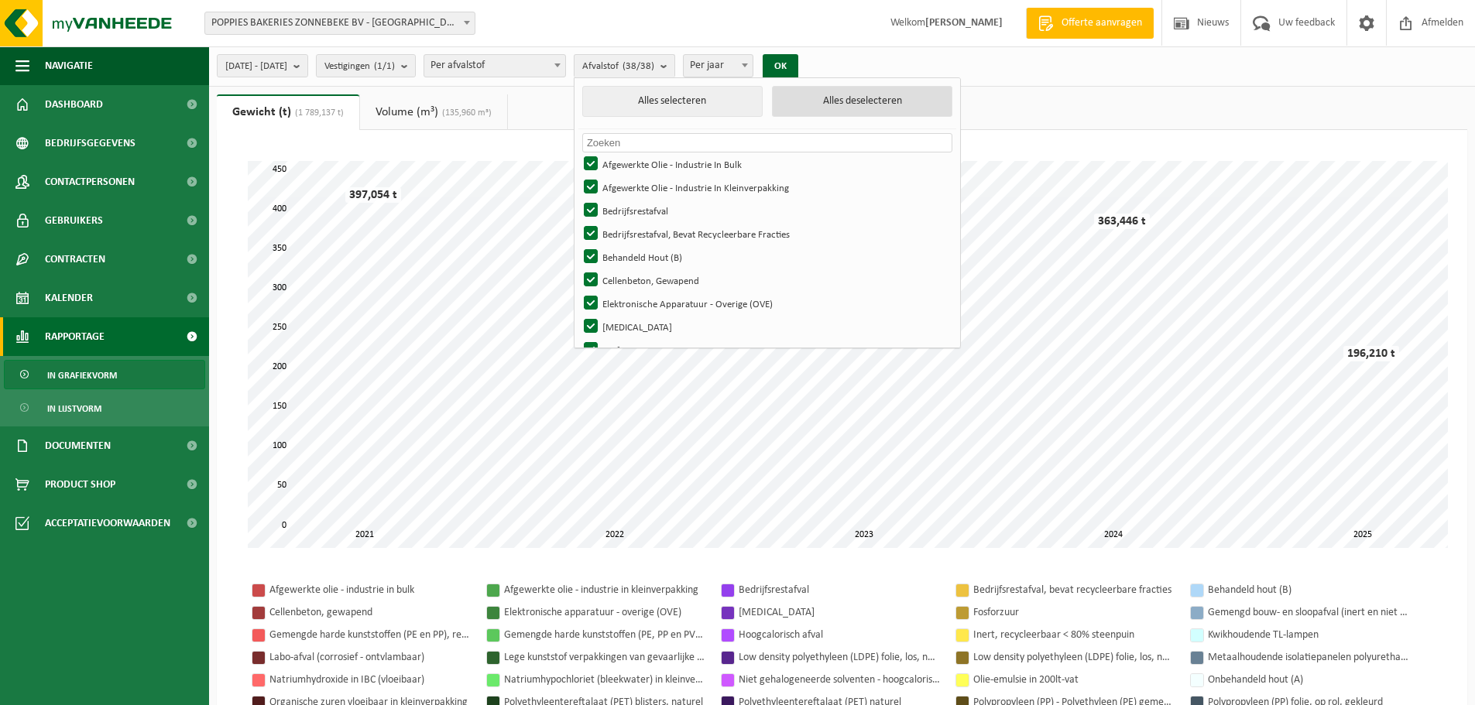
click at [865, 105] on button "Alles deselecteren" at bounding box center [862, 101] width 180 height 31
checkbox input "false"
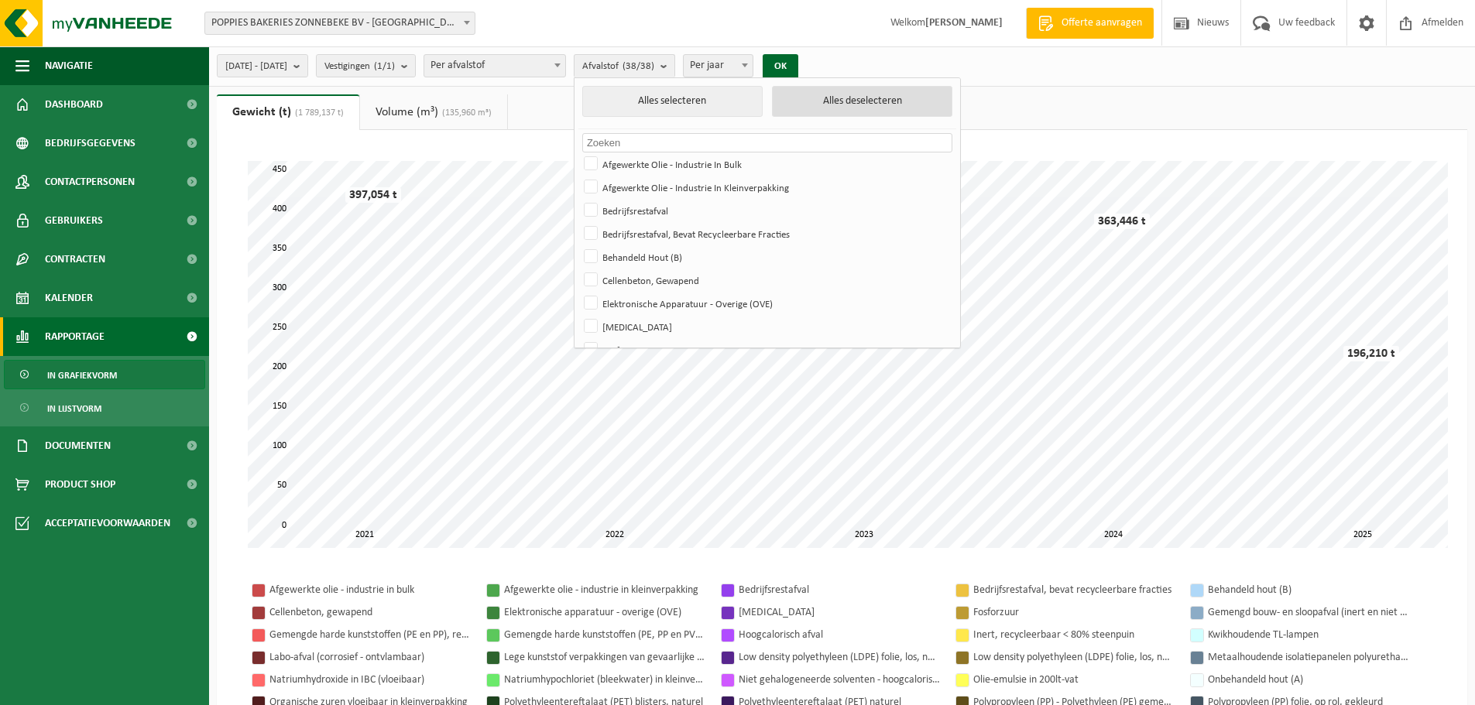
checkbox input "false"
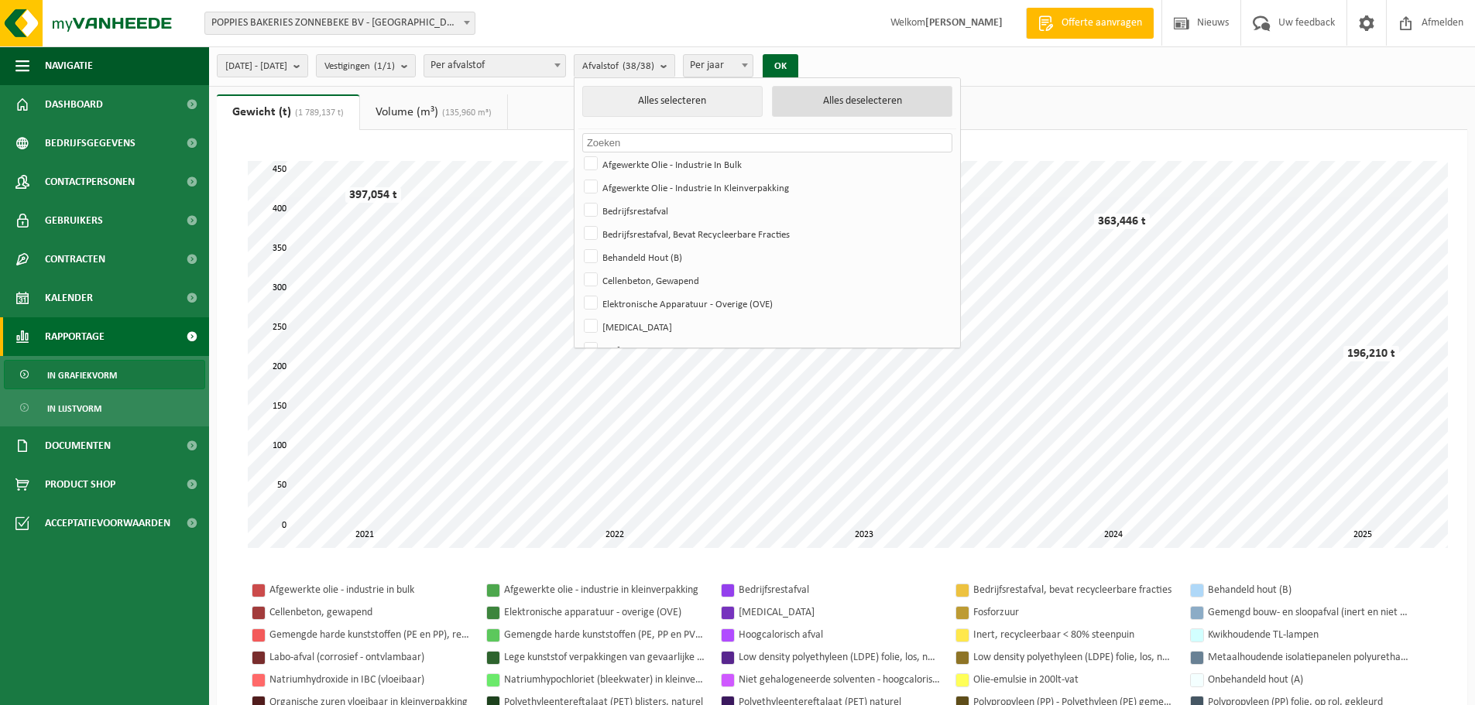
checkbox input "false"
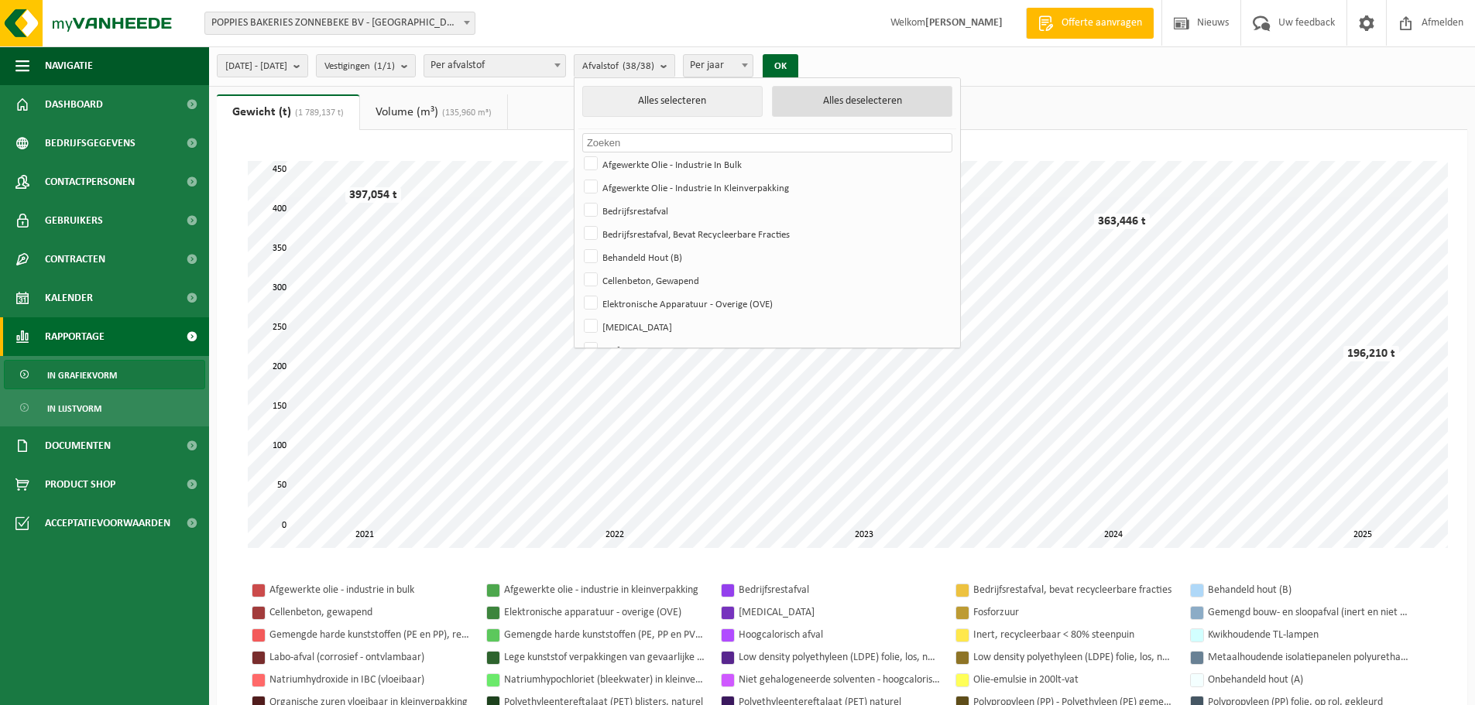
checkbox input "false"
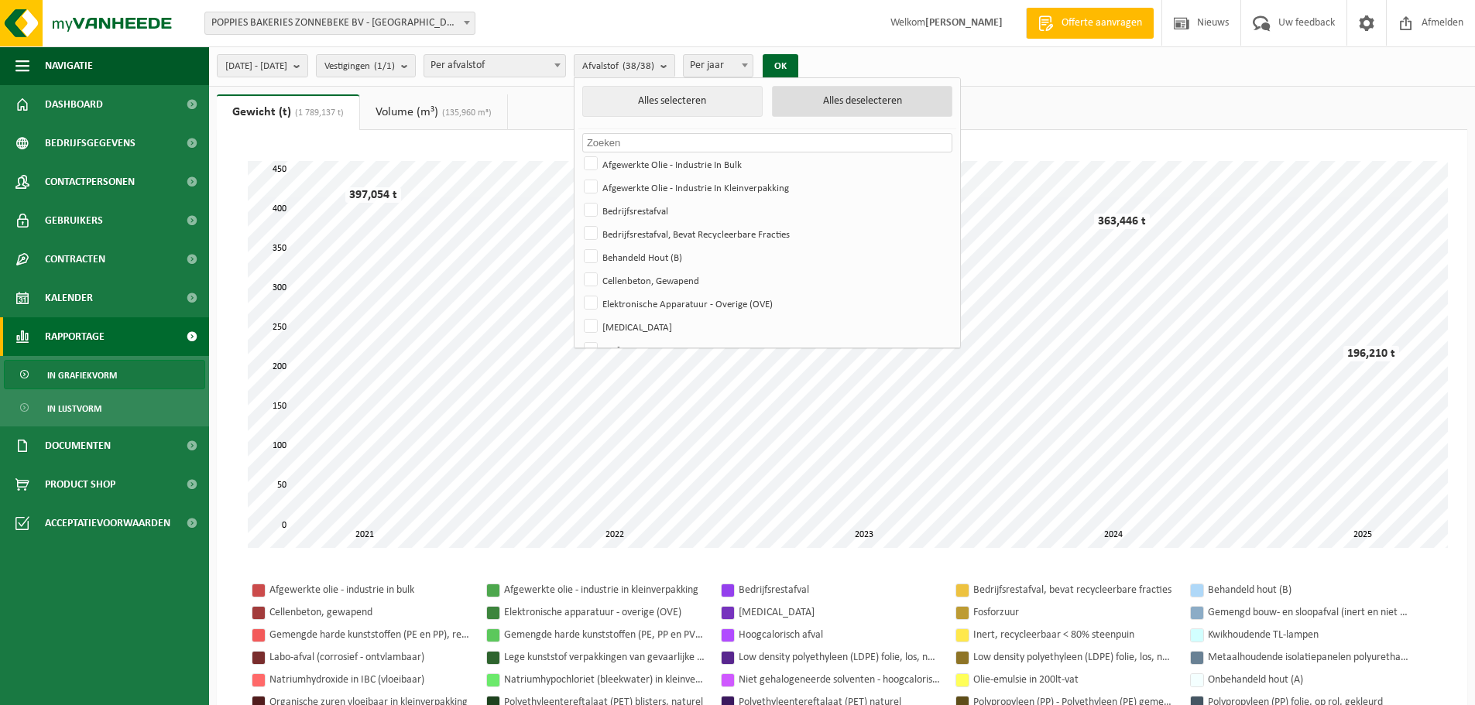
checkbox input "false"
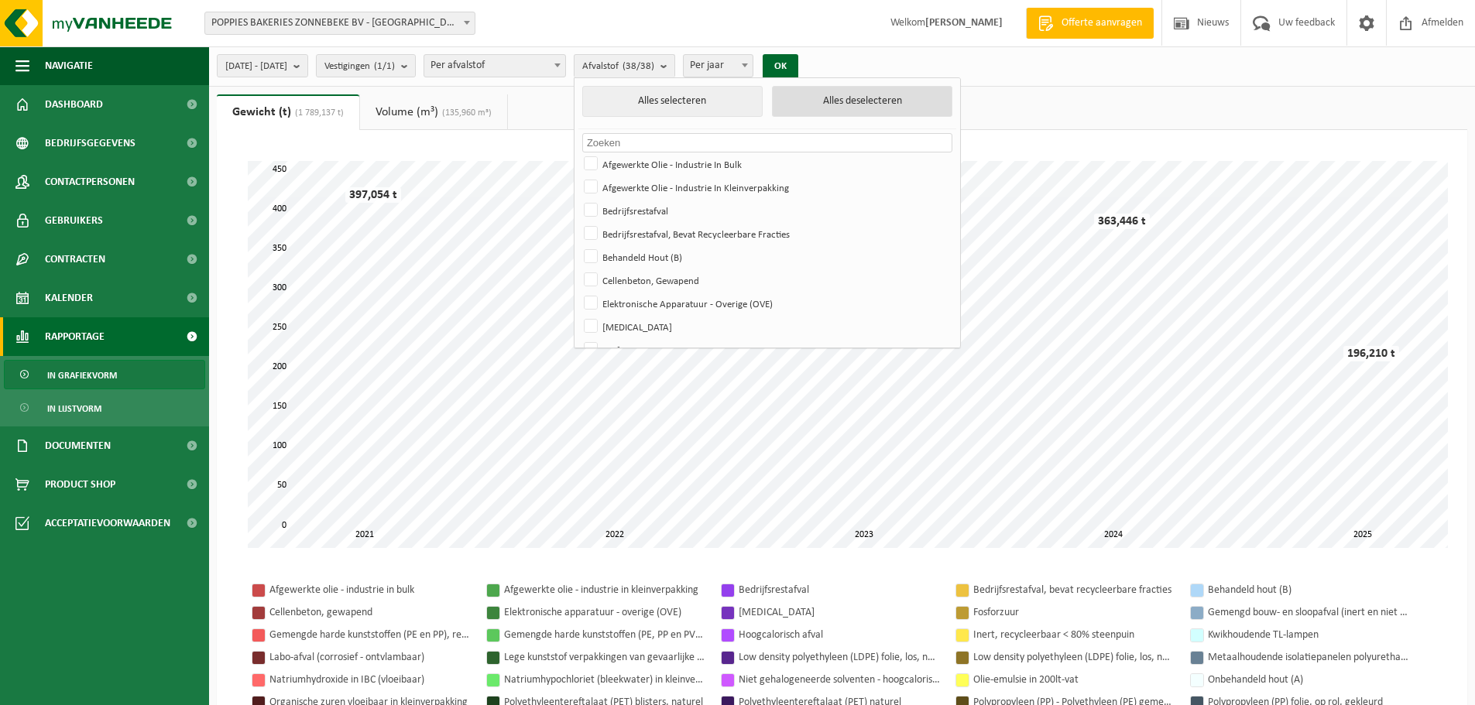
checkbox input "false"
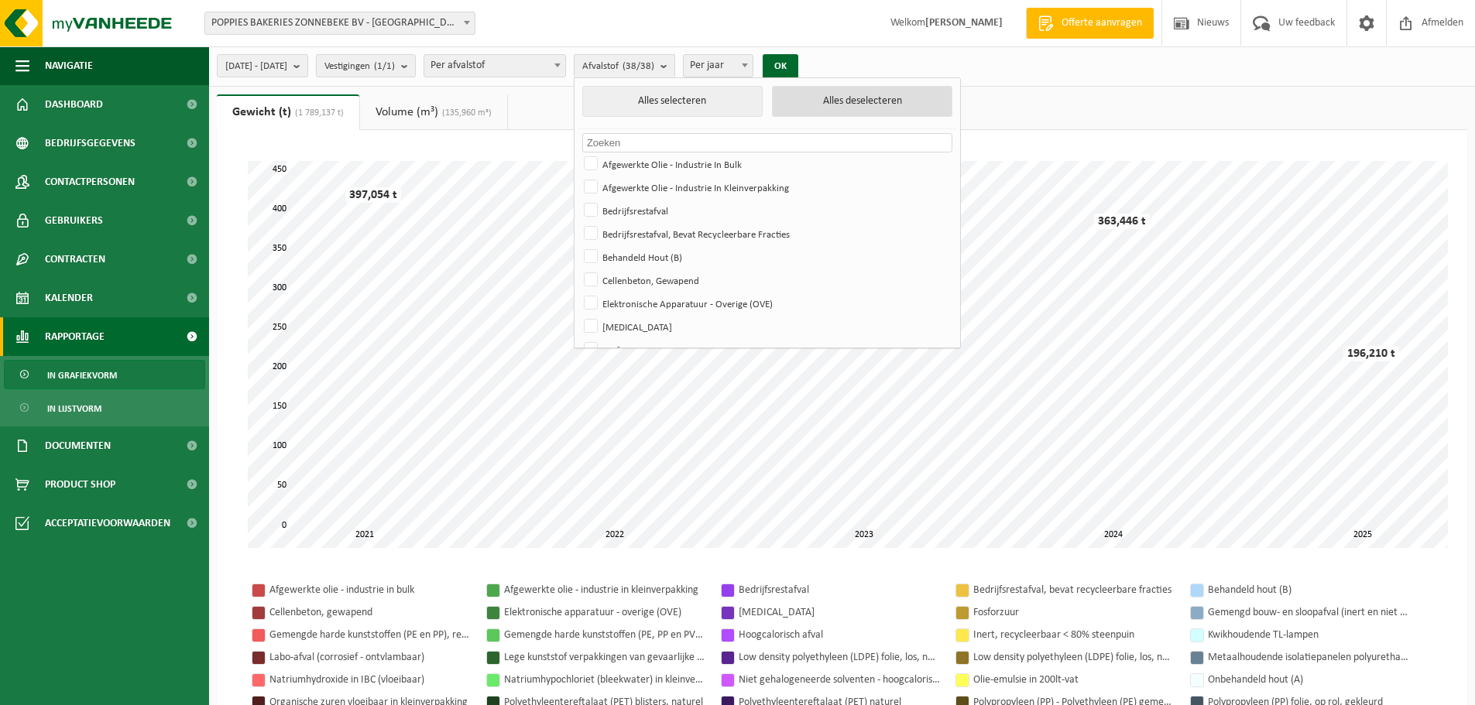
checkbox input "false"
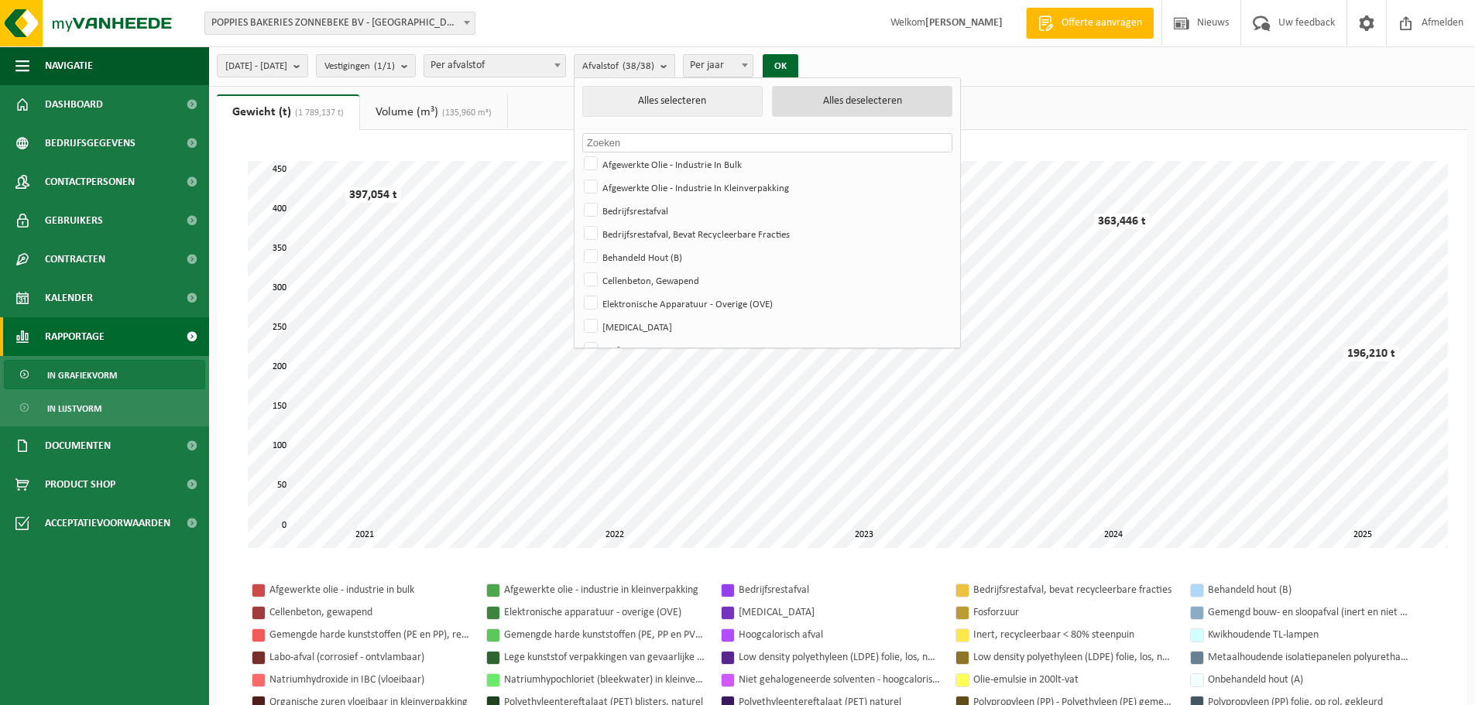
checkbox input "false"
click at [688, 214] on label "Bedrijfsrestafval" at bounding box center [766, 210] width 370 height 23
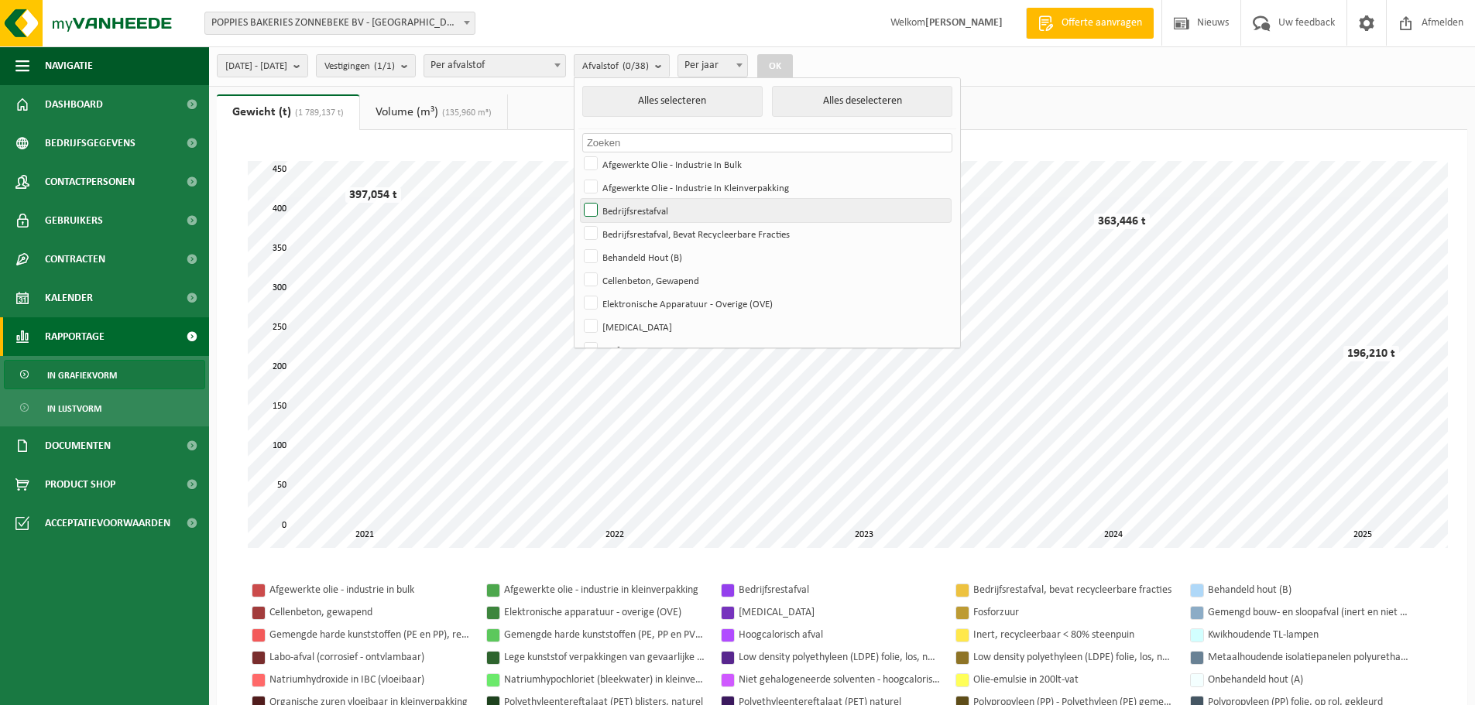
click at [578, 199] on input "Bedrijfsrestafval" at bounding box center [577, 198] width 1 height 1
checkbox input "true"
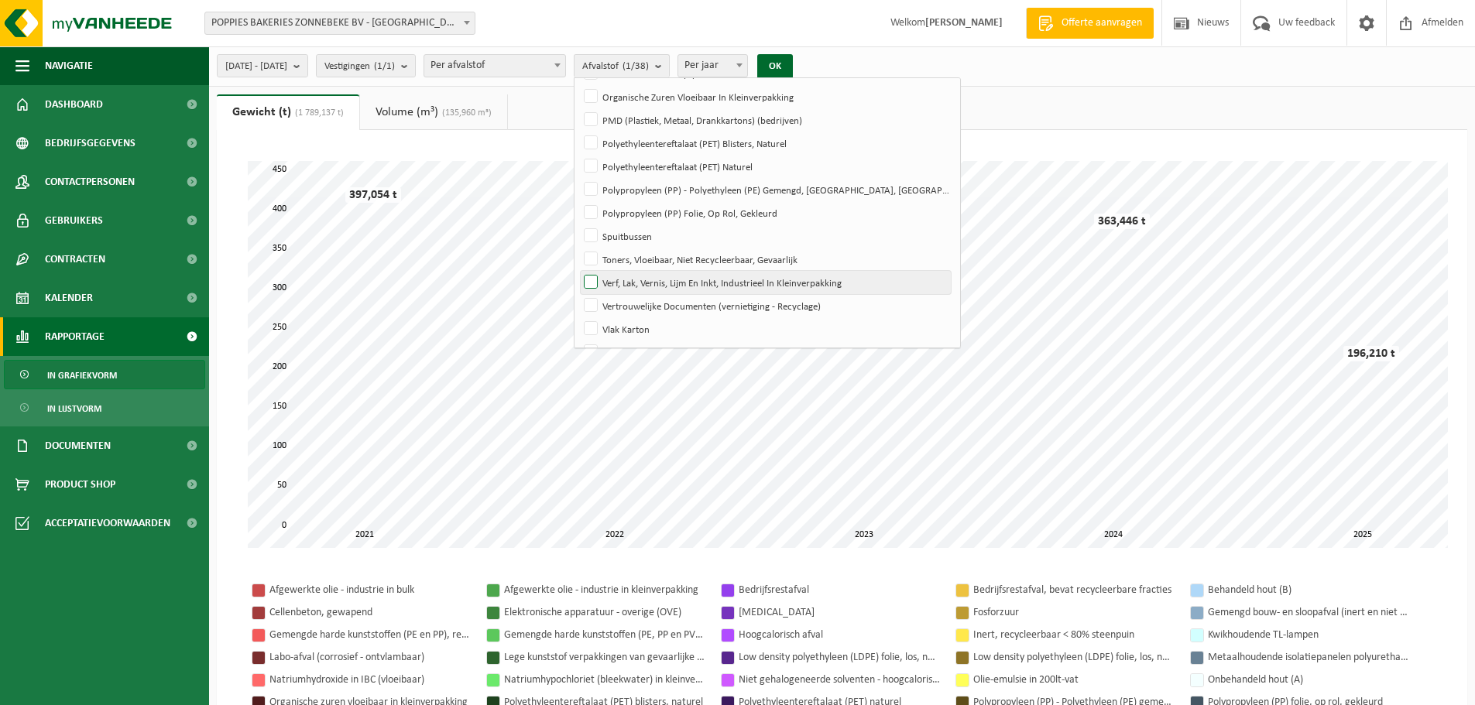
scroll to position [694, 0]
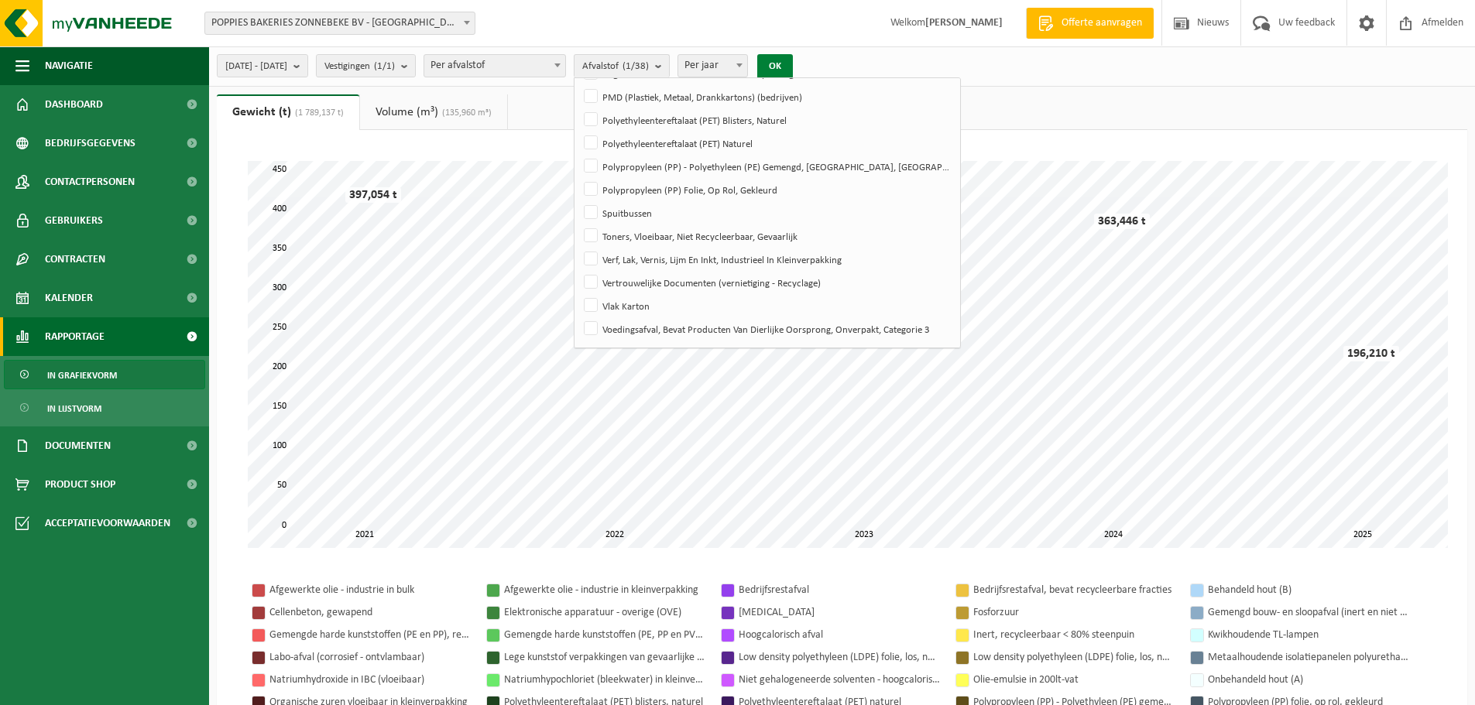
click at [793, 57] on button "OK" at bounding box center [775, 66] width 36 height 25
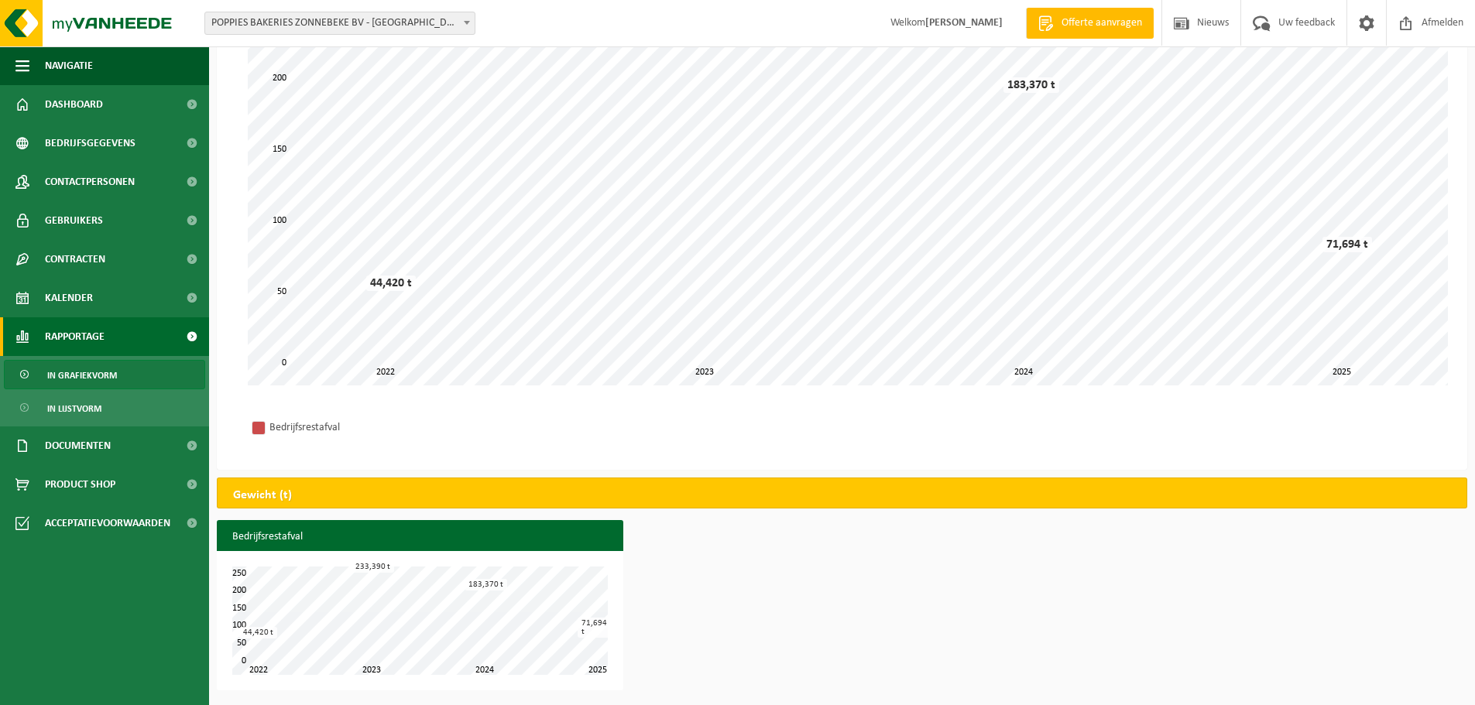
scroll to position [0, 0]
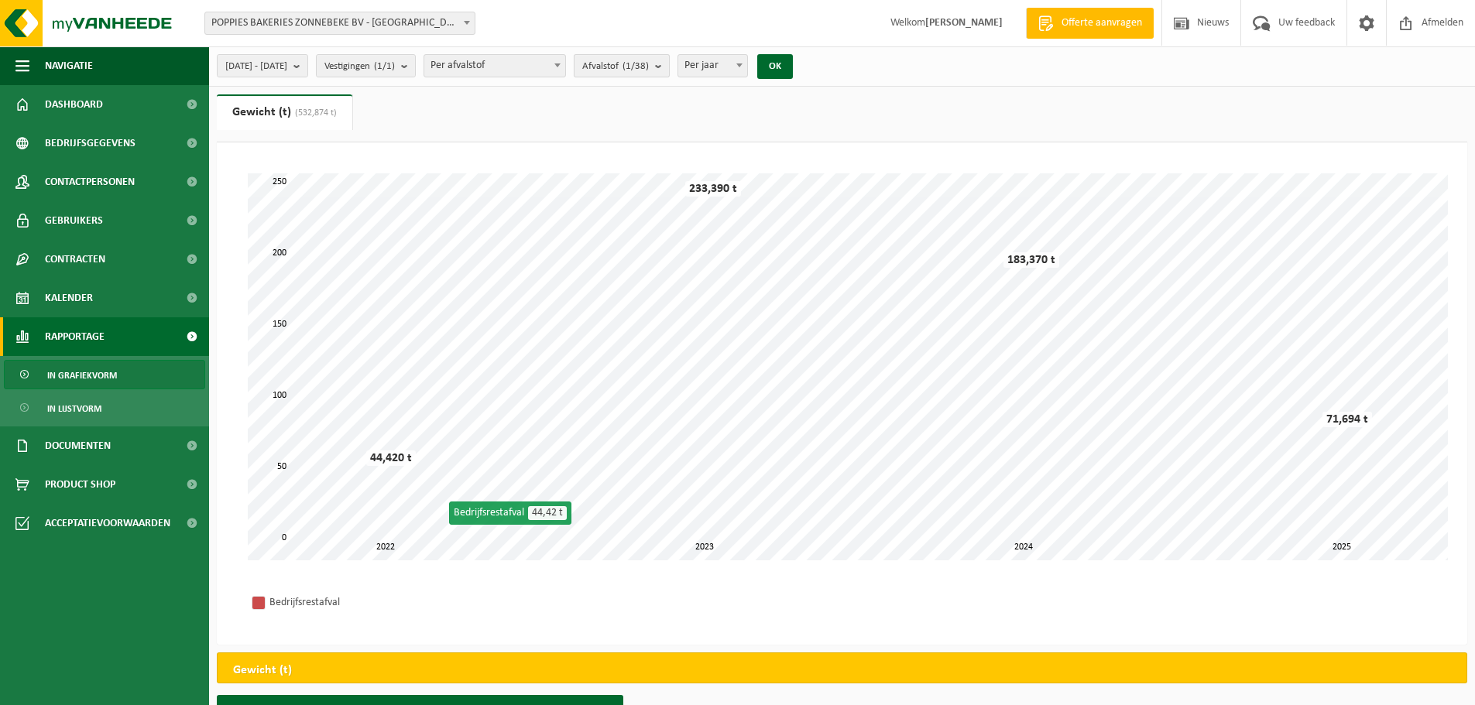
click at [649, 71] on count "(1/38)" at bounding box center [635, 66] width 26 height 10
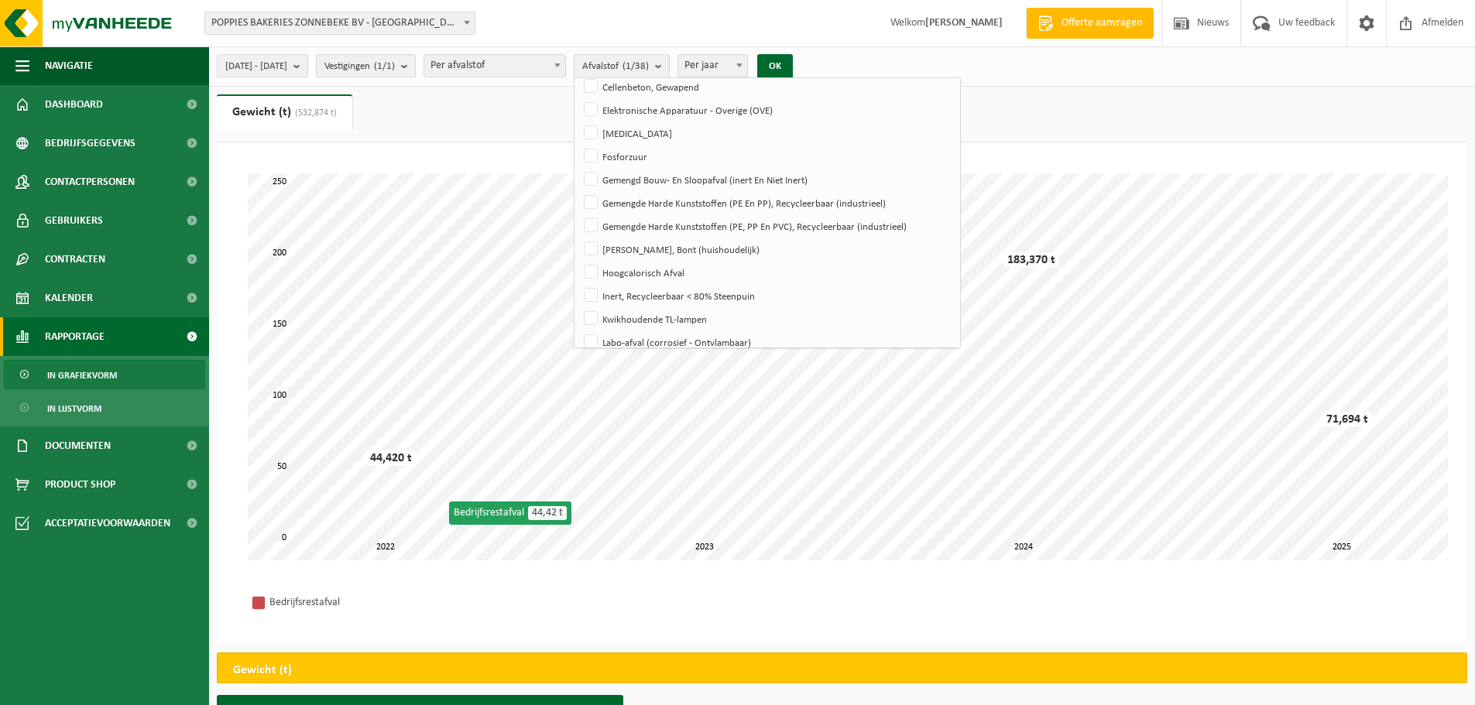
scroll to position [190, 0]
click at [637, 271] on label "Hoogcalorisch Afval" at bounding box center [766, 275] width 370 height 23
click at [578, 264] on input "Hoogcalorisch Afval" at bounding box center [577, 263] width 1 height 1
checkbox input "true"
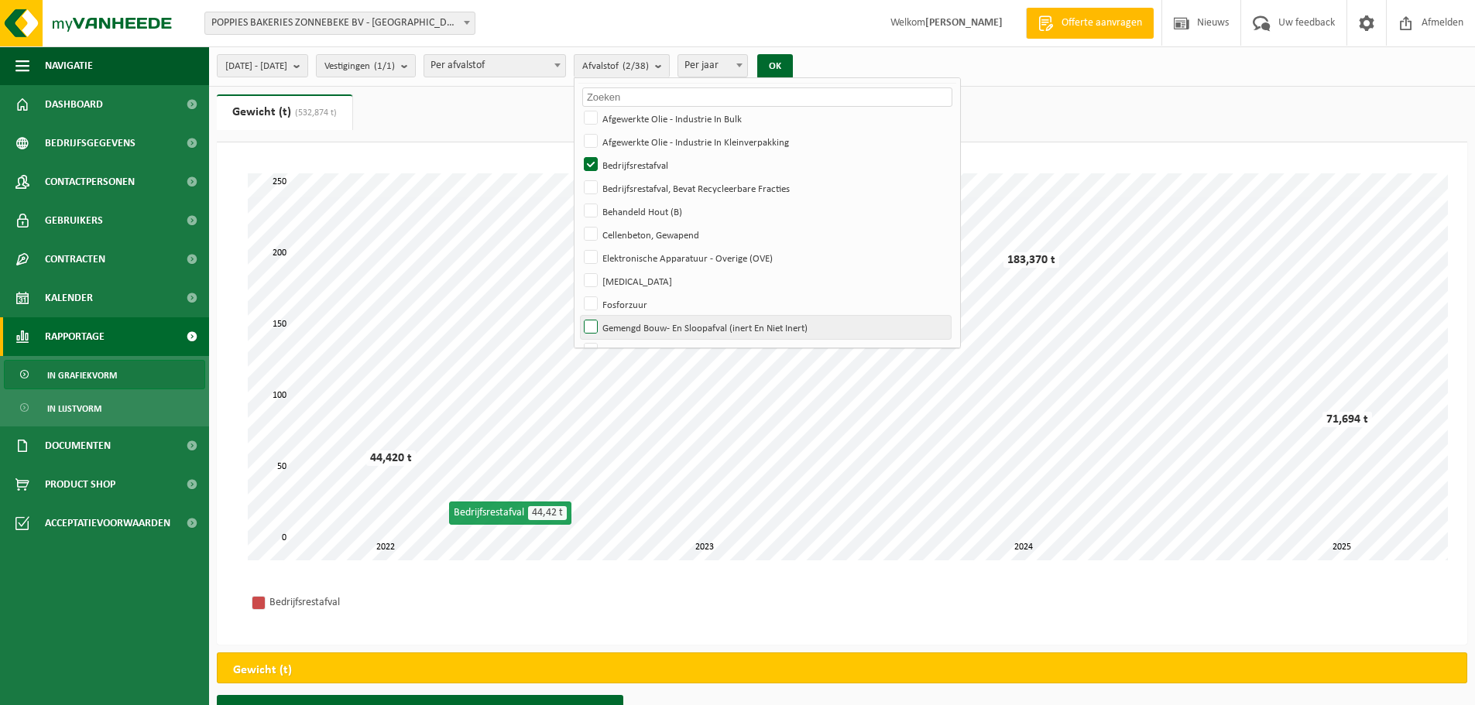
scroll to position [45, 0]
click at [634, 187] on label "Bedrijfsrestafval, Bevat Recycleerbare Fracties" at bounding box center [766, 188] width 370 height 23
click at [578, 177] on input "Bedrijfsrestafval, Bevat Recycleerbare Fracties" at bounding box center [577, 176] width 1 height 1
checkbox input "true"
click at [793, 69] on button "OK" at bounding box center [775, 66] width 36 height 25
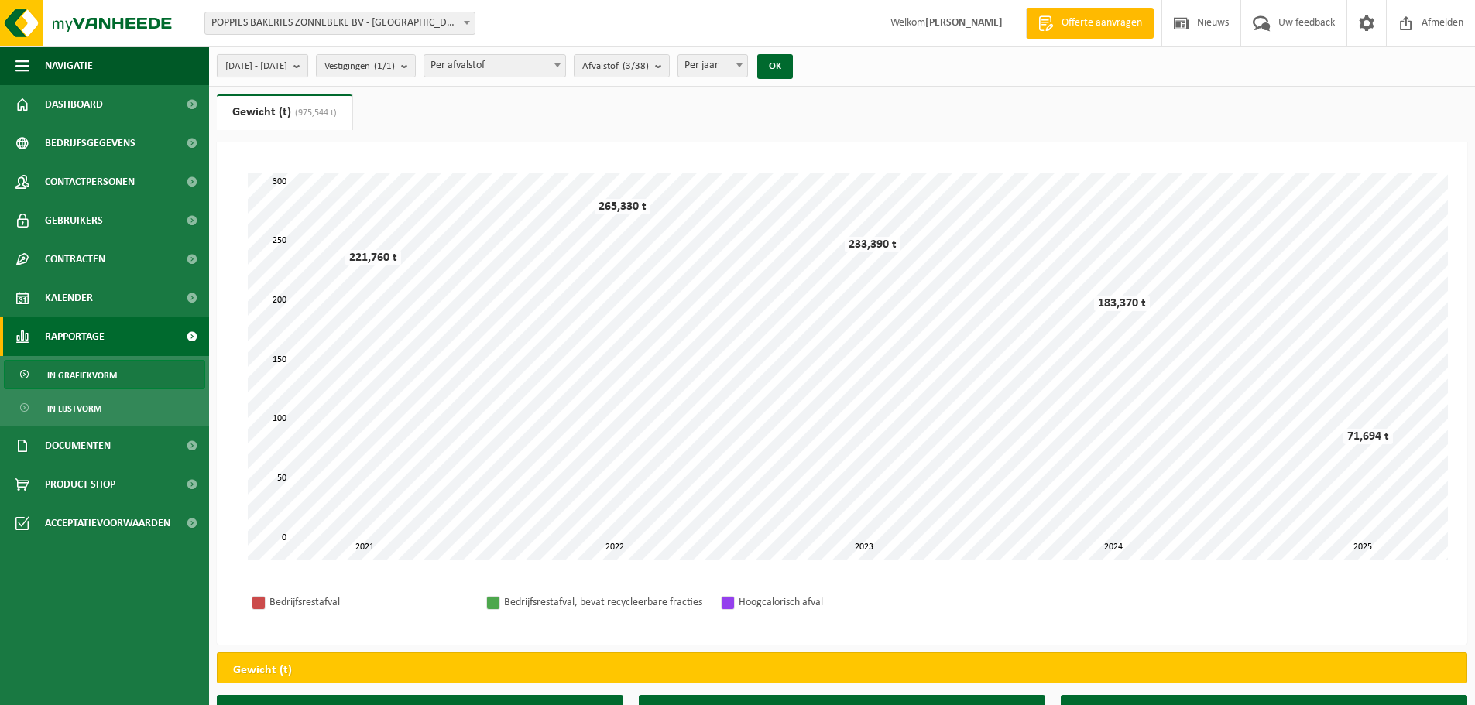
click at [287, 66] on span "[DATE] - [DATE]" at bounding box center [256, 66] width 62 height 23
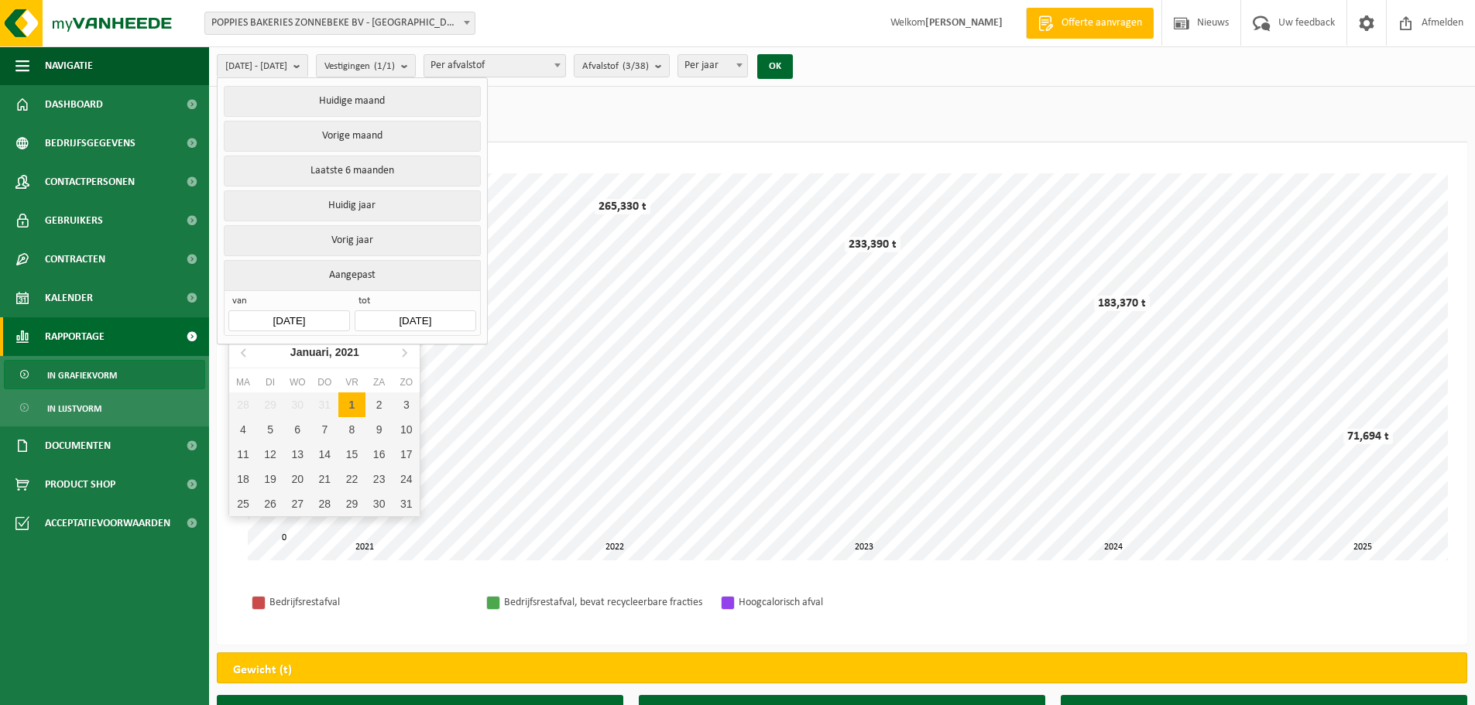
click at [327, 312] on input "[DATE]" at bounding box center [288, 320] width 121 height 21
click at [407, 348] on icon at bounding box center [404, 352] width 25 height 25
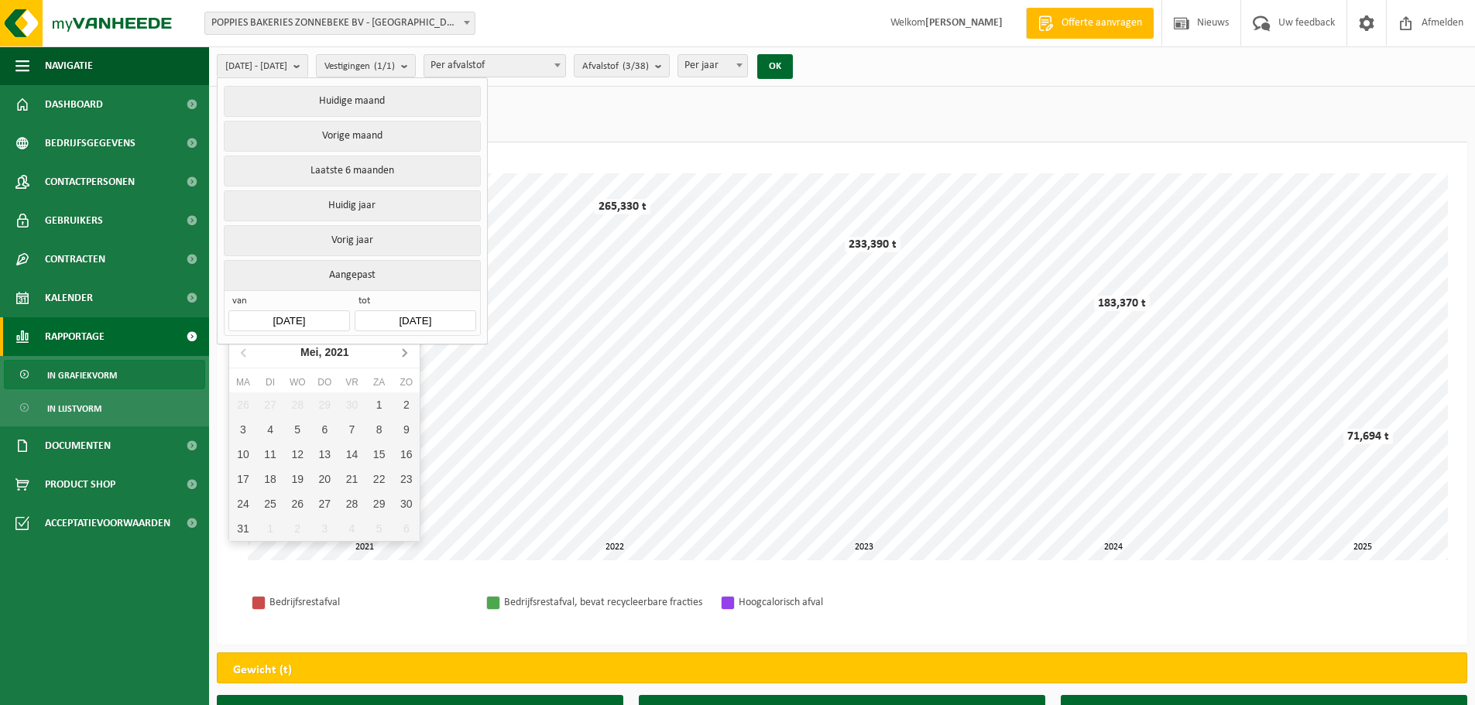
click at [407, 348] on icon at bounding box center [404, 352] width 25 height 25
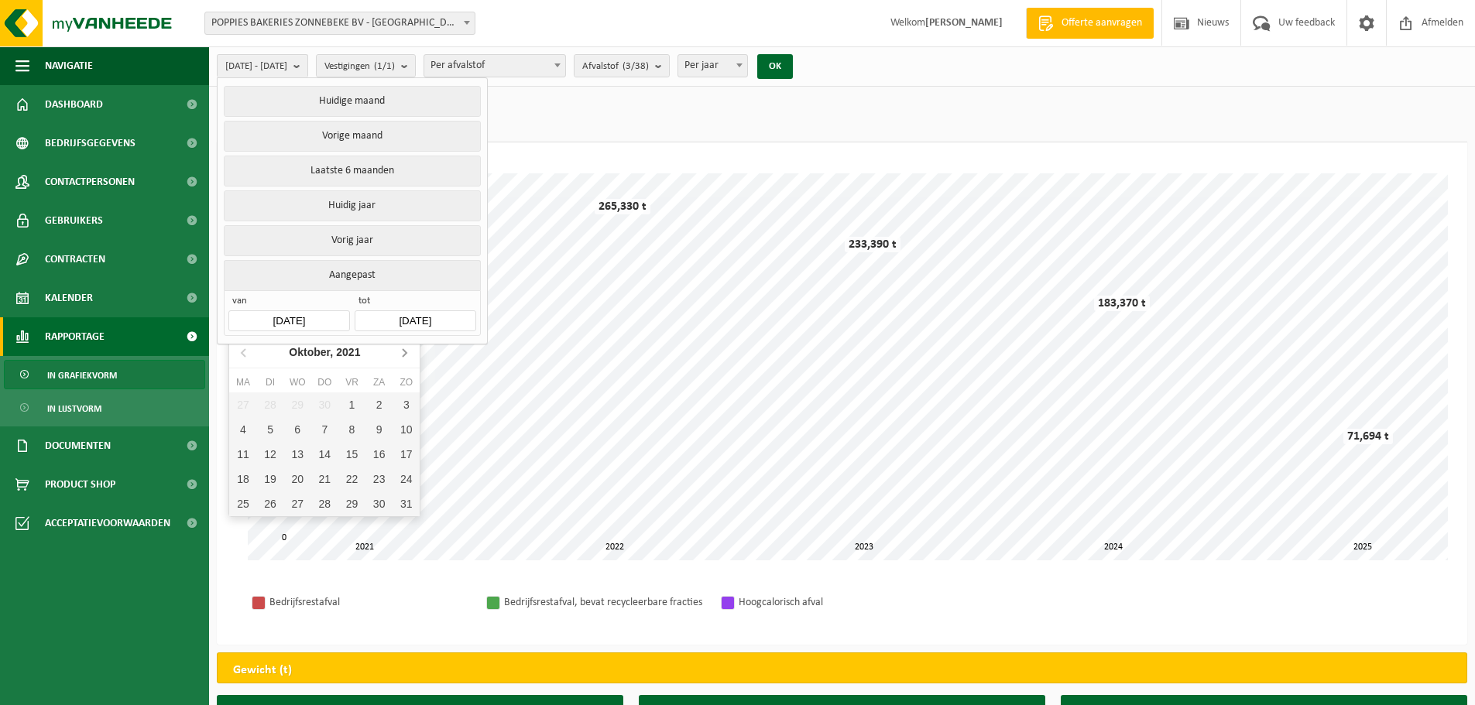
click at [407, 348] on icon at bounding box center [404, 352] width 25 height 25
click at [379, 404] on div "1" at bounding box center [378, 404] width 27 height 25
type input "[DATE]"
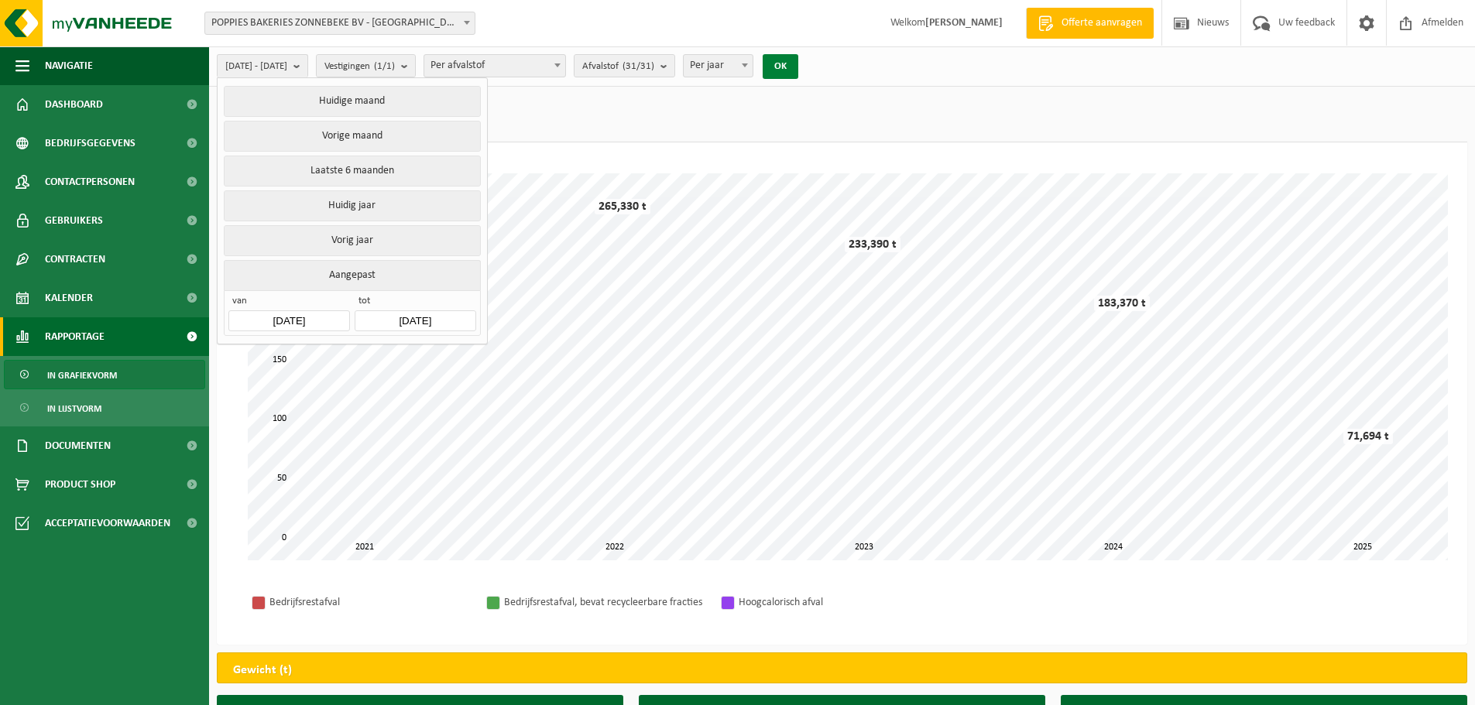
click at [798, 70] on button "OK" at bounding box center [781, 66] width 36 height 25
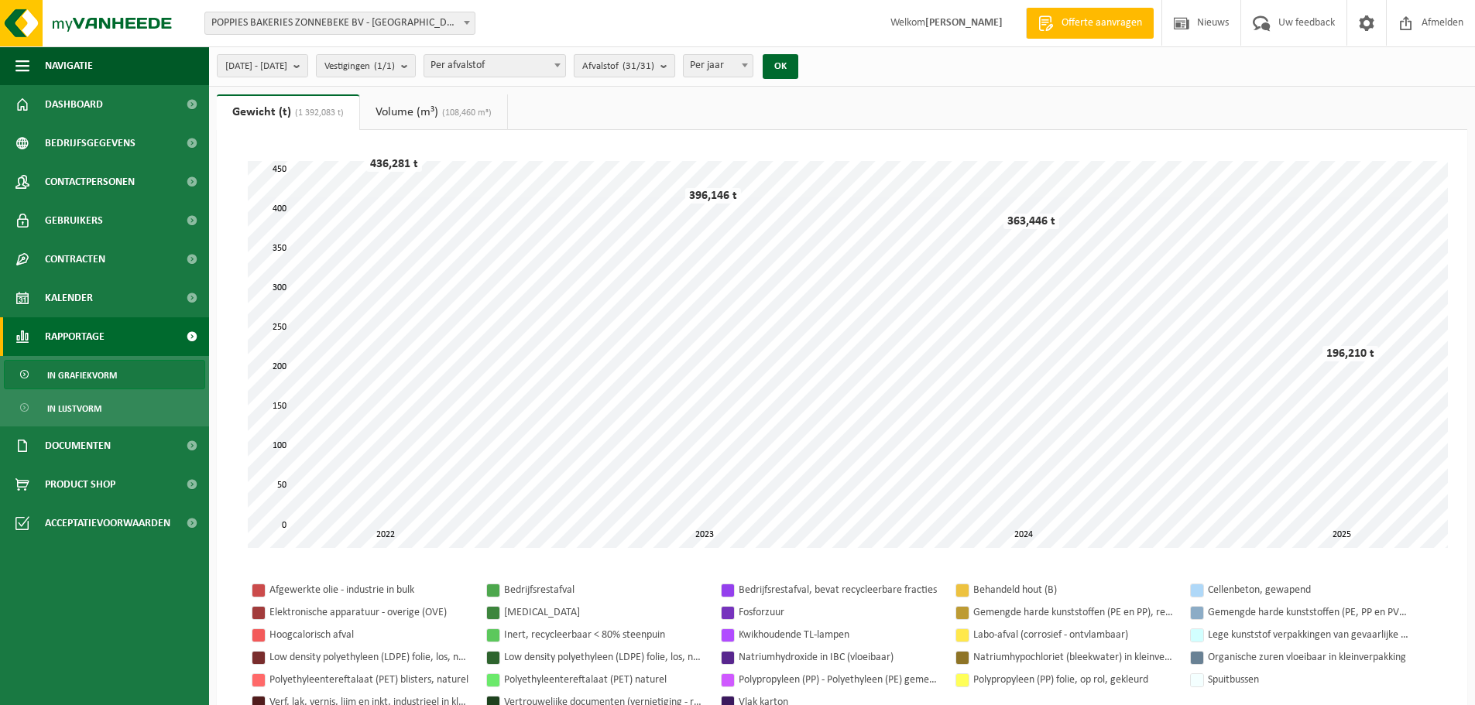
click at [654, 66] on count "(31/31)" at bounding box center [638, 66] width 32 height 10
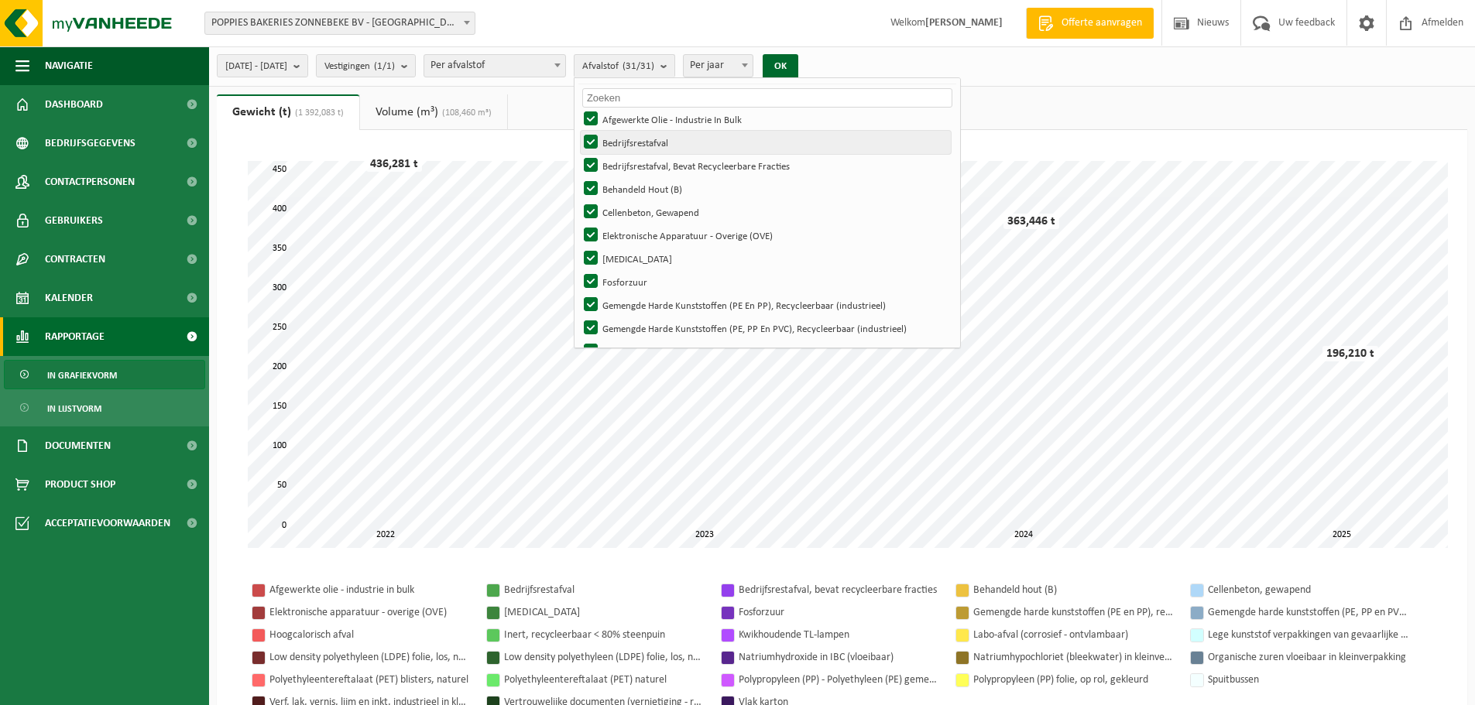
scroll to position [0, 0]
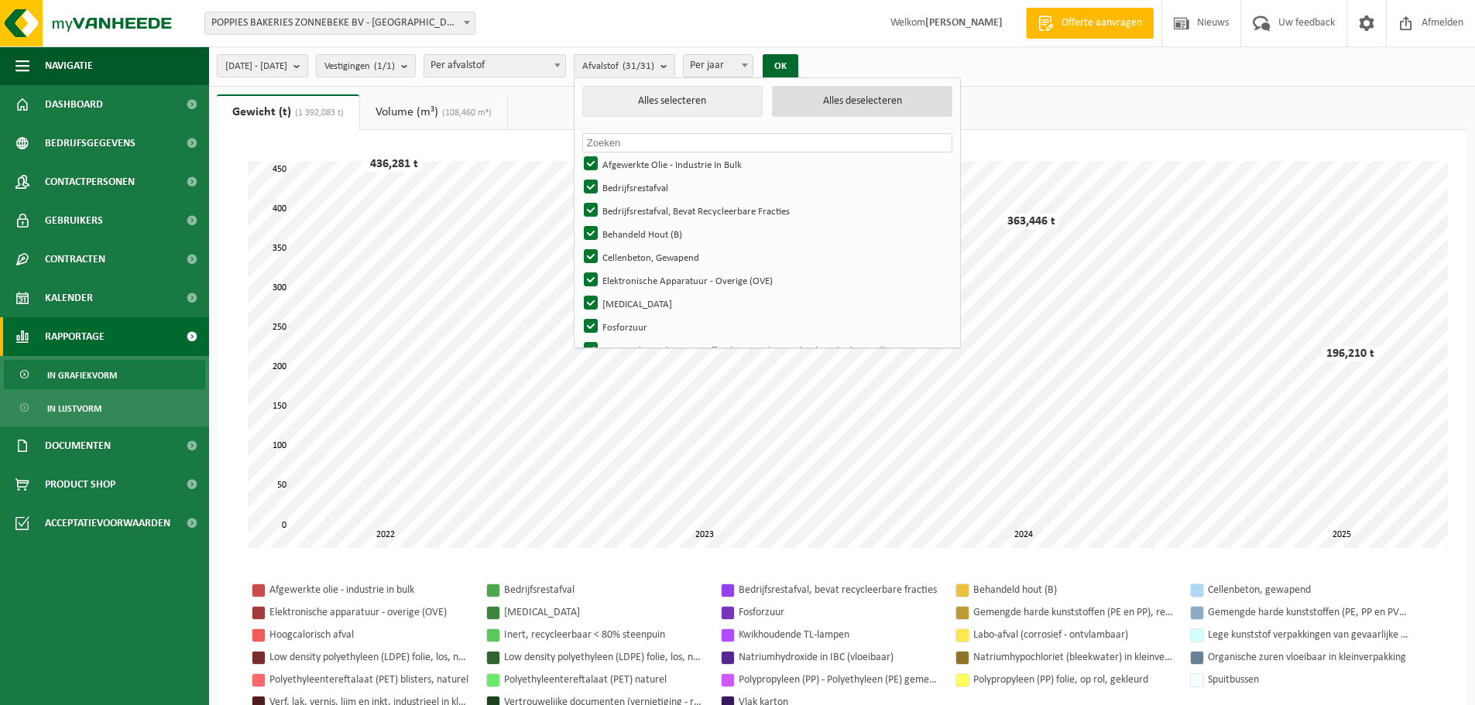
click at [855, 103] on button "Alles deselecteren" at bounding box center [862, 101] width 180 height 31
checkbox input "false"
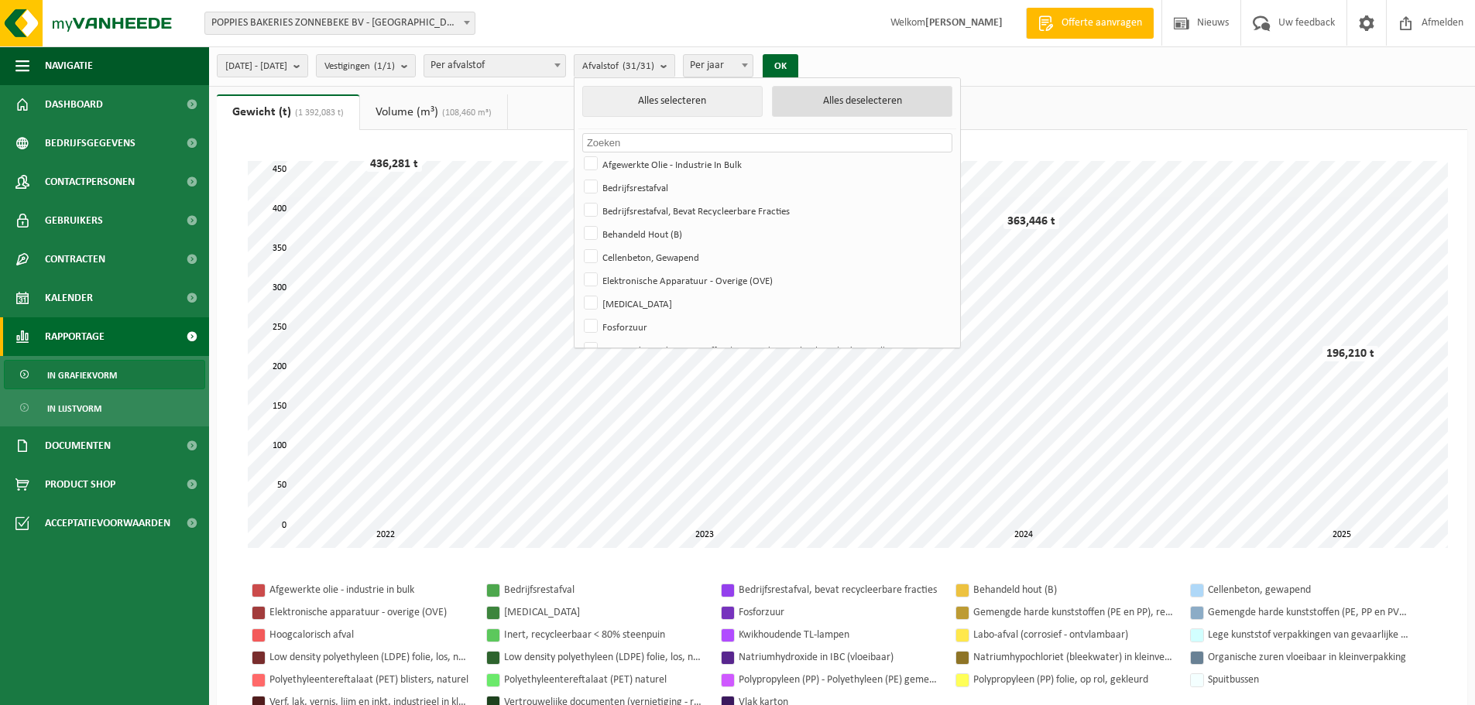
checkbox input "false"
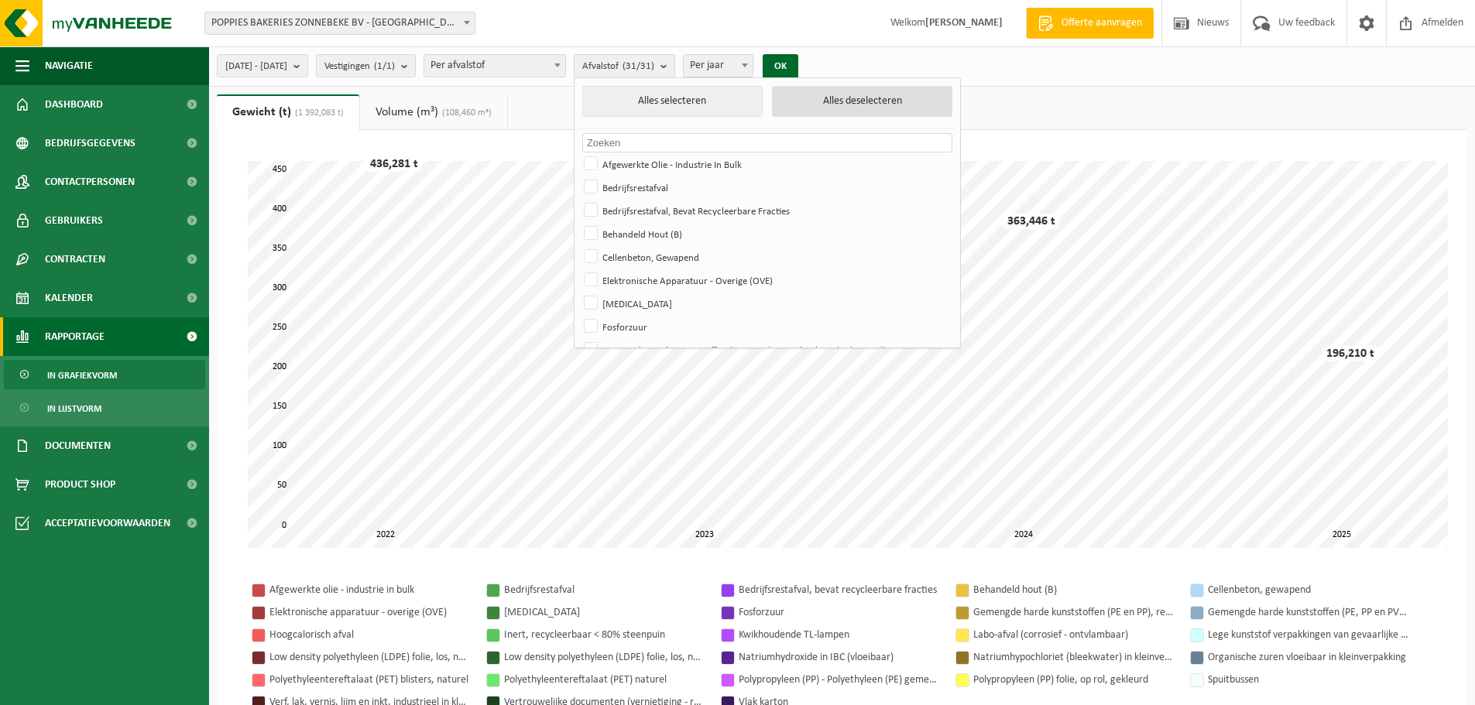
checkbox input "false"
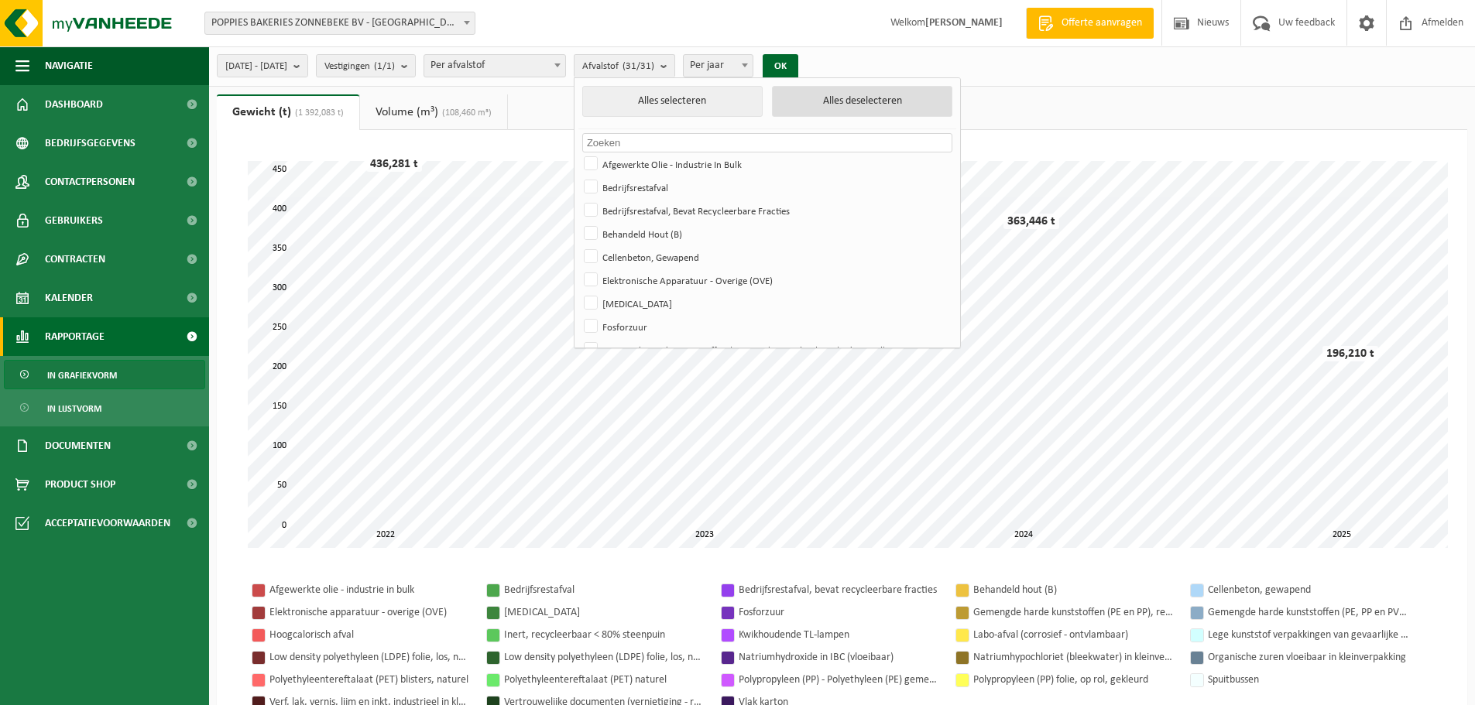
checkbox input "false"
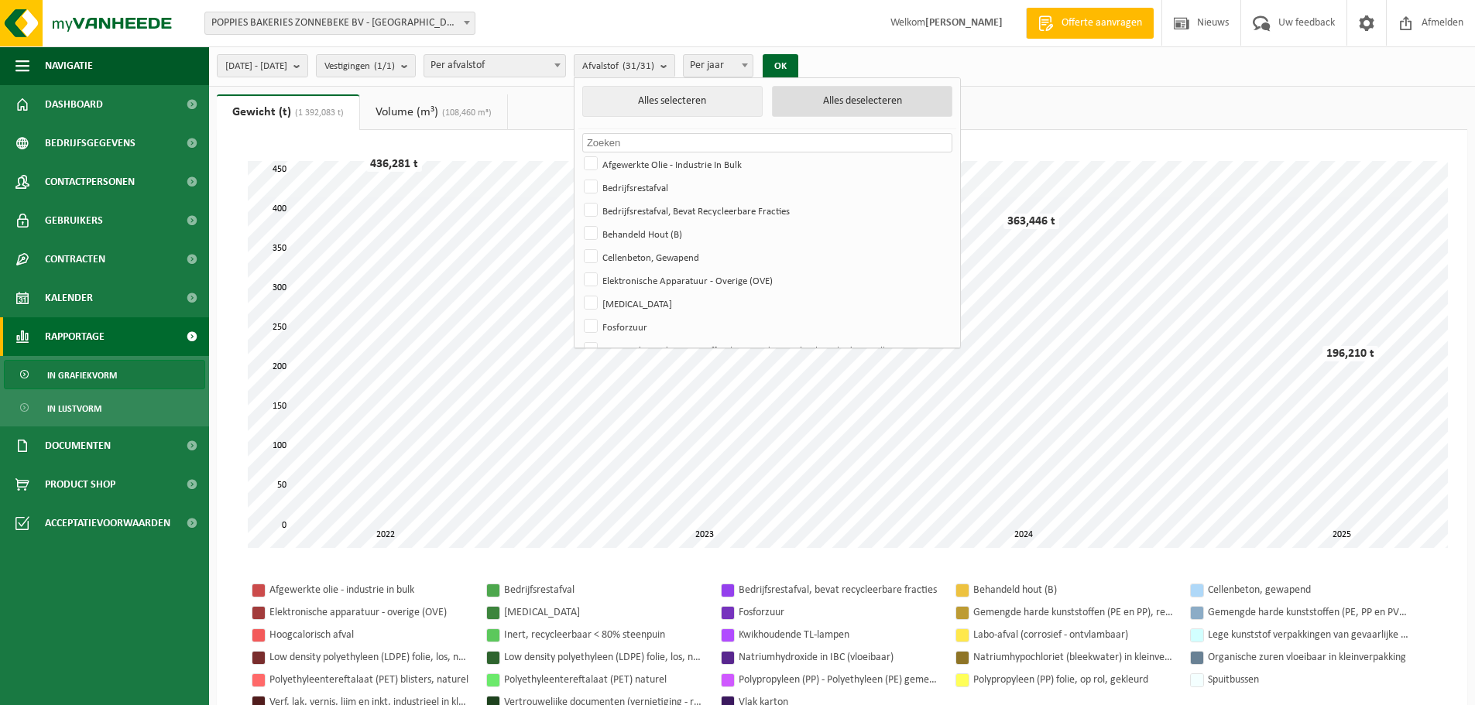
checkbox input "false"
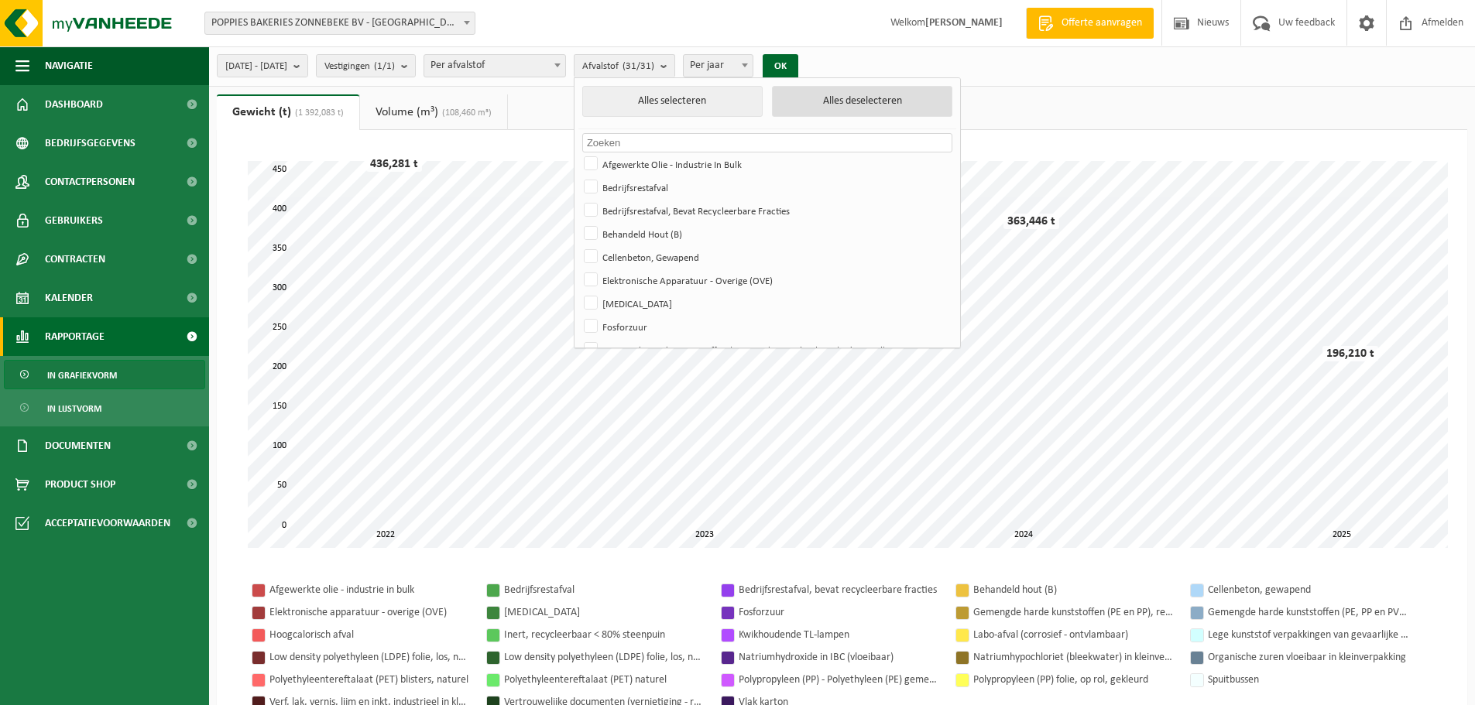
checkbox input "false"
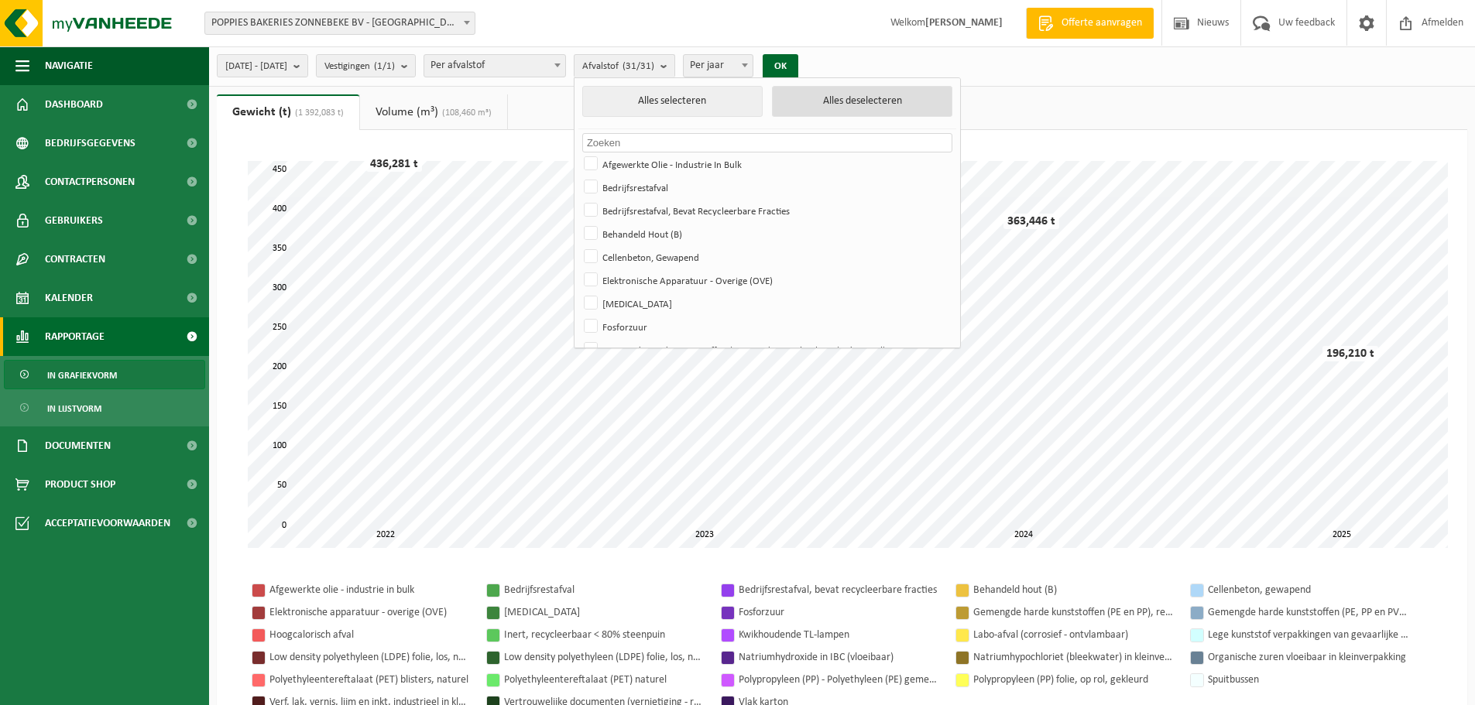
checkbox input "false"
click at [701, 176] on label "Bedrijfsrestafval" at bounding box center [766, 187] width 370 height 23
click at [578, 176] on input "Bedrijfsrestafval" at bounding box center [577, 175] width 1 height 1
checkbox input "true"
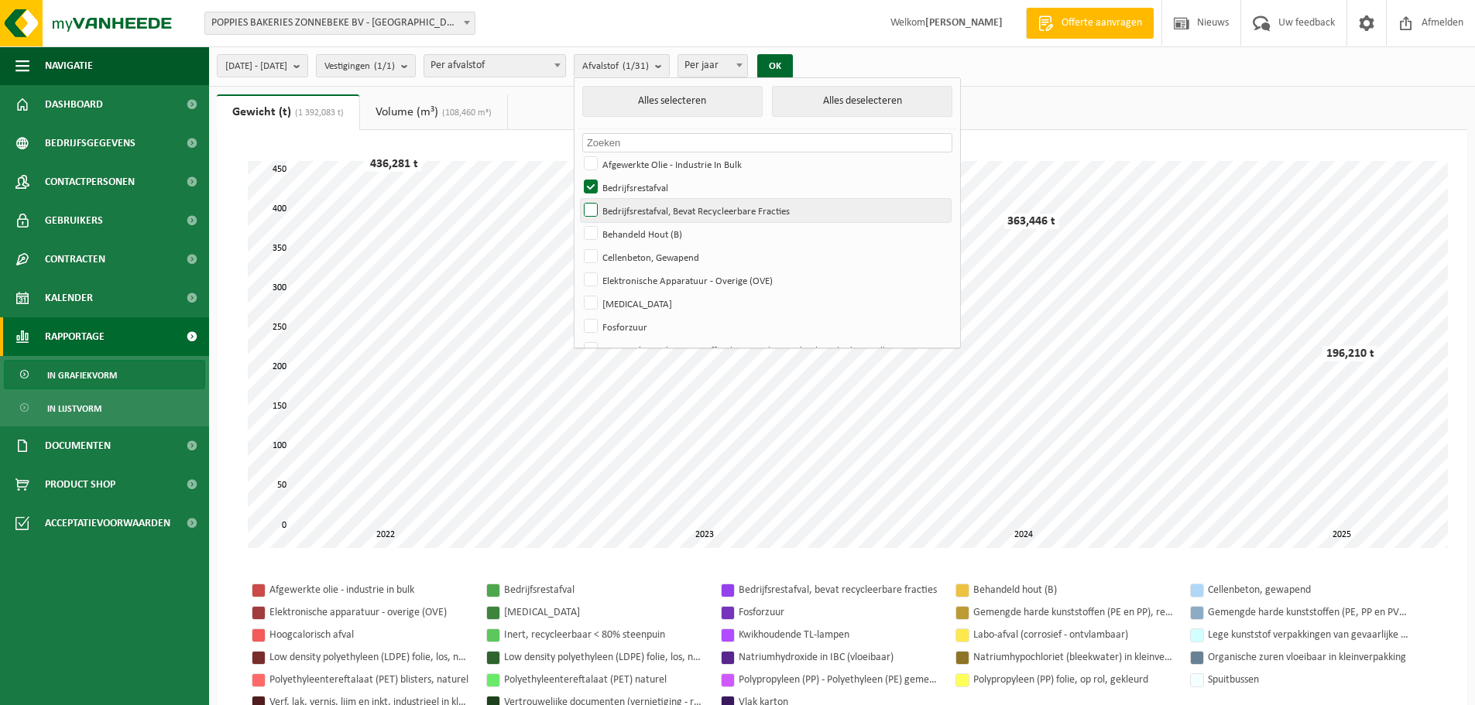
click at [699, 211] on label "Bedrijfsrestafval, Bevat Recycleerbare Fracties" at bounding box center [766, 210] width 370 height 23
click at [578, 199] on input "Bedrijfsrestafval, Bevat Recycleerbare Fracties" at bounding box center [577, 198] width 1 height 1
checkbox input "true"
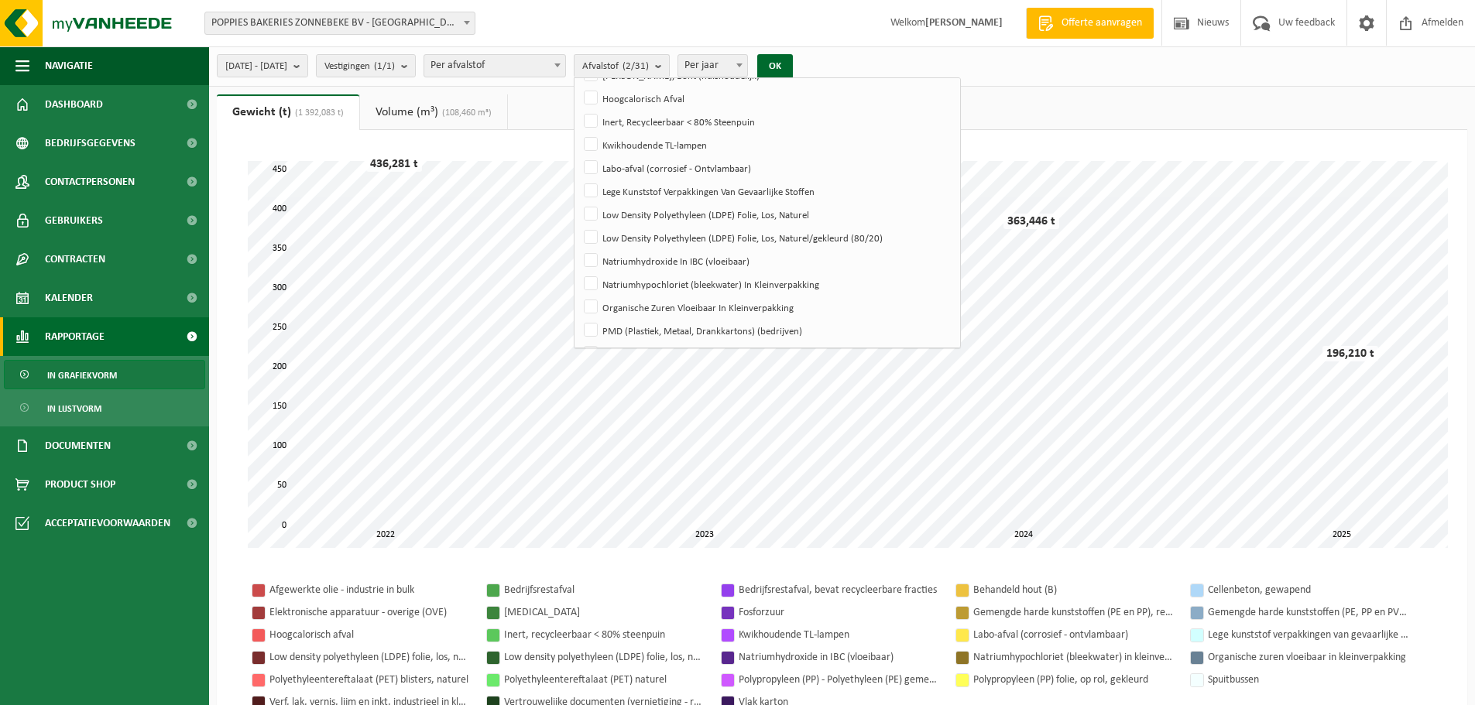
scroll to position [322, 0]
click at [709, 98] on label "Hoogcalorisch Afval" at bounding box center [766, 97] width 370 height 23
click at [578, 86] on input "Hoogcalorisch Afval" at bounding box center [577, 85] width 1 height 1
checkbox input "true"
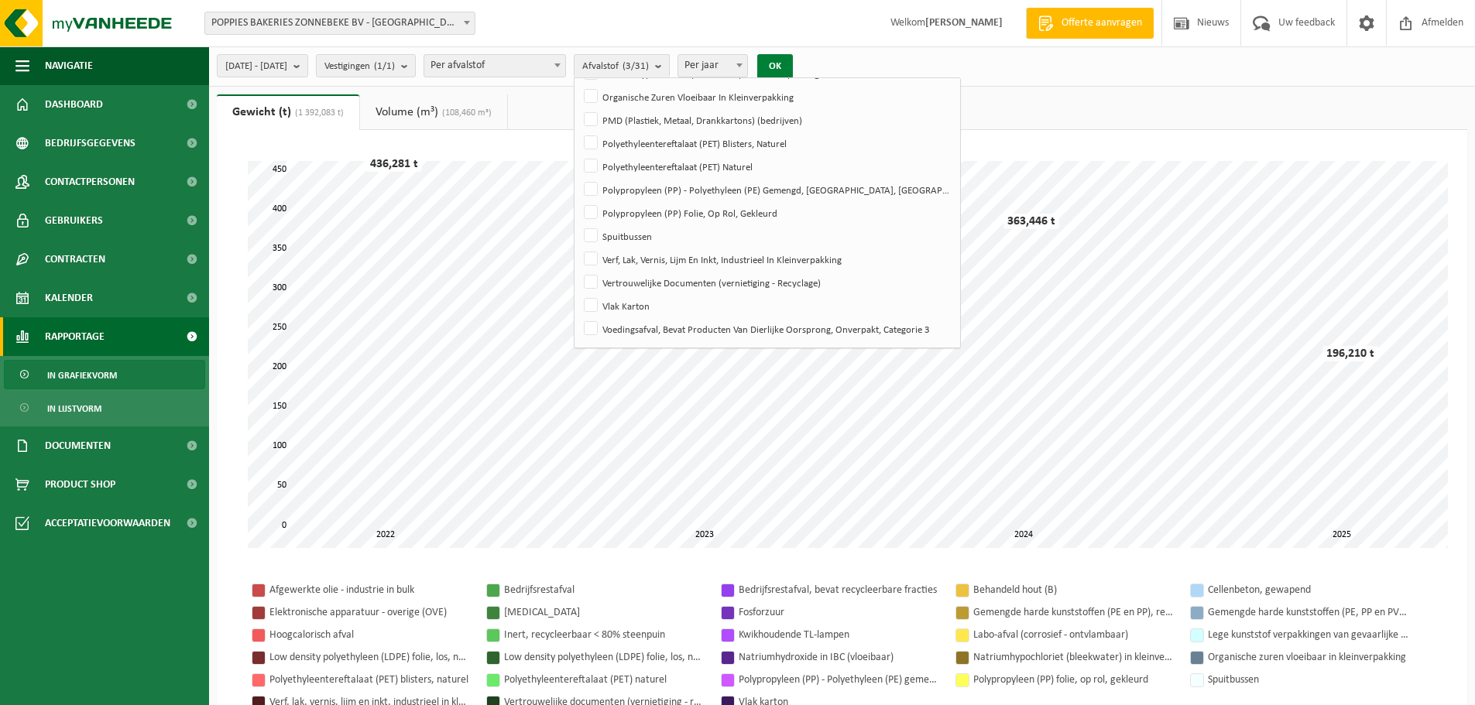
click at [793, 65] on button "OK" at bounding box center [775, 66] width 36 height 25
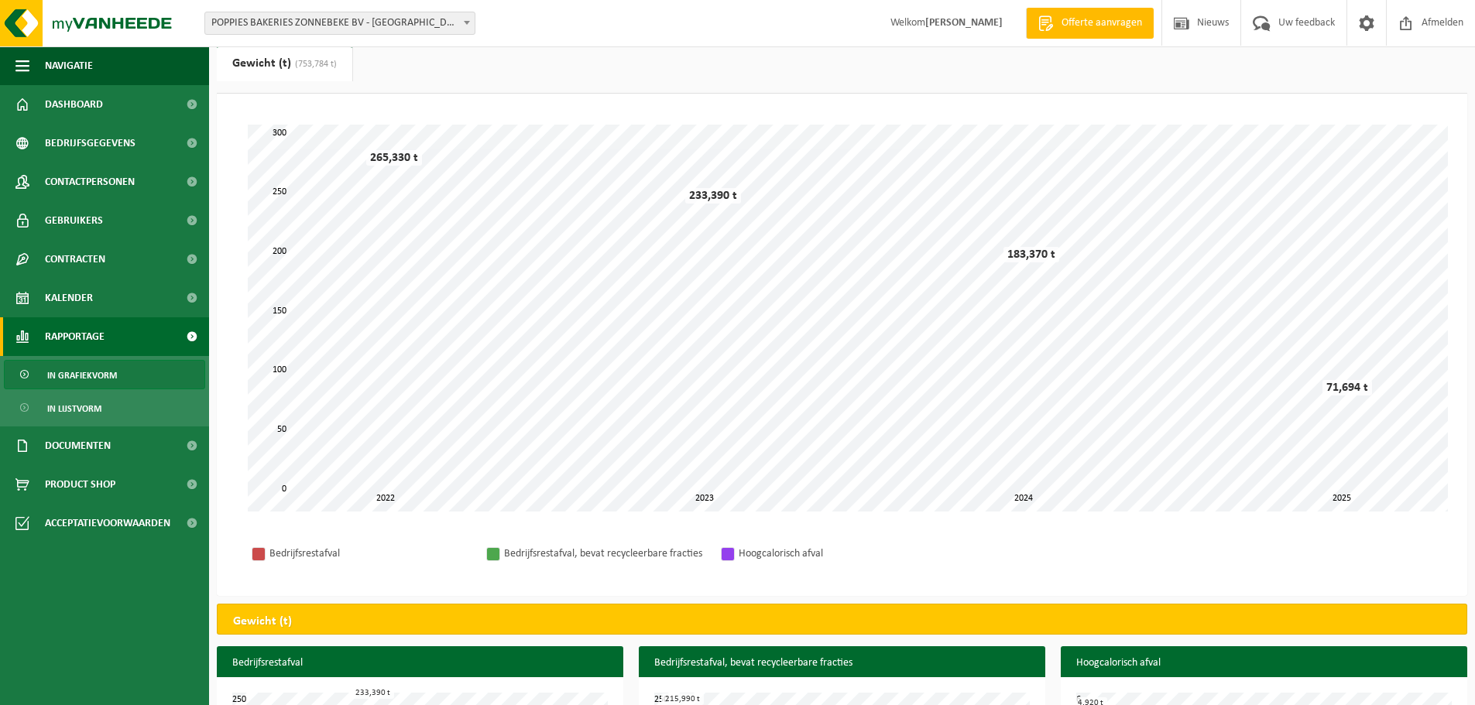
scroll to position [0, 0]
